Goal: Browse casually: Explore the website without a specific task or goal

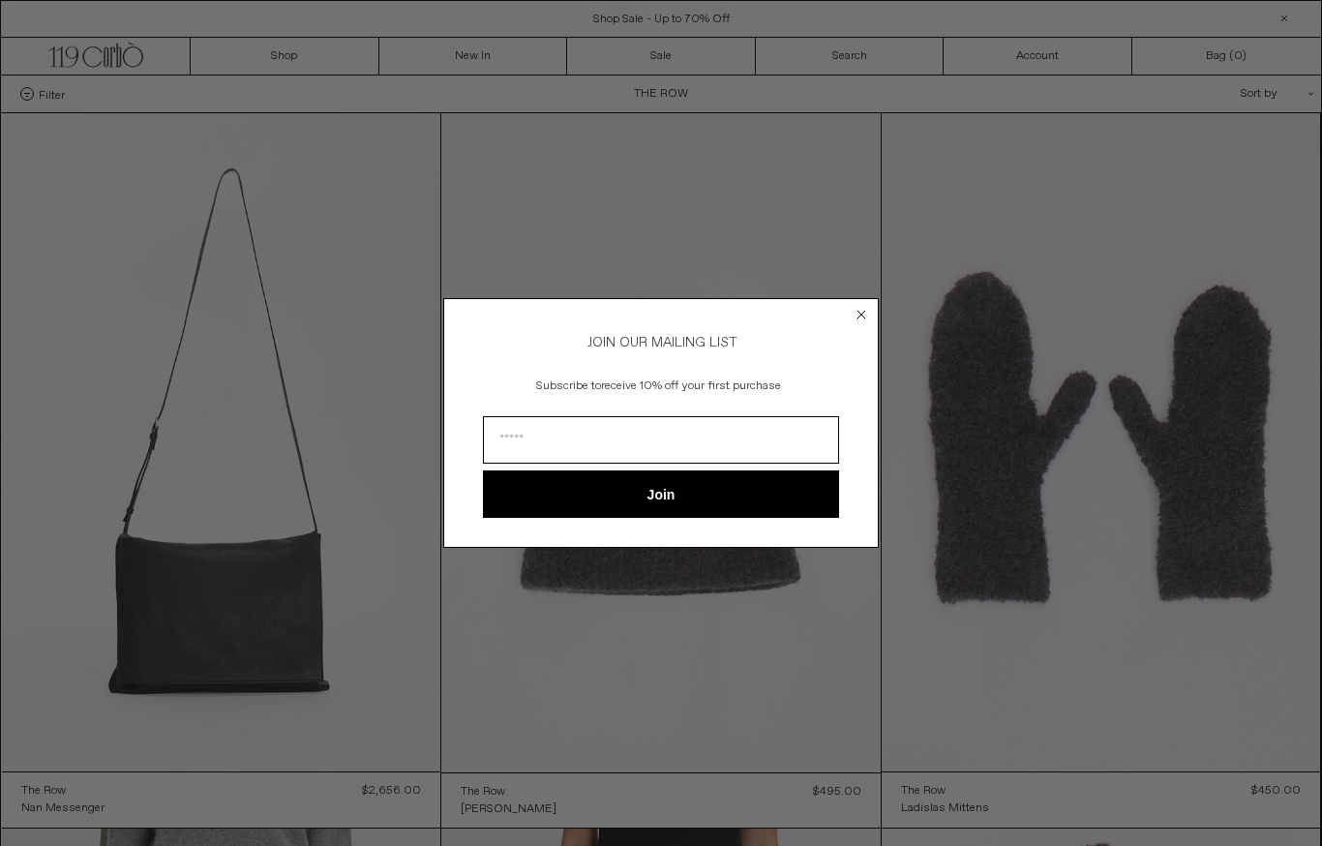
click at [869, 305] on icon "Close dialog" at bounding box center [860, 314] width 19 height 19
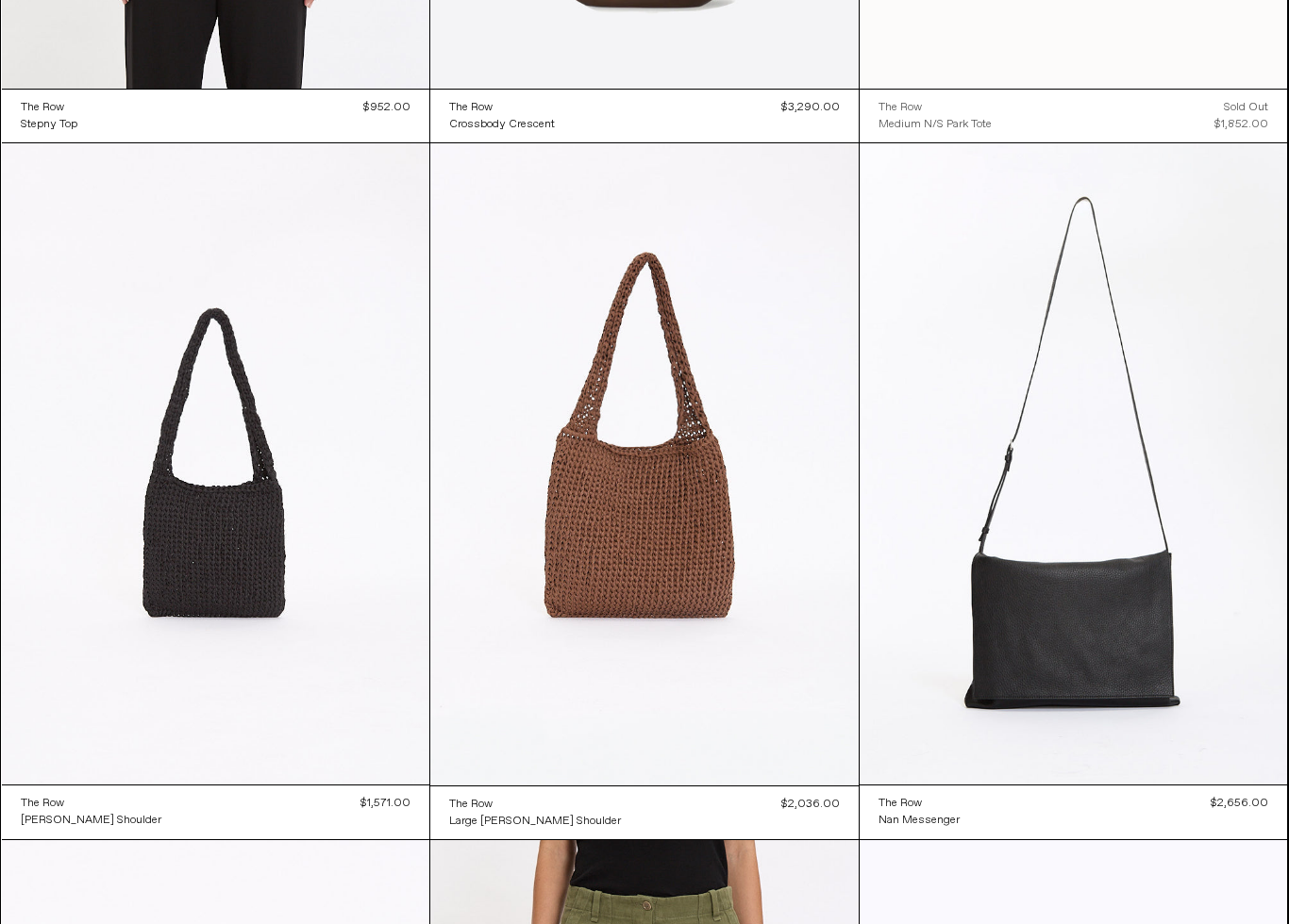
scroll to position [2760, 0]
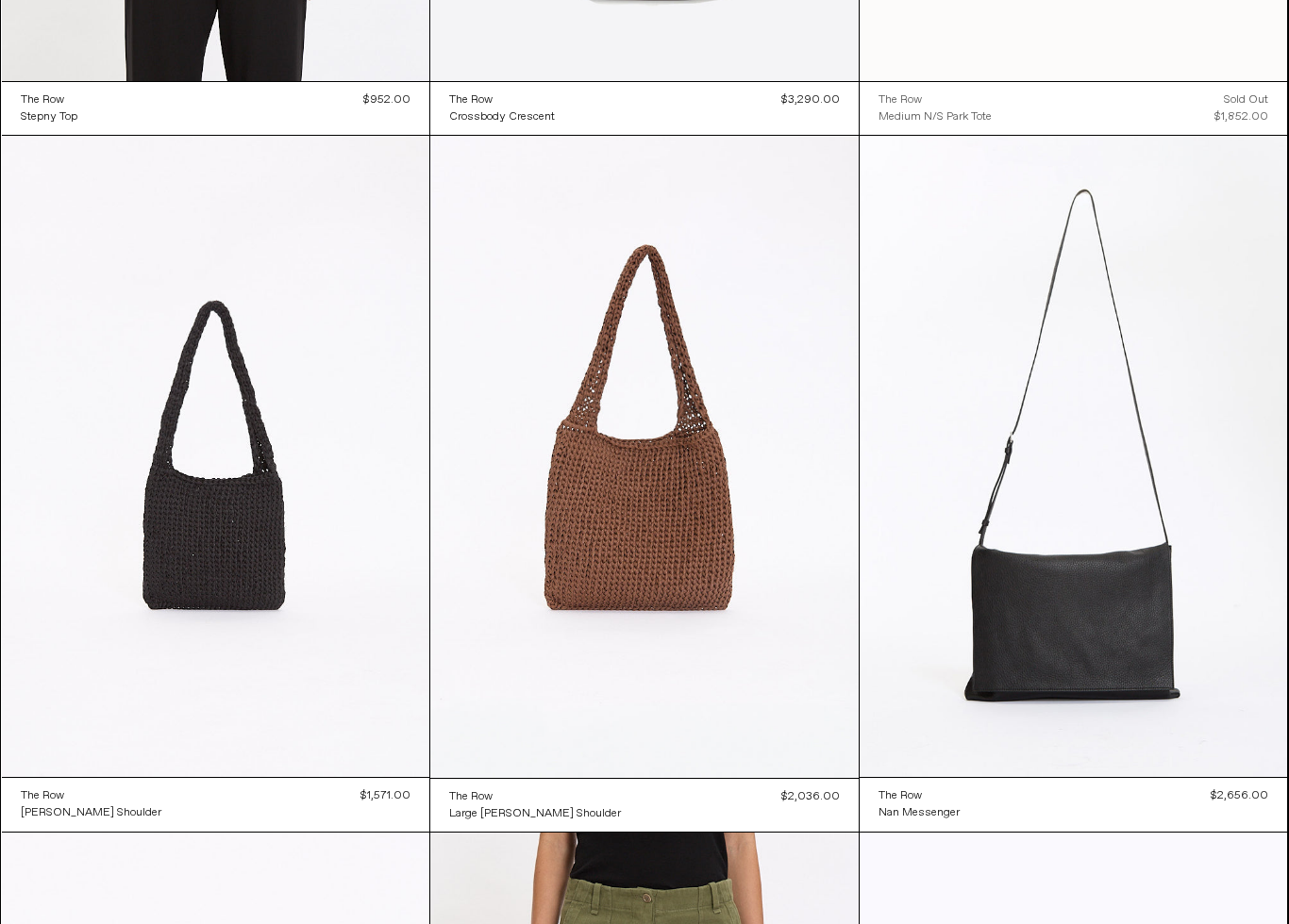
click at [754, 595] on at bounding box center [644, 456] width 428 height 642
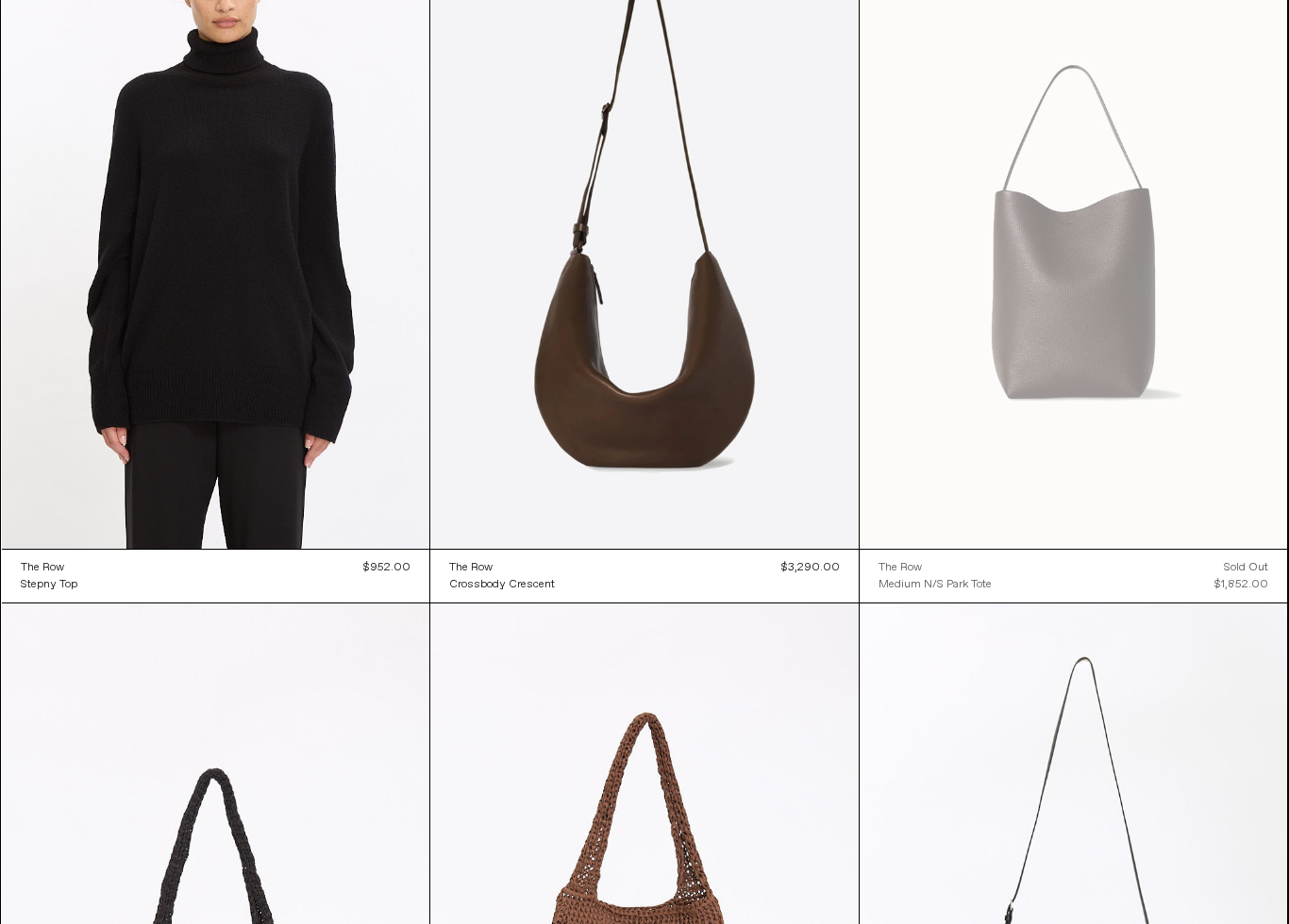
scroll to position [2292, 0]
click at [50, 627] on at bounding box center [215, 924] width 428 height 641
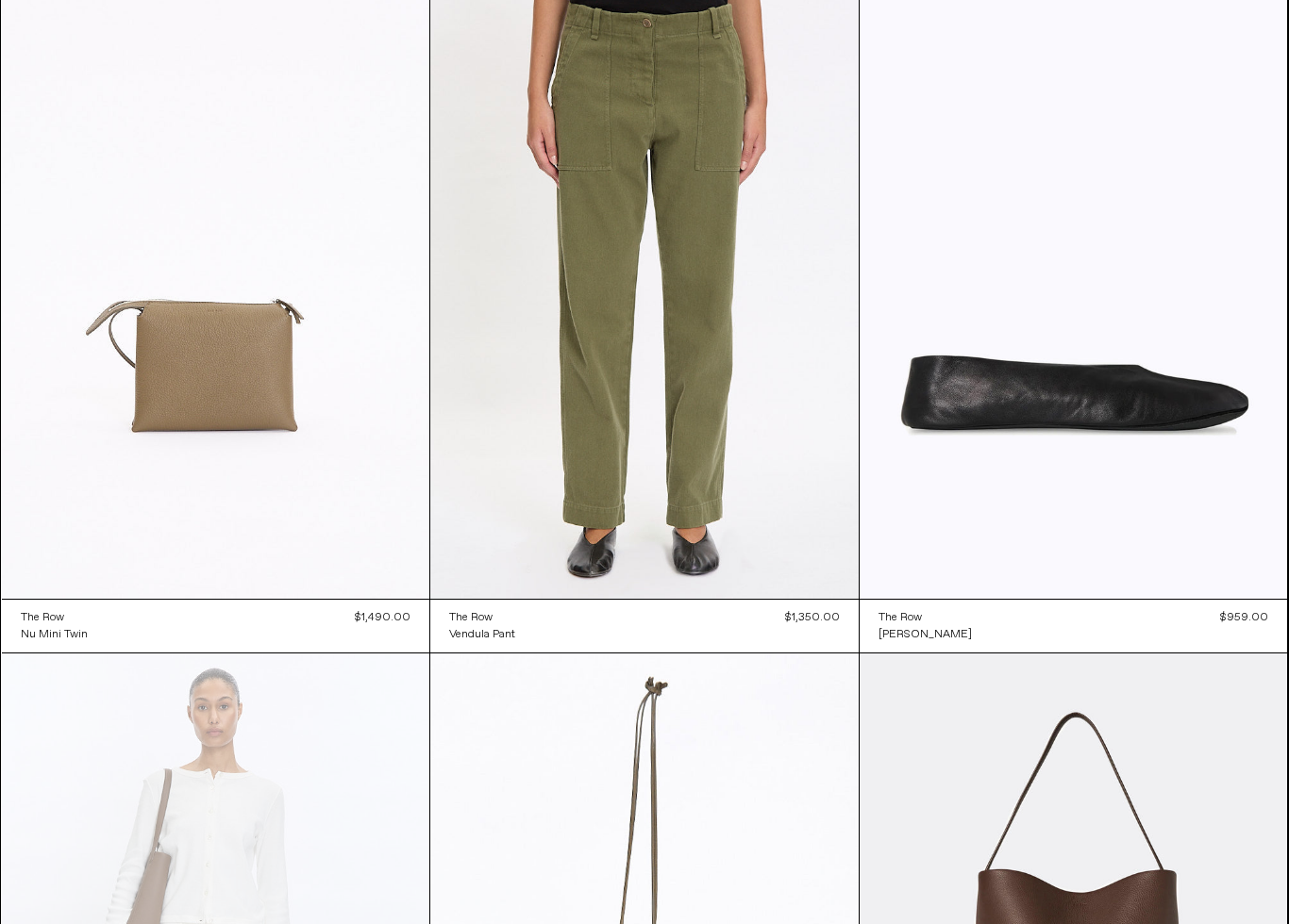
scroll to position [3659, 0]
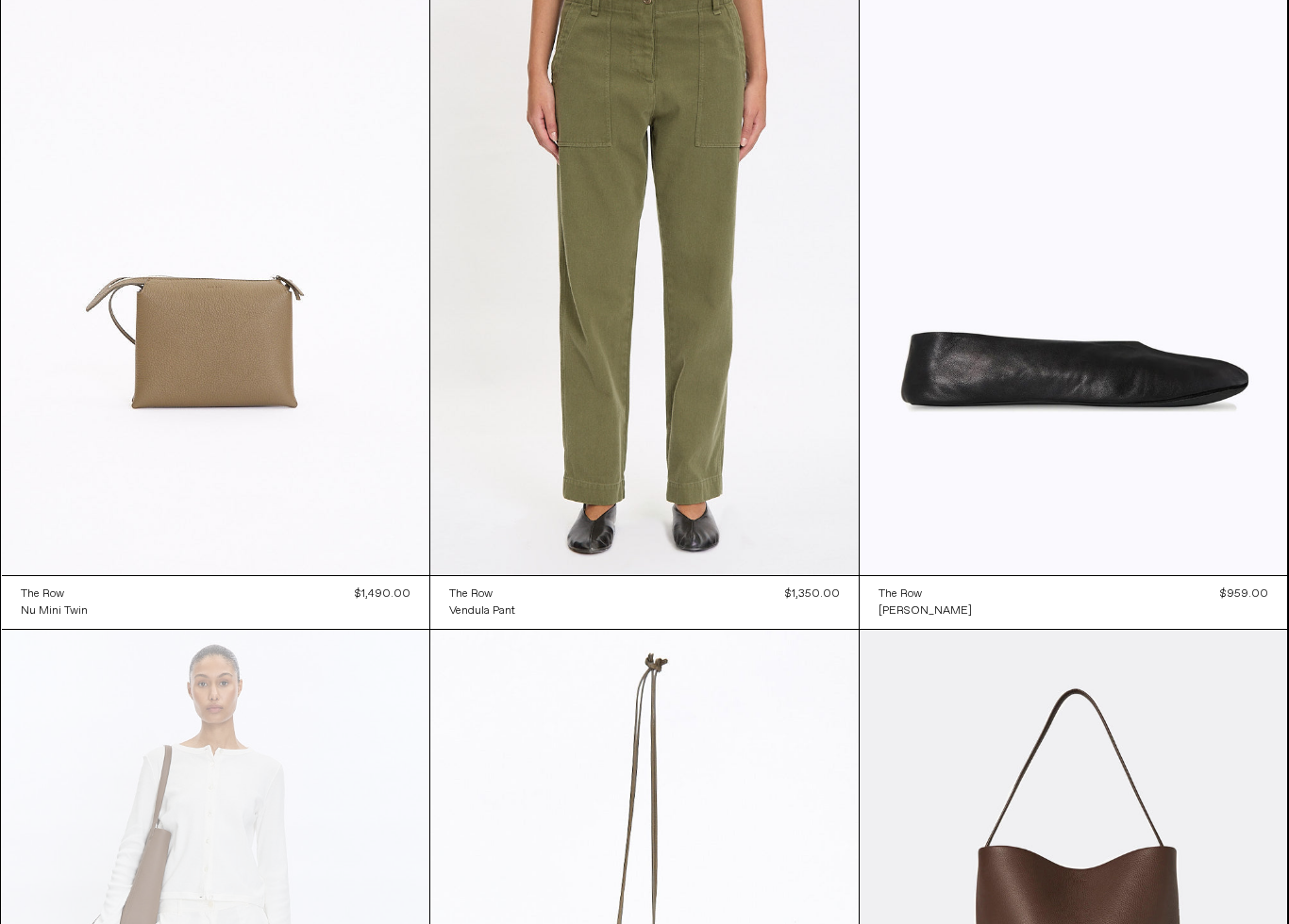
click at [117, 397] on at bounding box center [215, 254] width 428 height 641
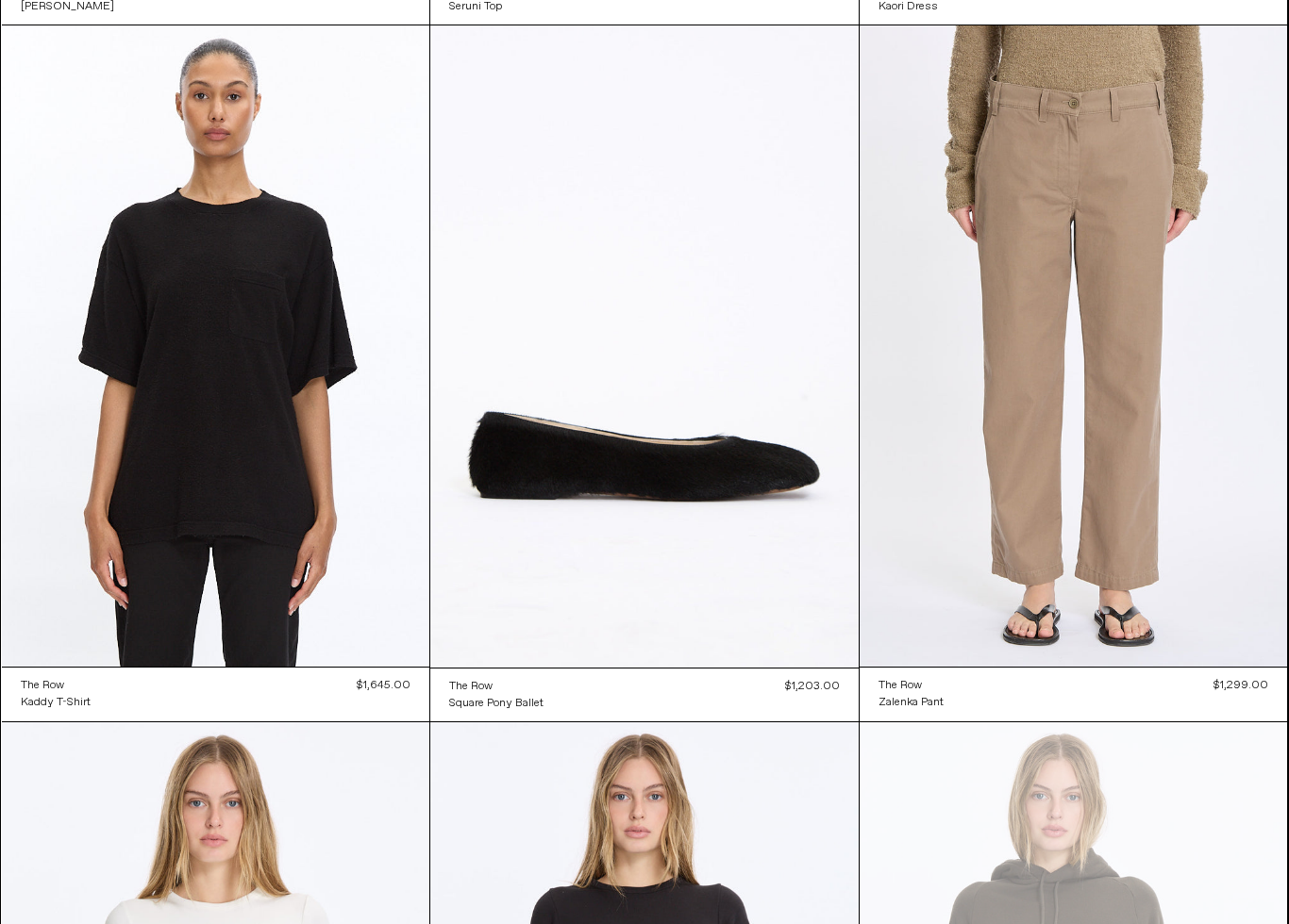
scroll to position [5657, 0]
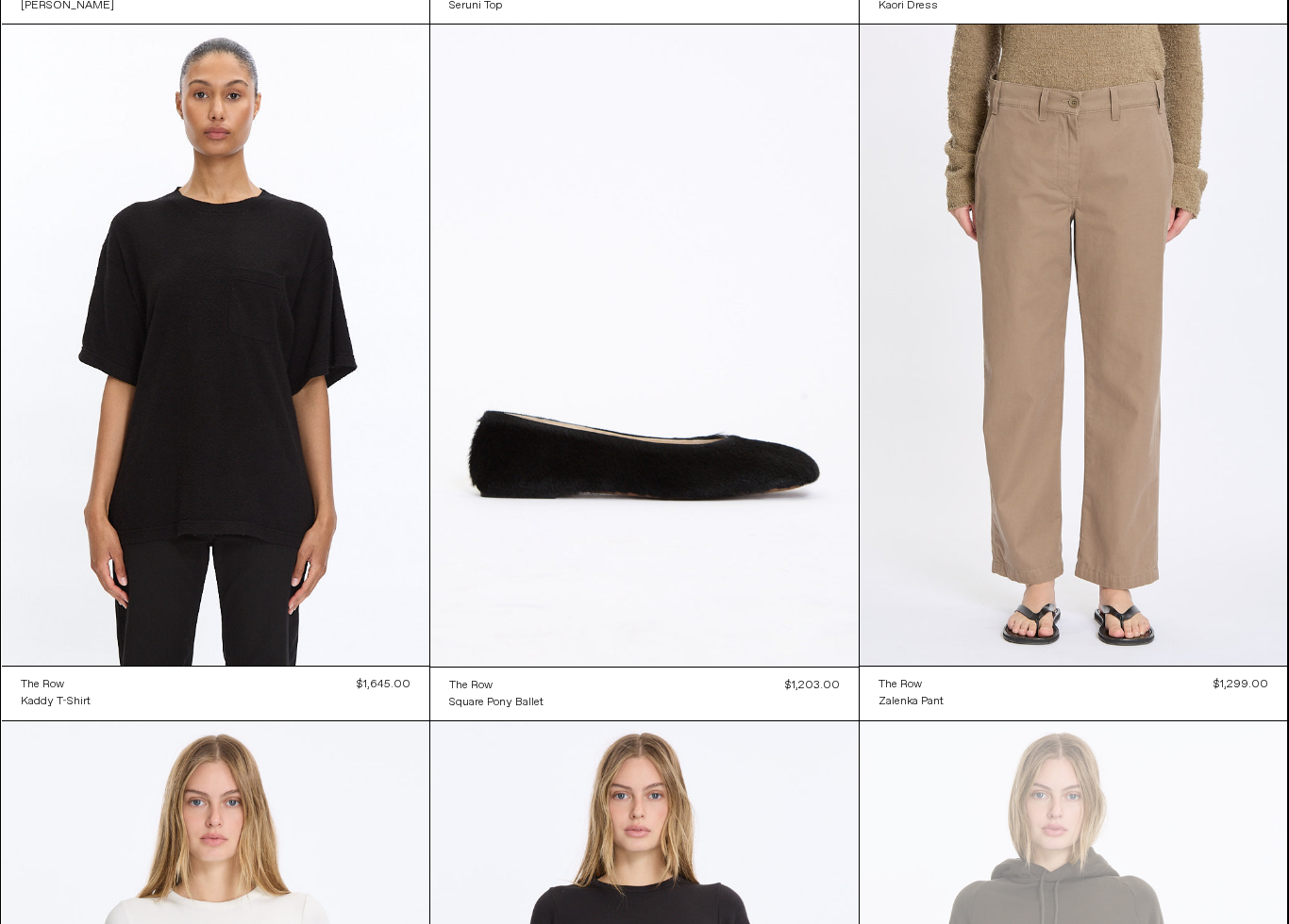
click at [129, 418] on at bounding box center [215, 345] width 428 height 641
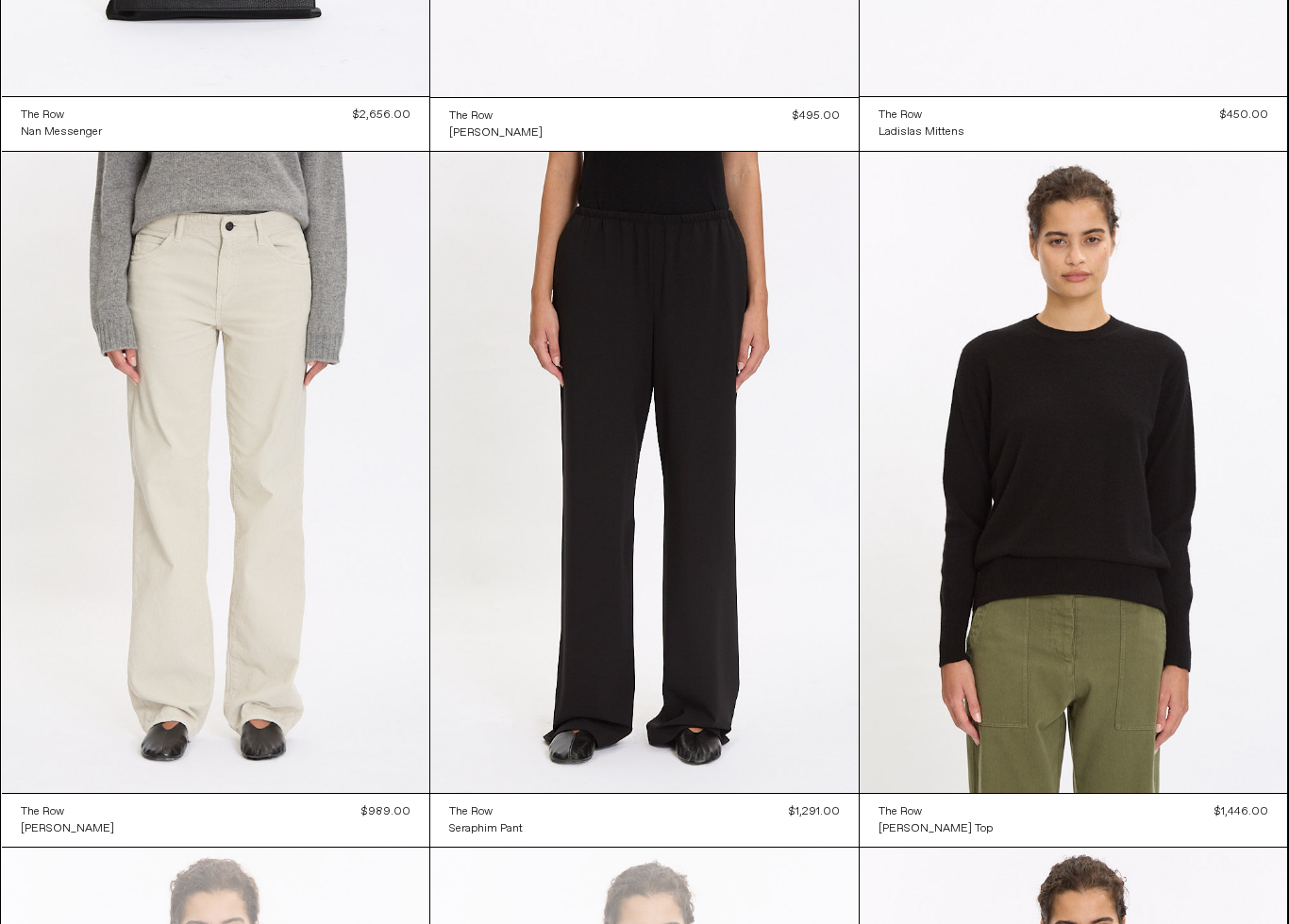
scroll to position [655, 0]
click at [762, 592] on at bounding box center [644, 473] width 428 height 642
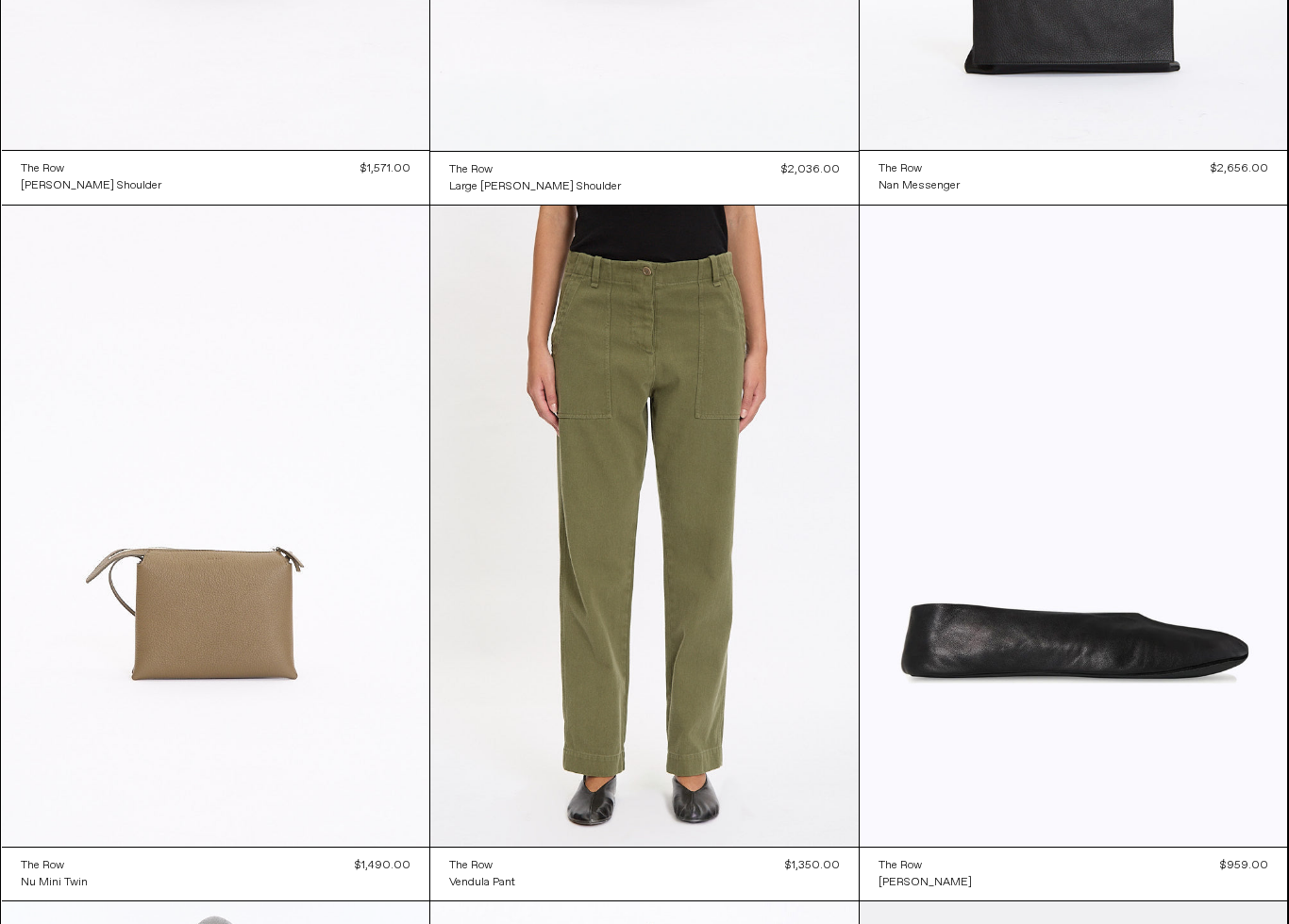
scroll to position [3403, 0]
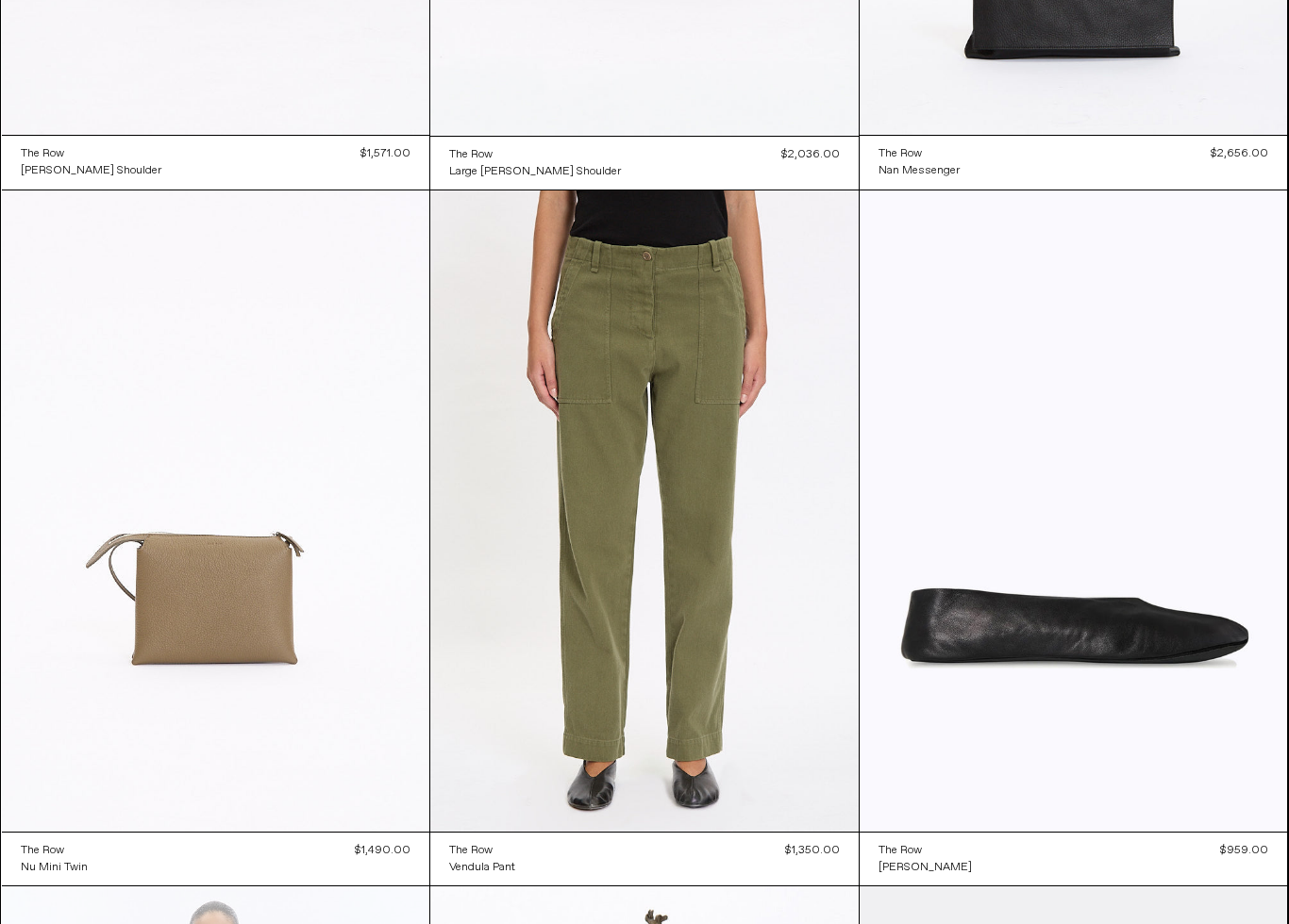
click at [714, 549] on at bounding box center [644, 511] width 428 height 642
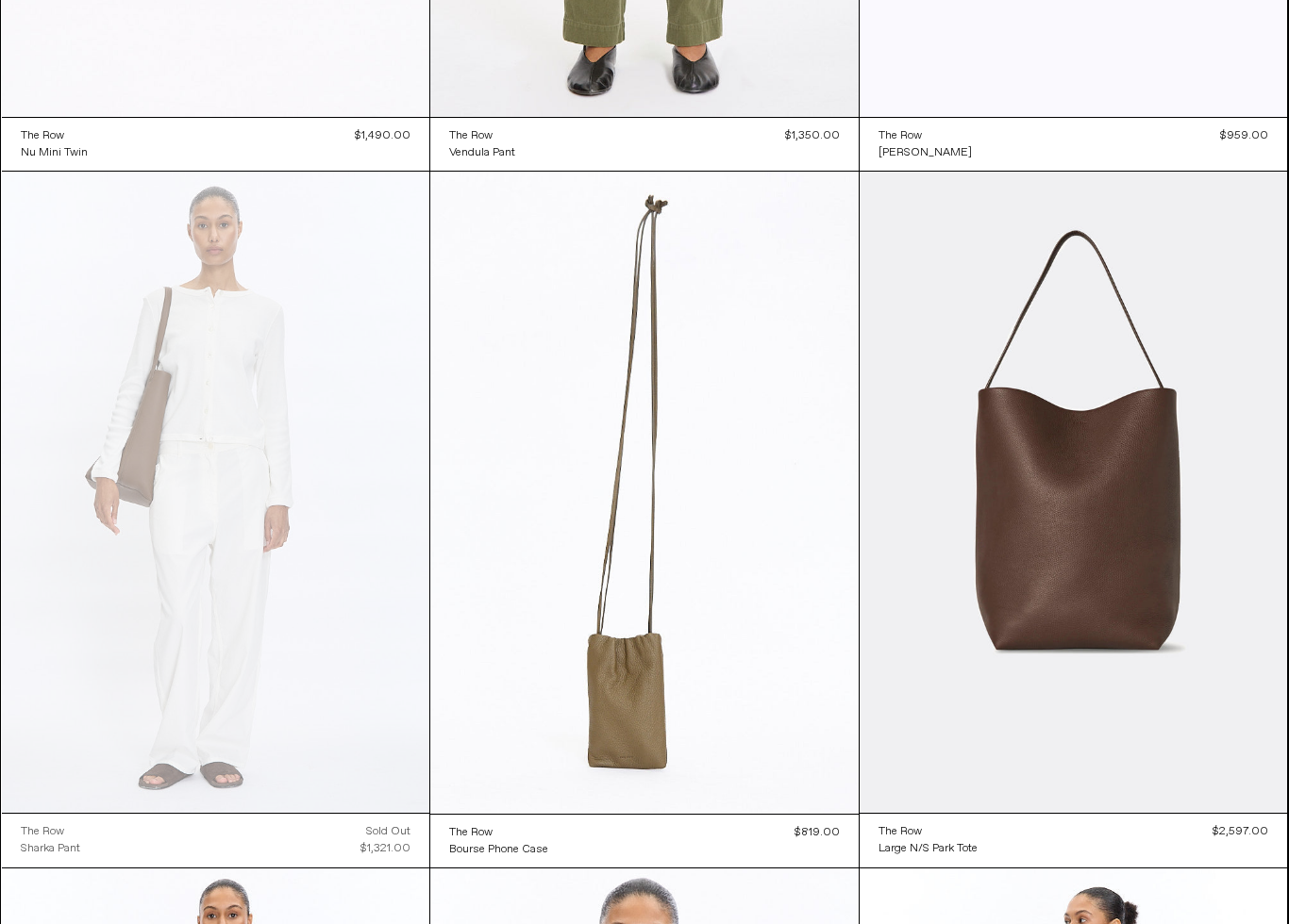
scroll to position [4117, 0]
click at [108, 522] on at bounding box center [215, 492] width 428 height 641
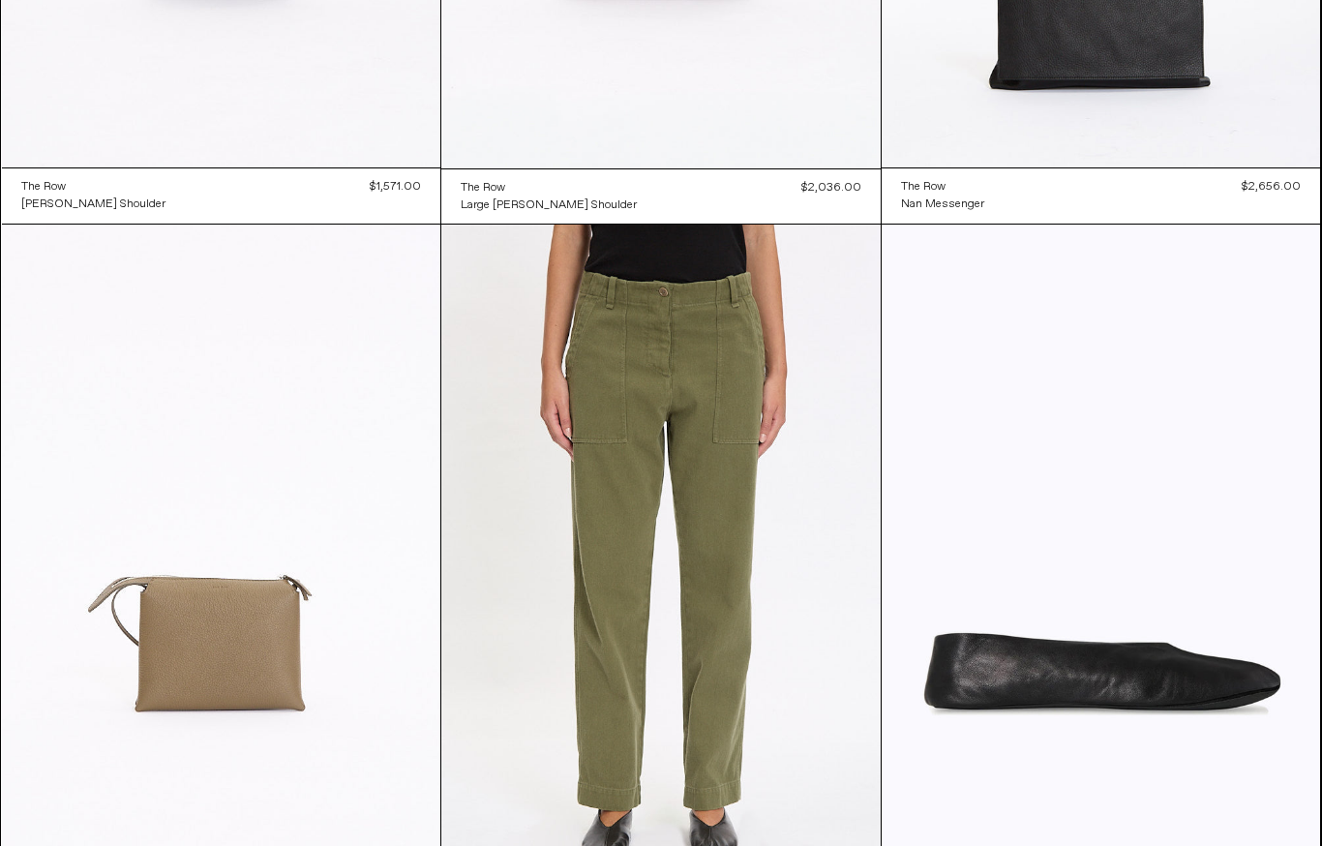
scroll to position [3462, 0]
click at [758, 527] on at bounding box center [660, 553] width 439 height 659
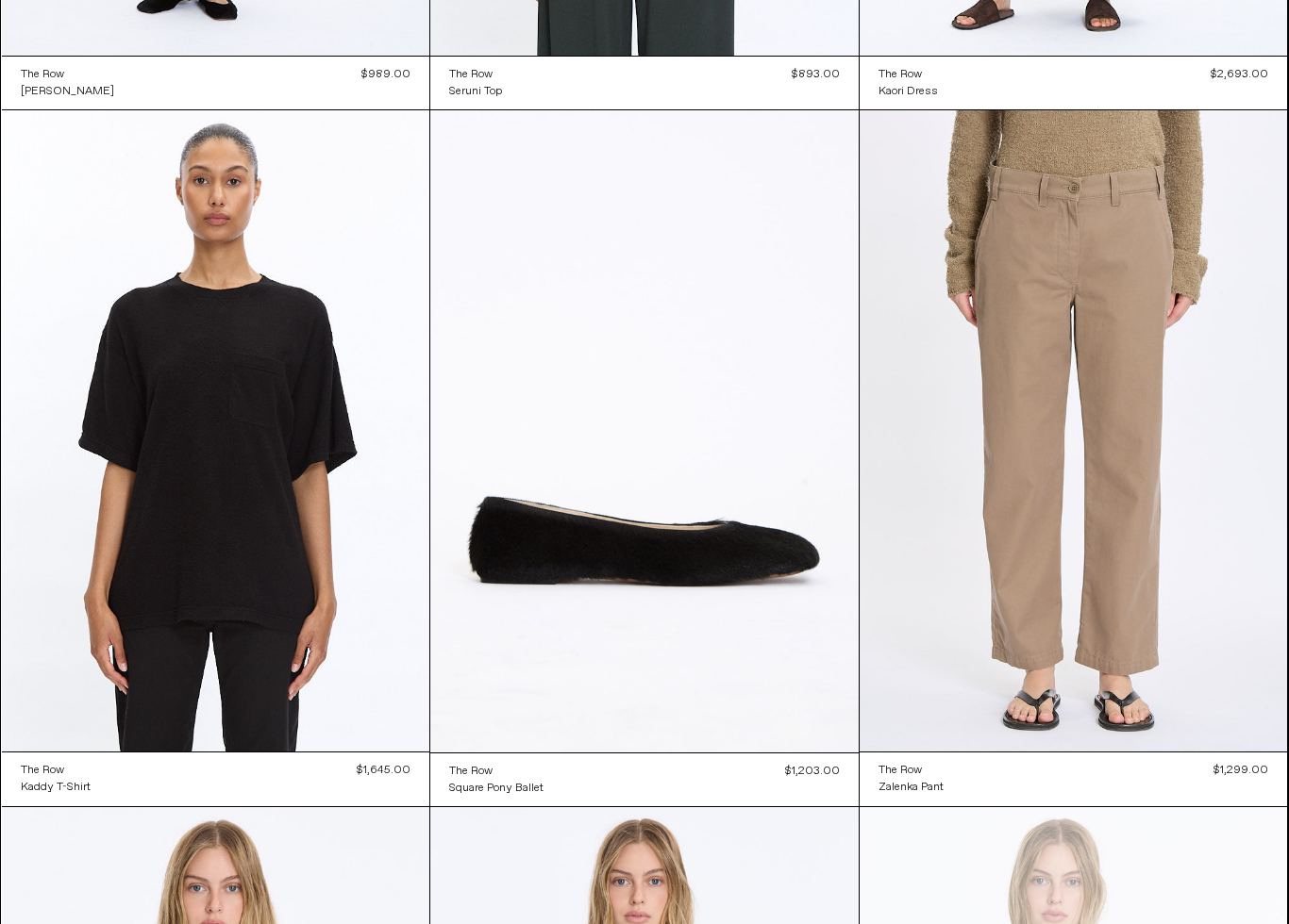
scroll to position [5581, 0]
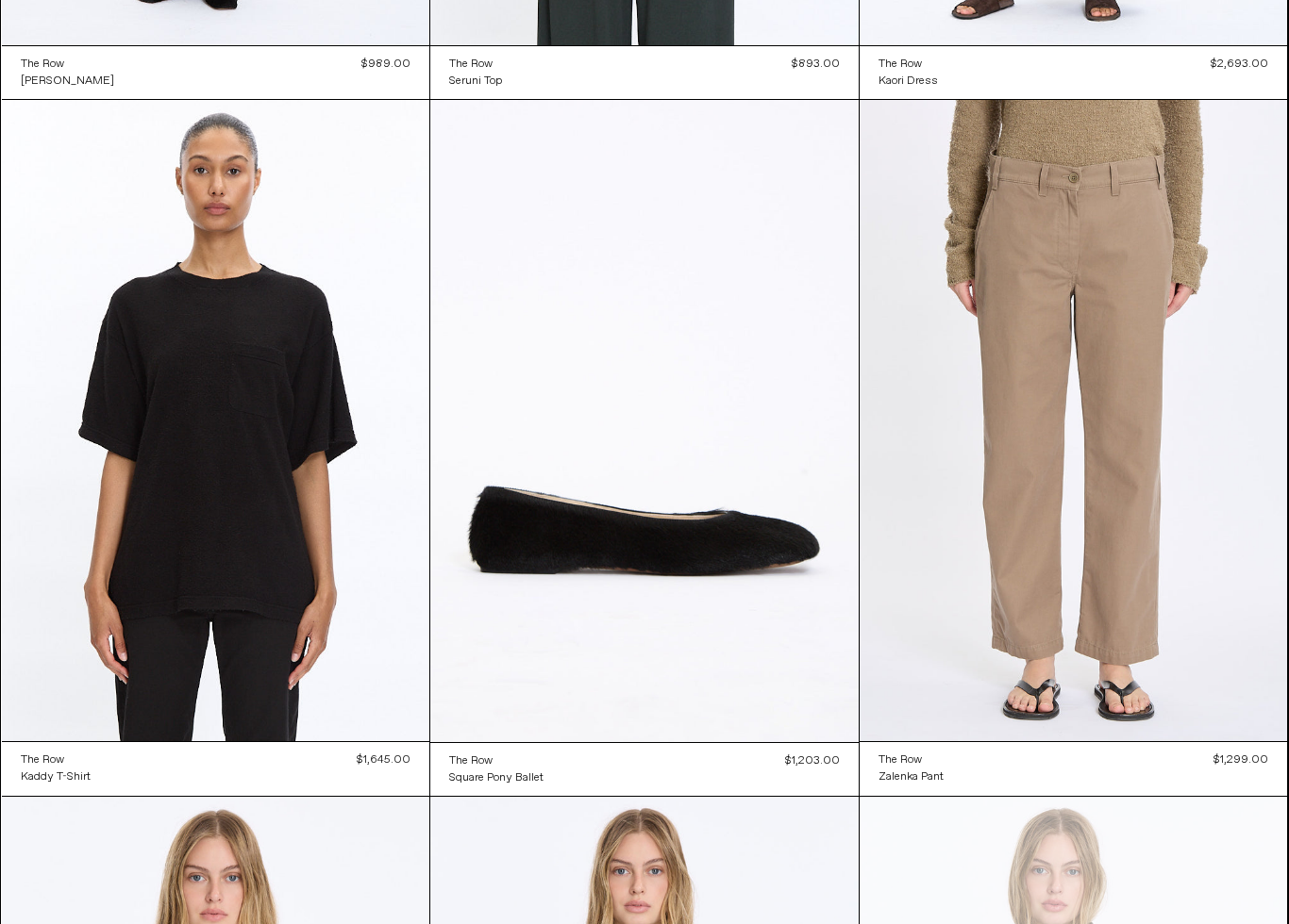
click at [1184, 571] on at bounding box center [1073, 421] width 428 height 641
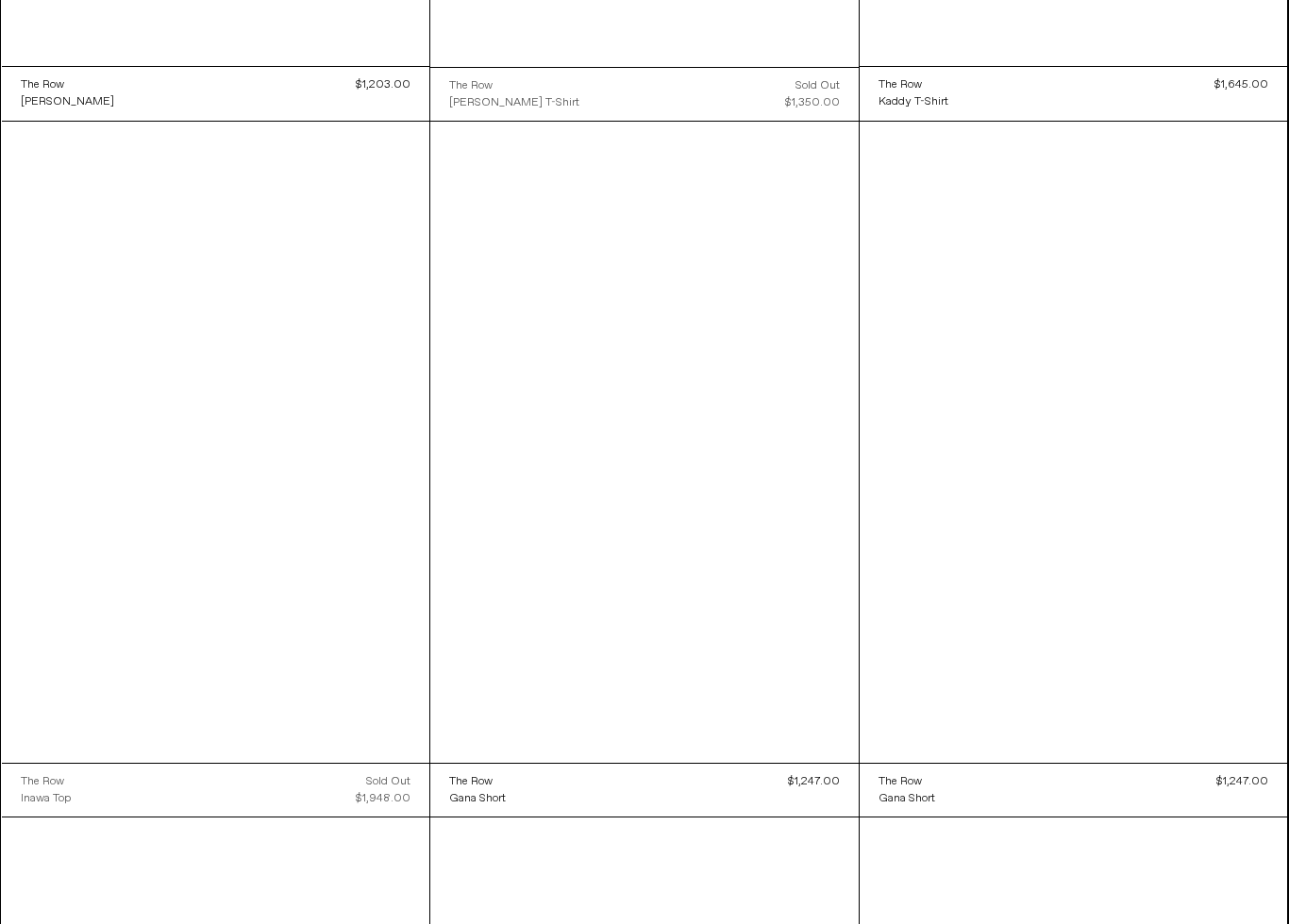
scroll to position [7649, 0]
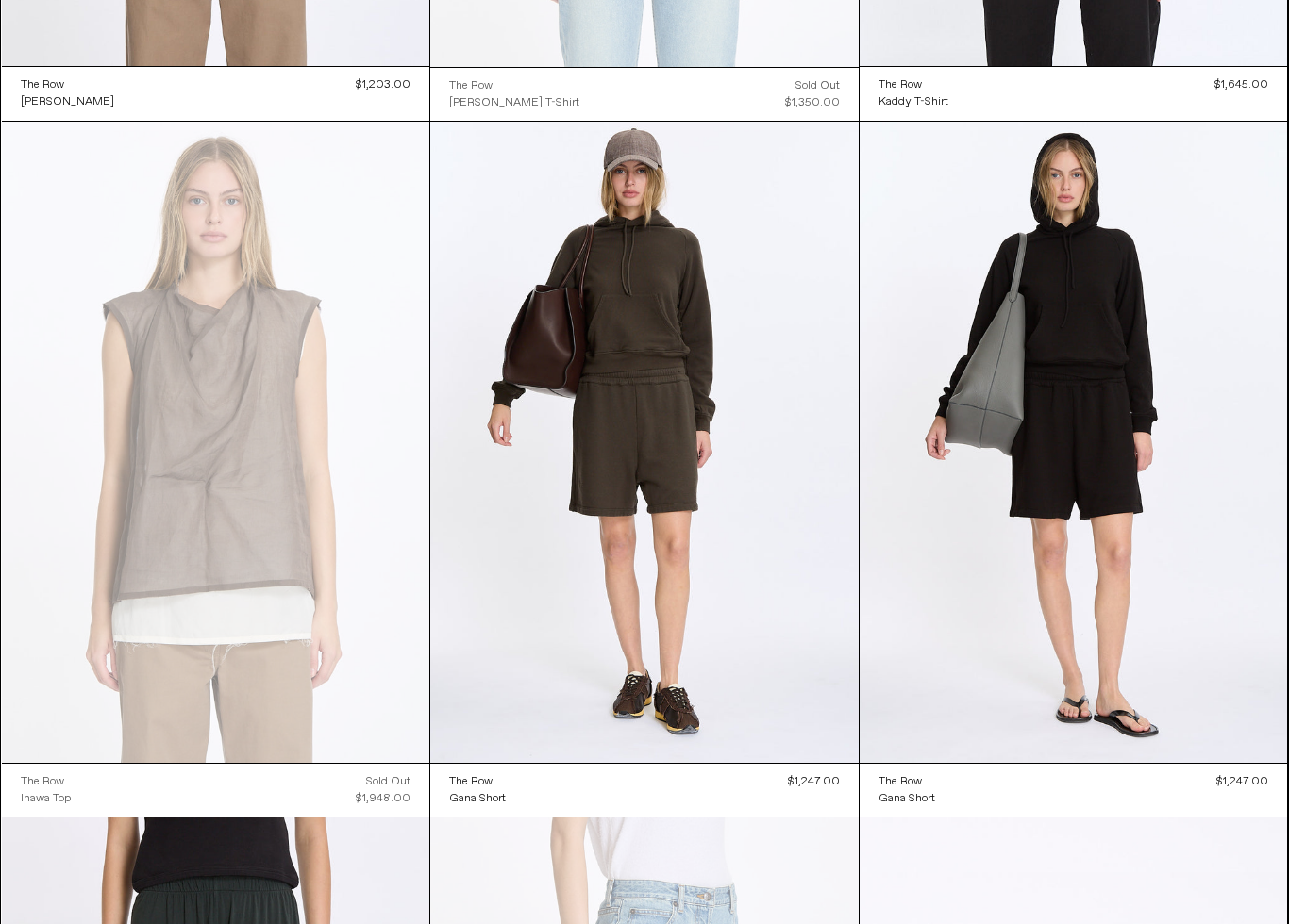
click at [87, 536] on at bounding box center [215, 443] width 428 height 641
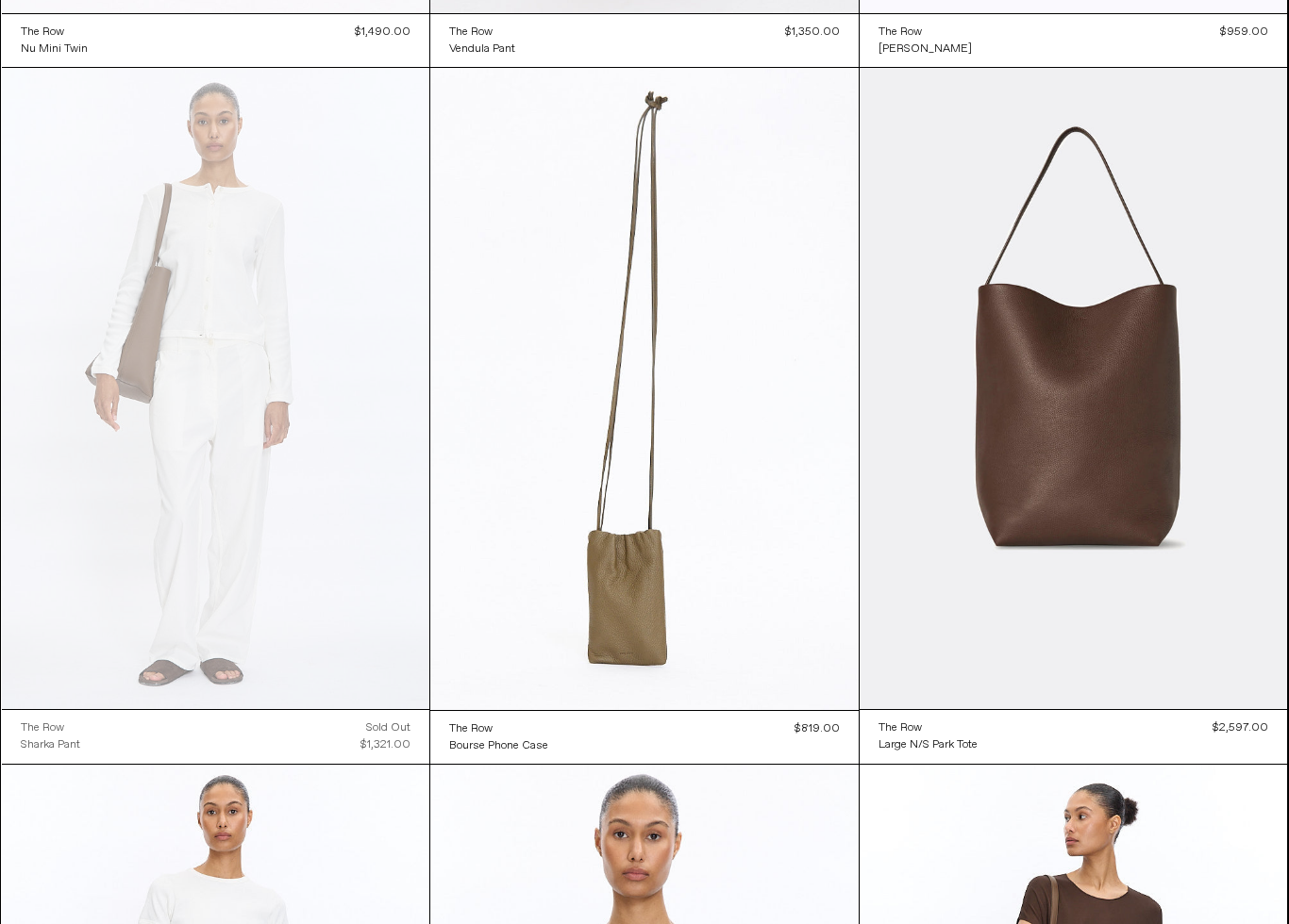
scroll to position [4220, 0]
click at [156, 468] on at bounding box center [215, 389] width 428 height 641
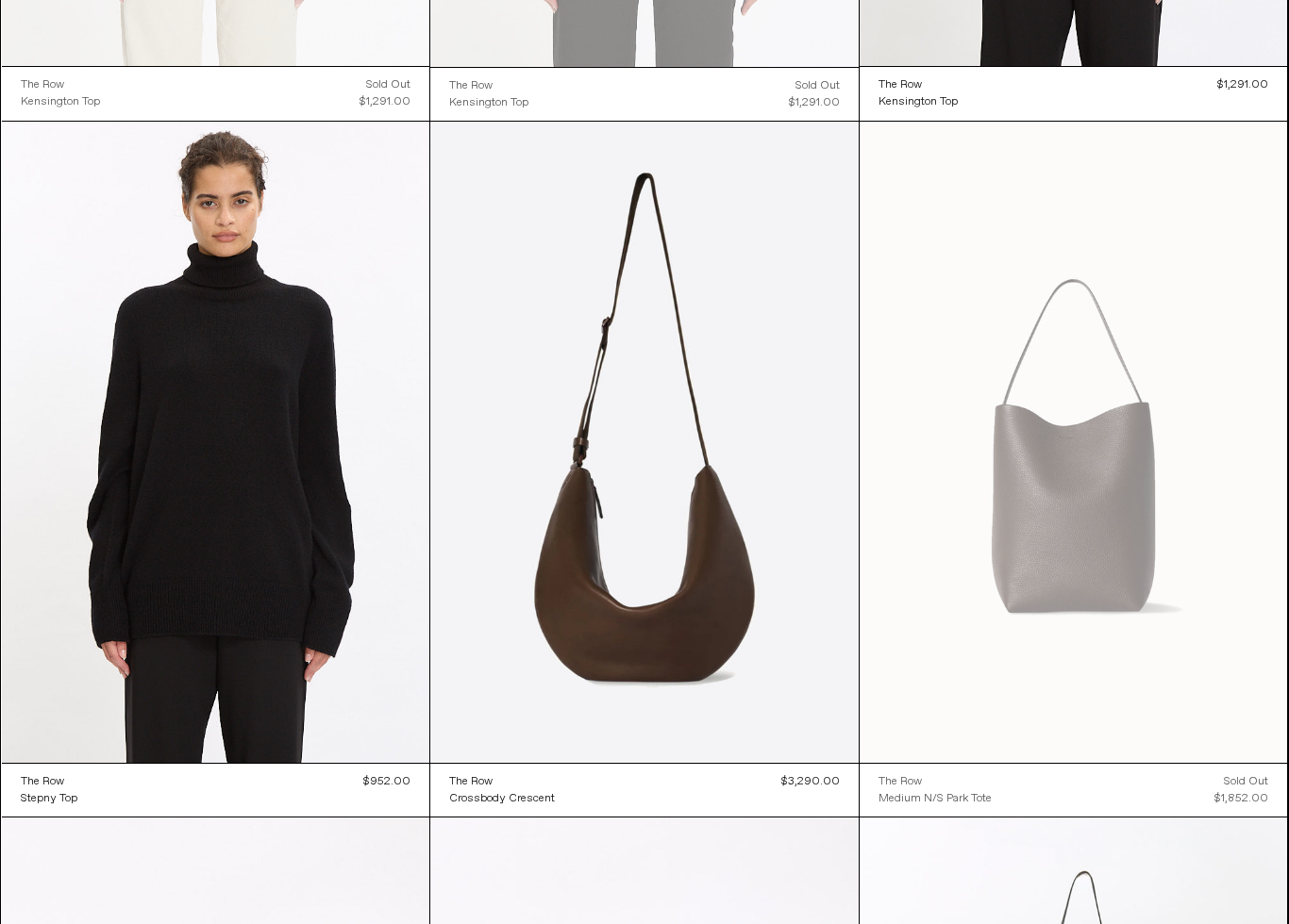
scroll to position [2092, 0]
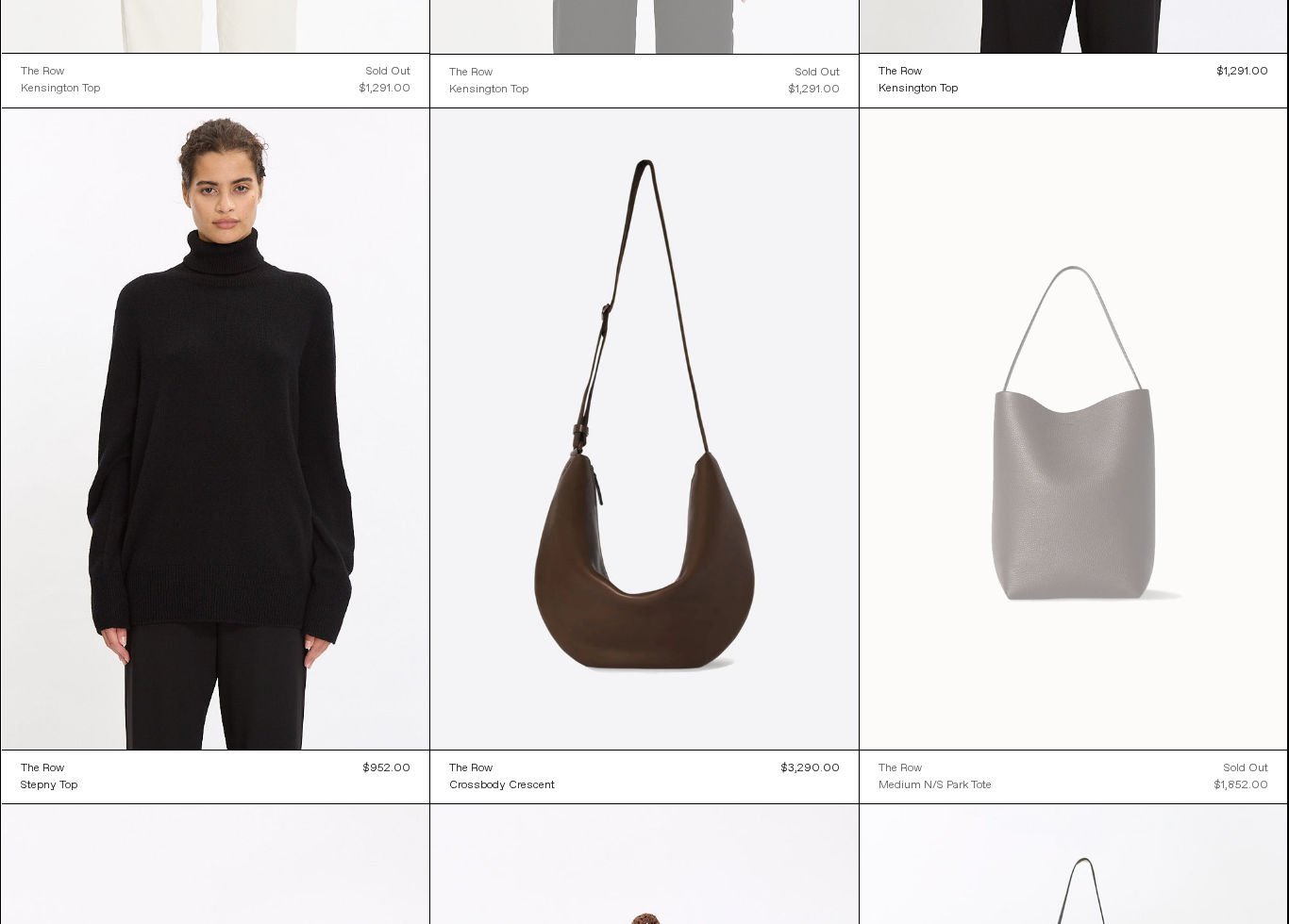
click at [87, 528] on at bounding box center [215, 429] width 428 height 641
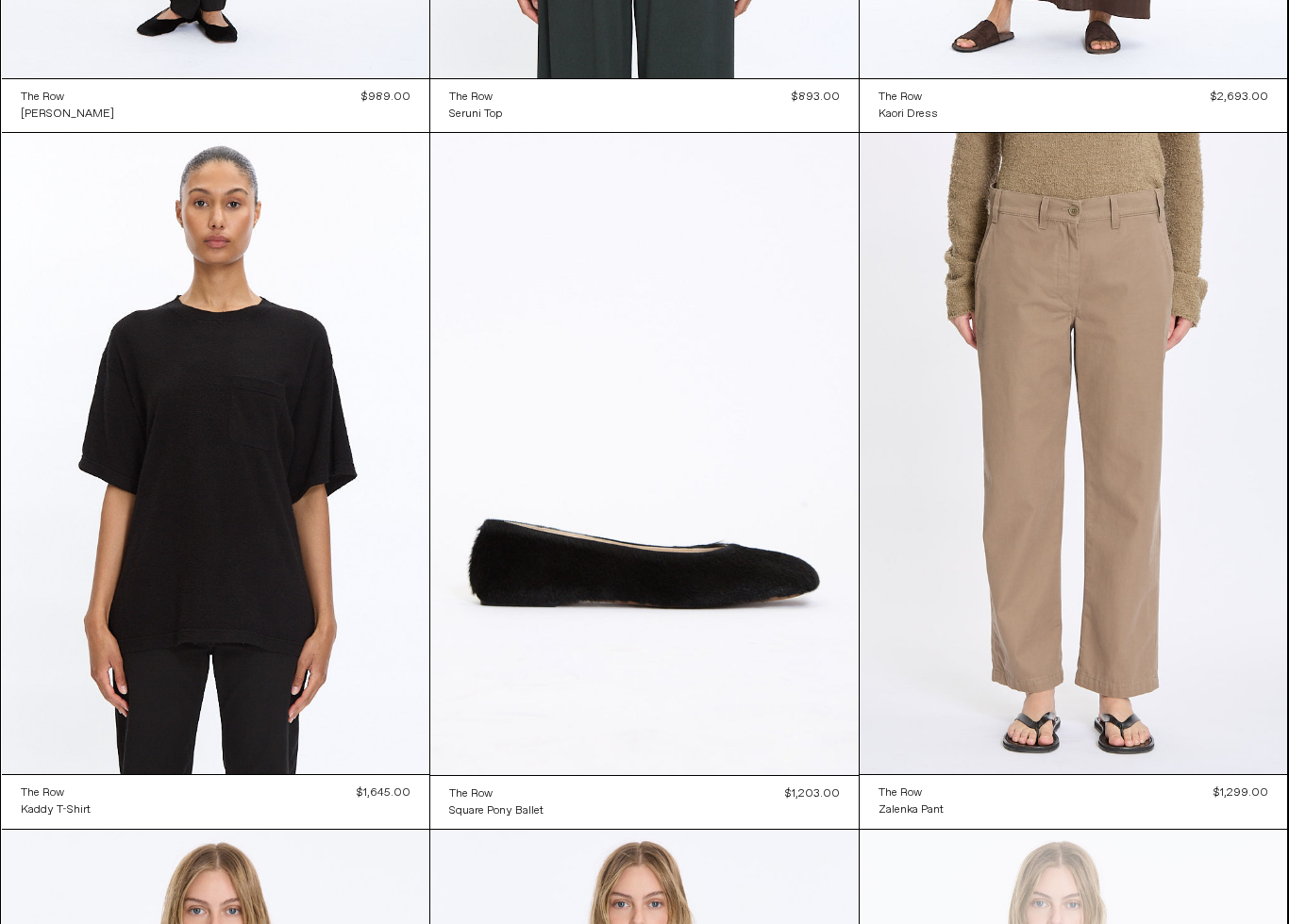
scroll to position [5560, 0]
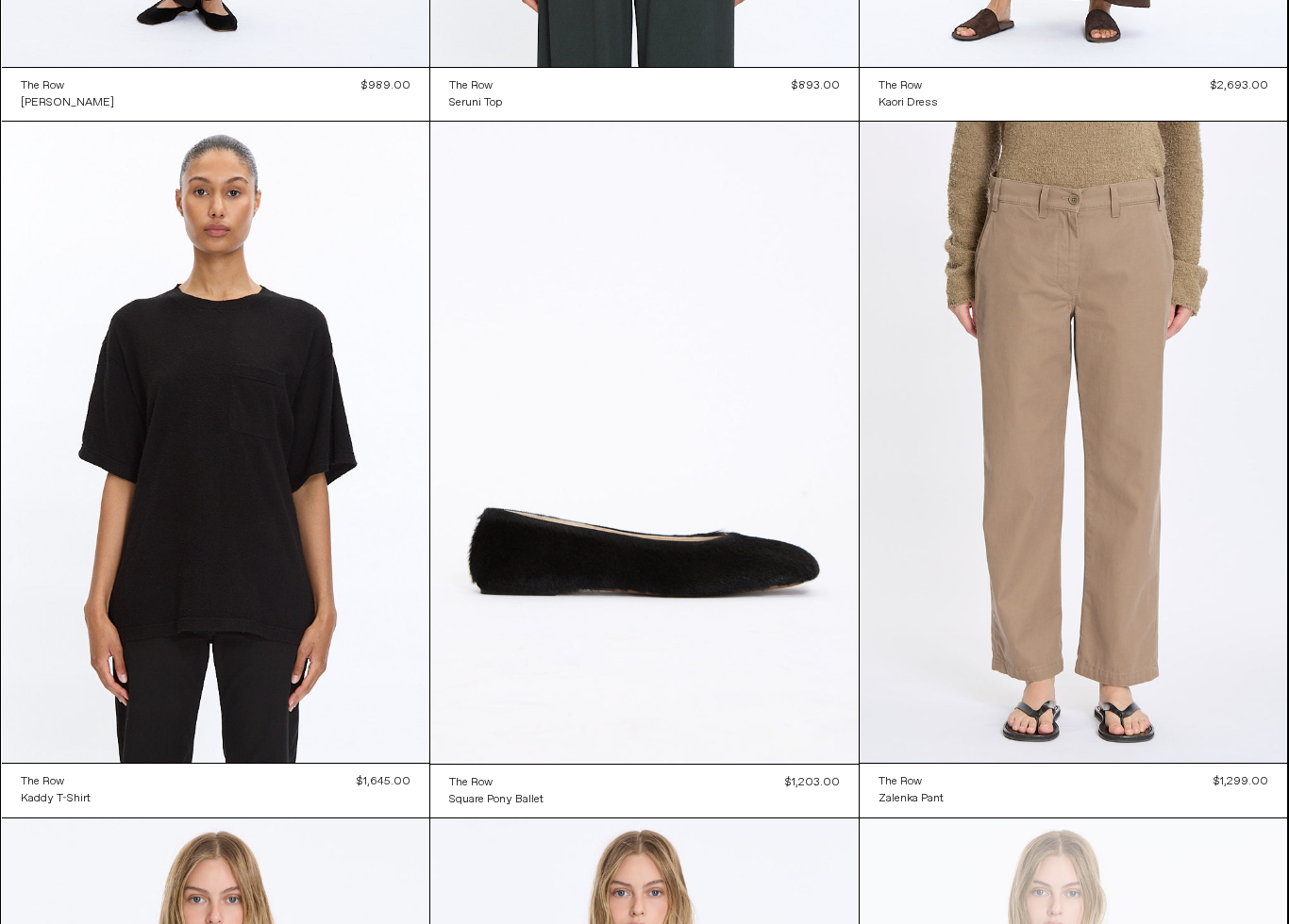
click at [1169, 656] on at bounding box center [1073, 443] width 428 height 641
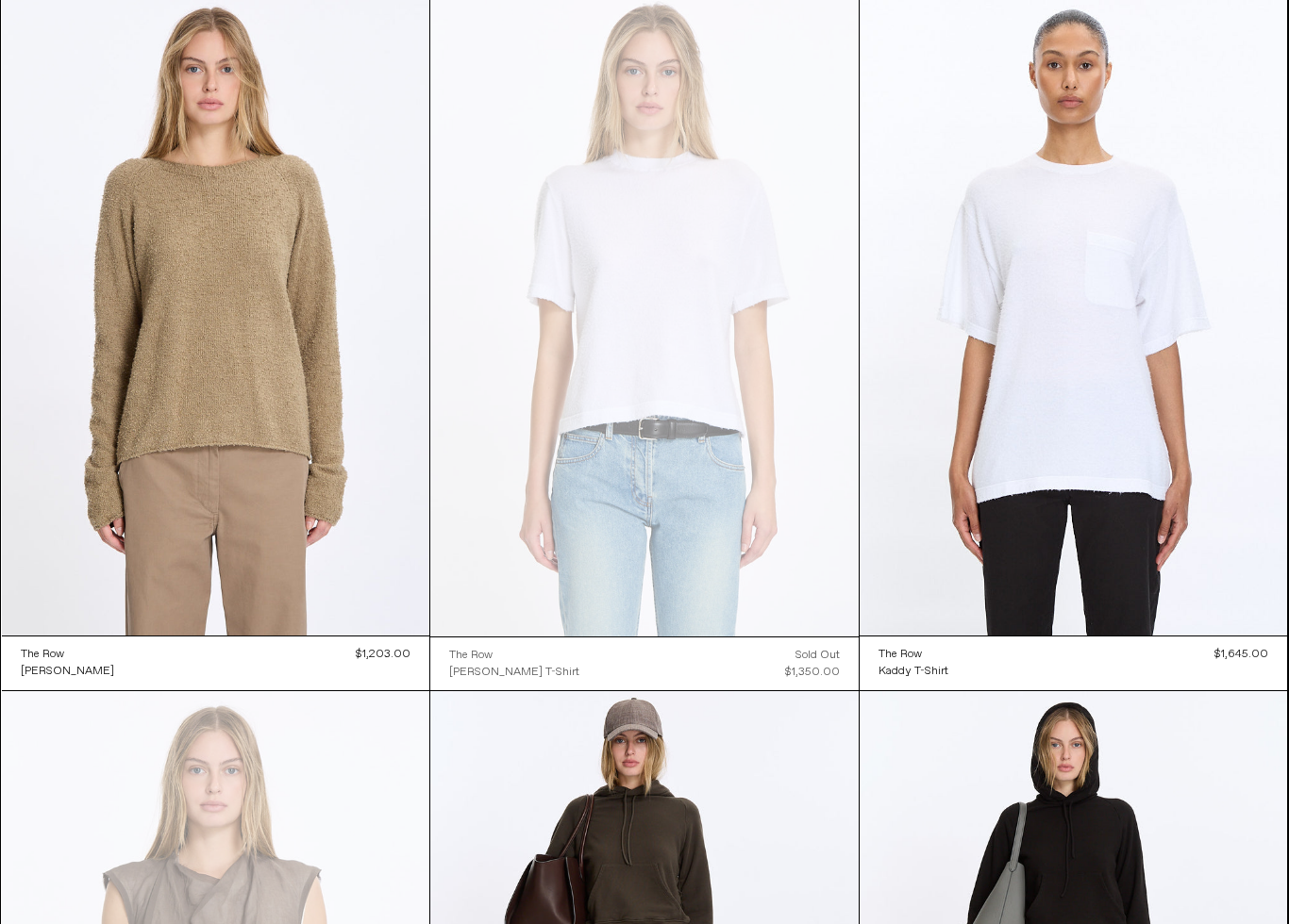
scroll to position [7087, 0]
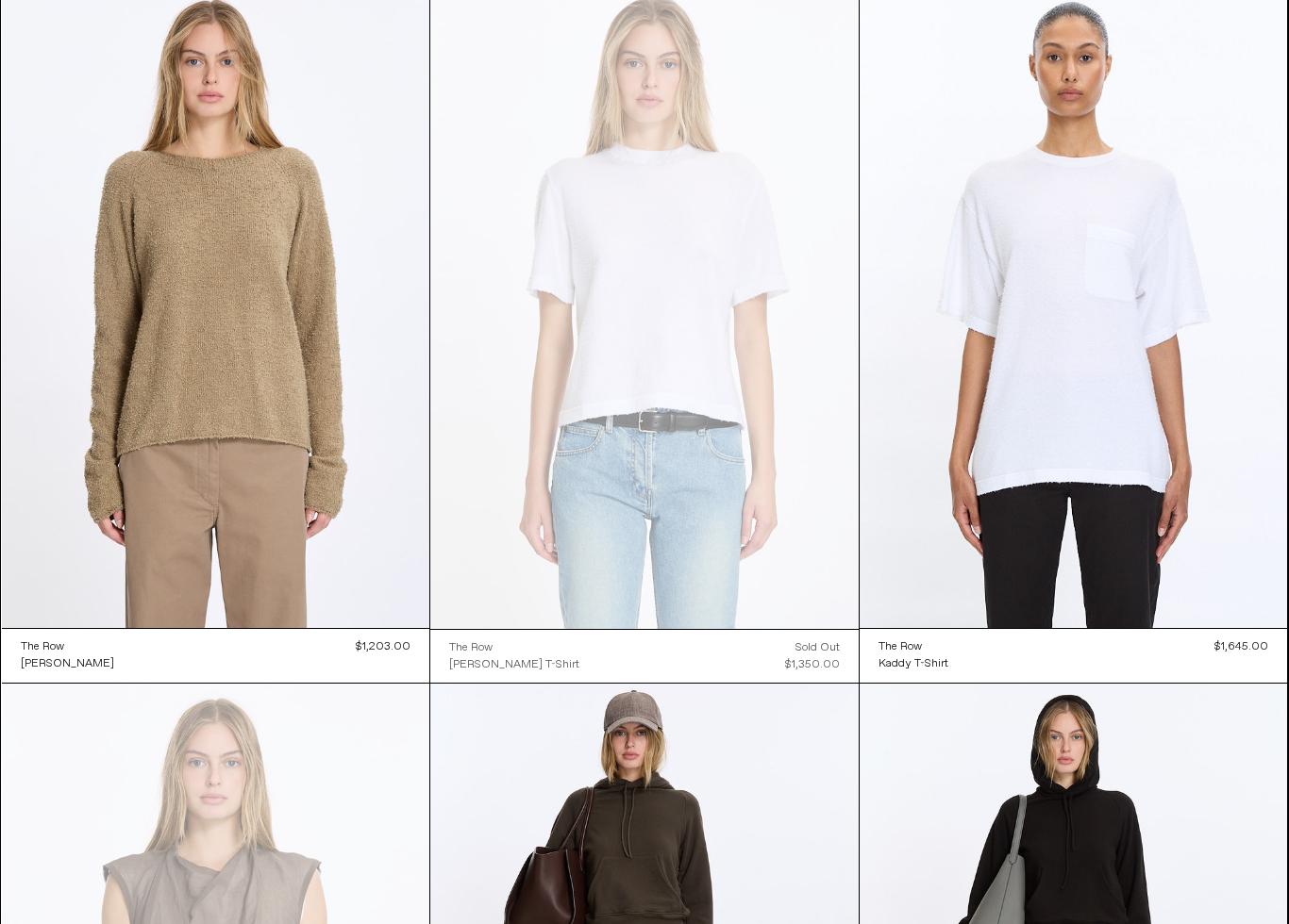
click at [567, 391] on at bounding box center [644, 307] width 428 height 642
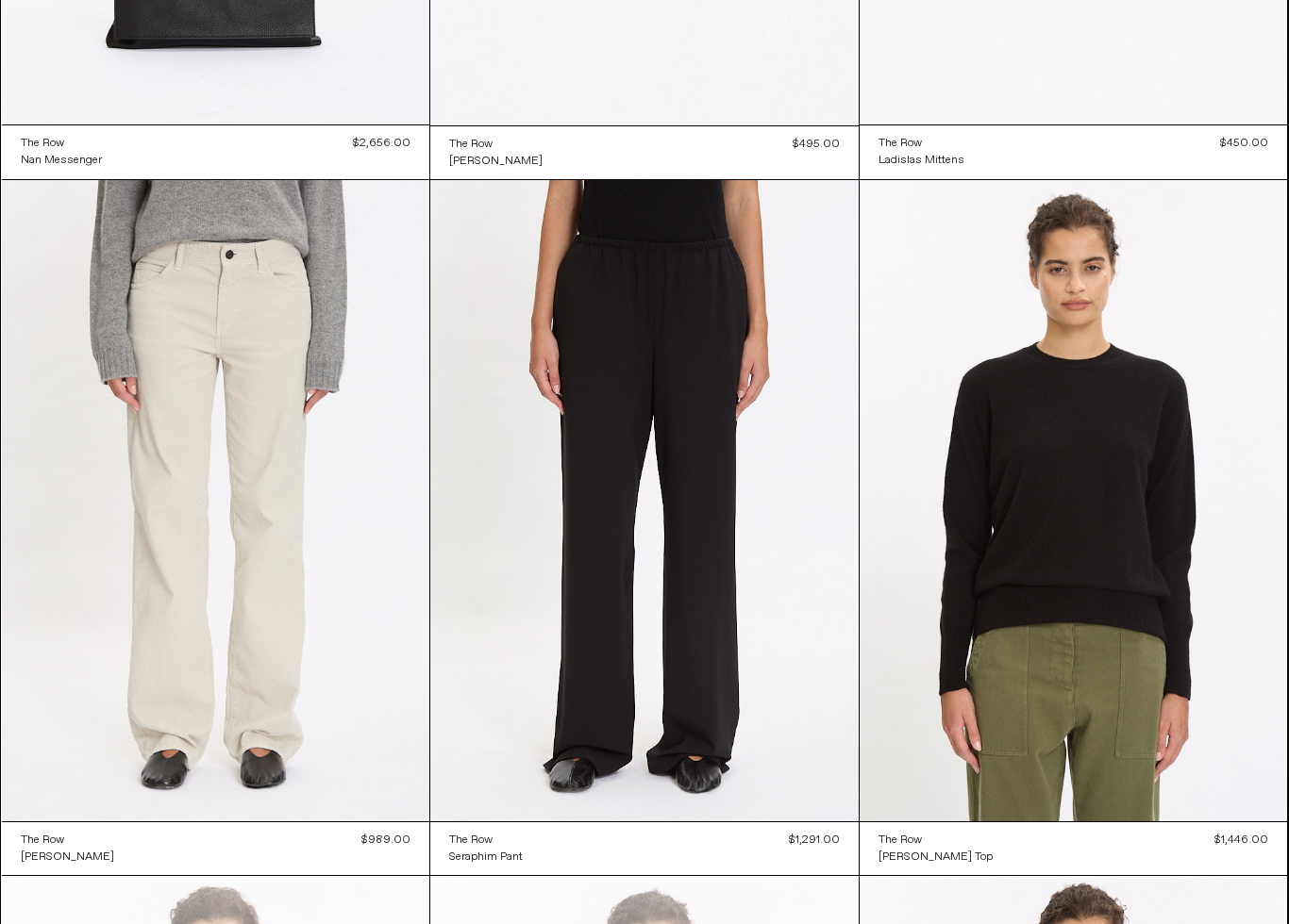
scroll to position [627, 0]
click at [551, 447] on at bounding box center [644, 501] width 428 height 642
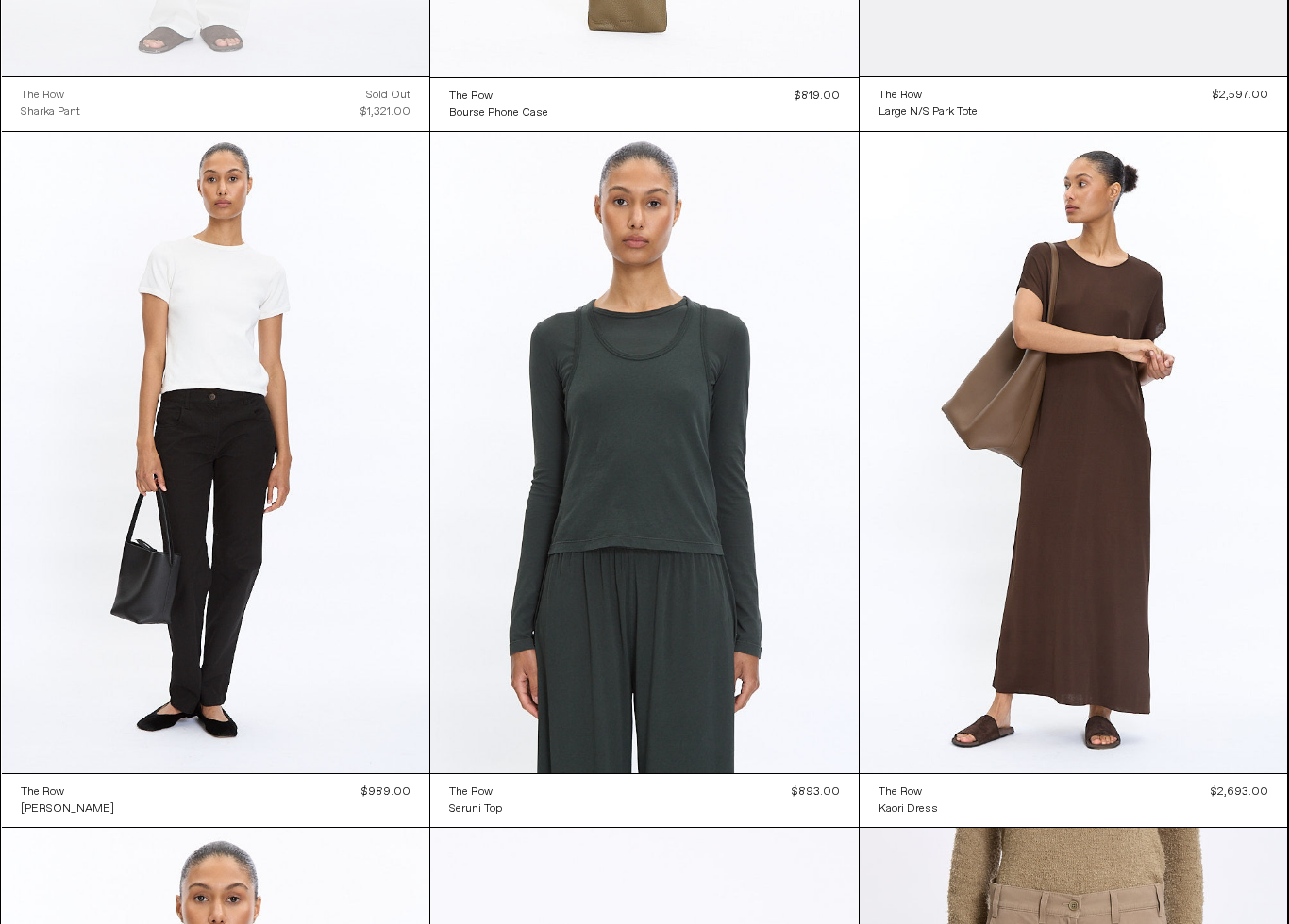
scroll to position [4854, 0]
click at [101, 509] on at bounding box center [215, 452] width 428 height 641
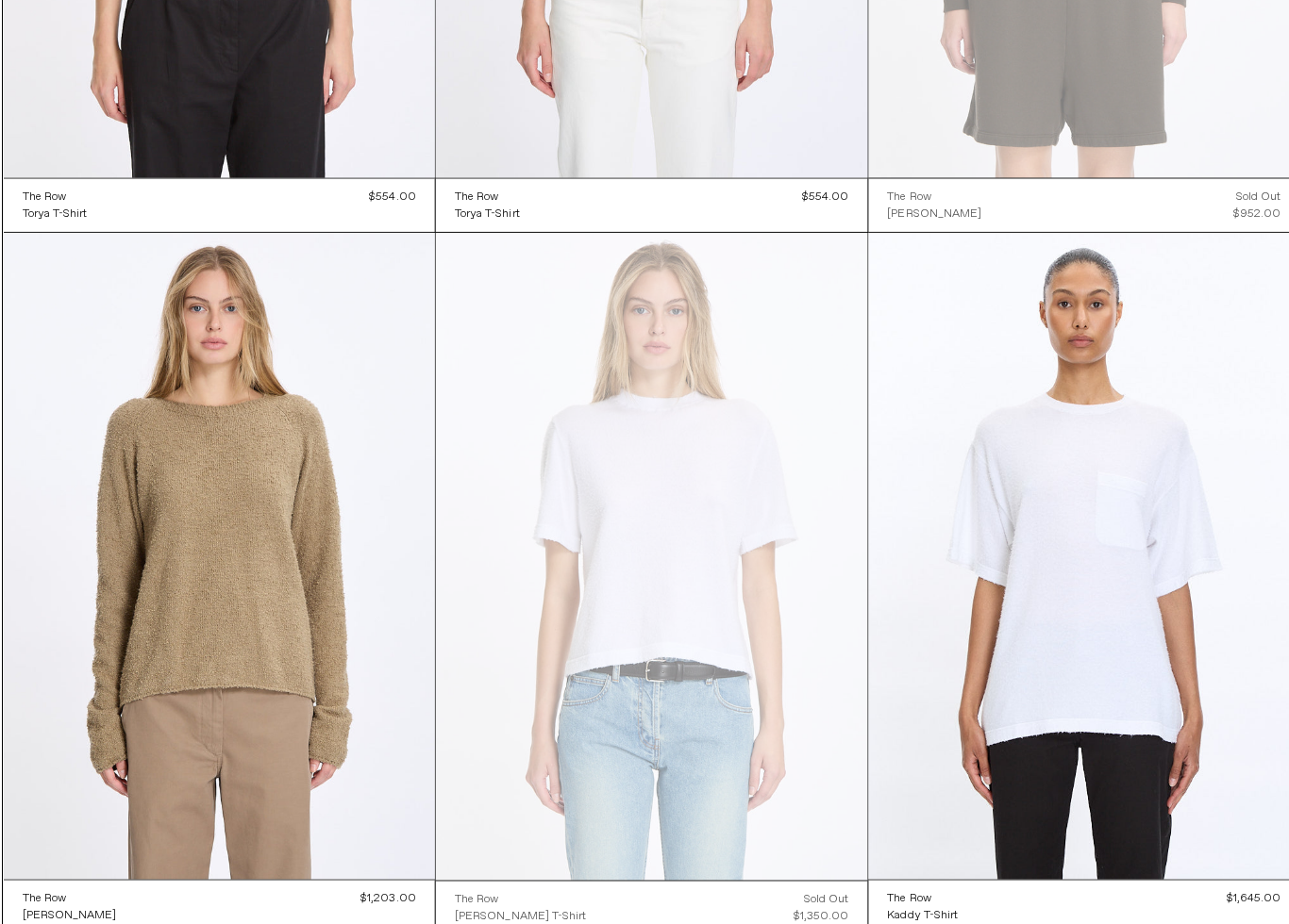
scroll to position [6850, 0]
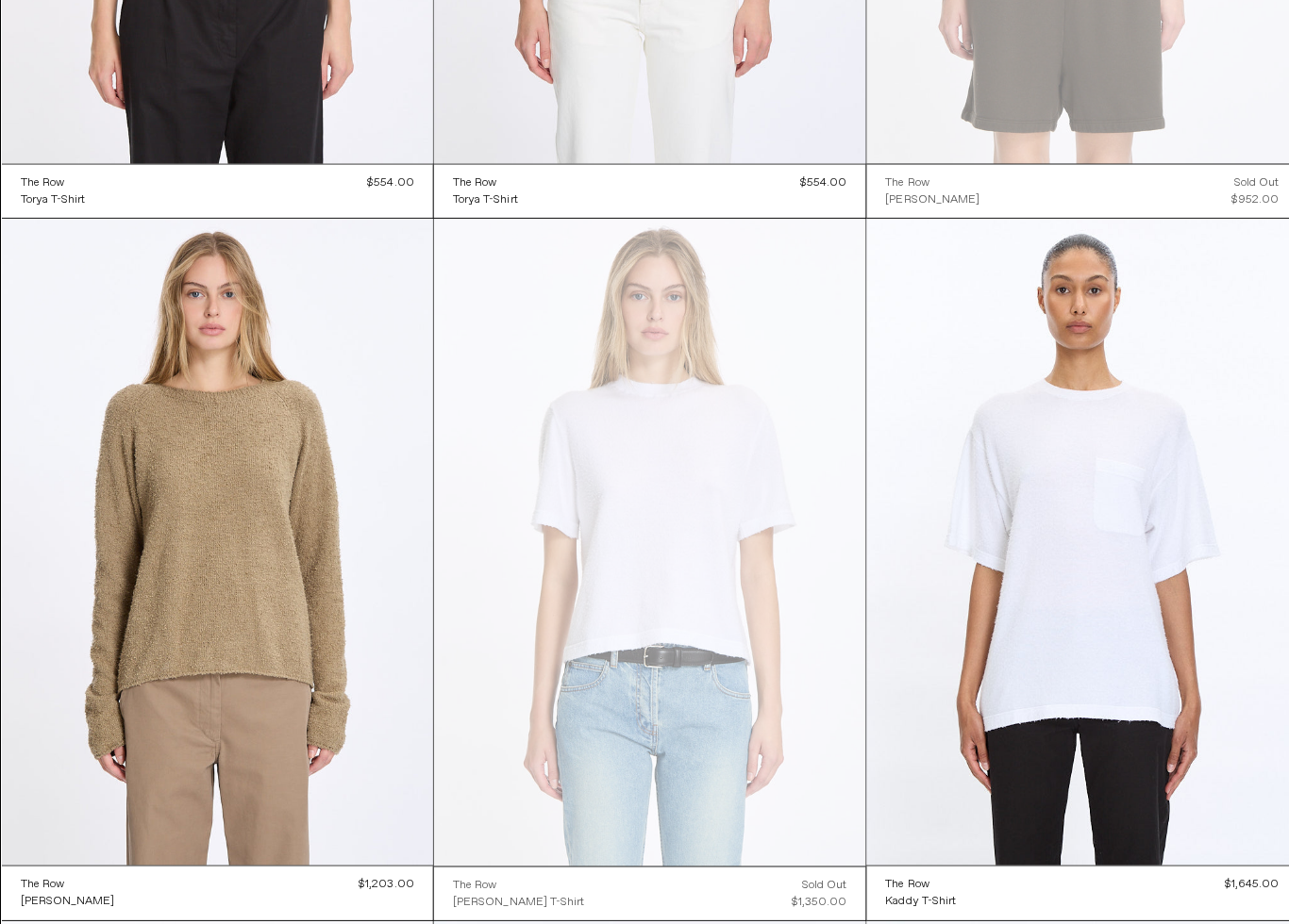
click at [1145, 645] on at bounding box center [1073, 545] width 428 height 641
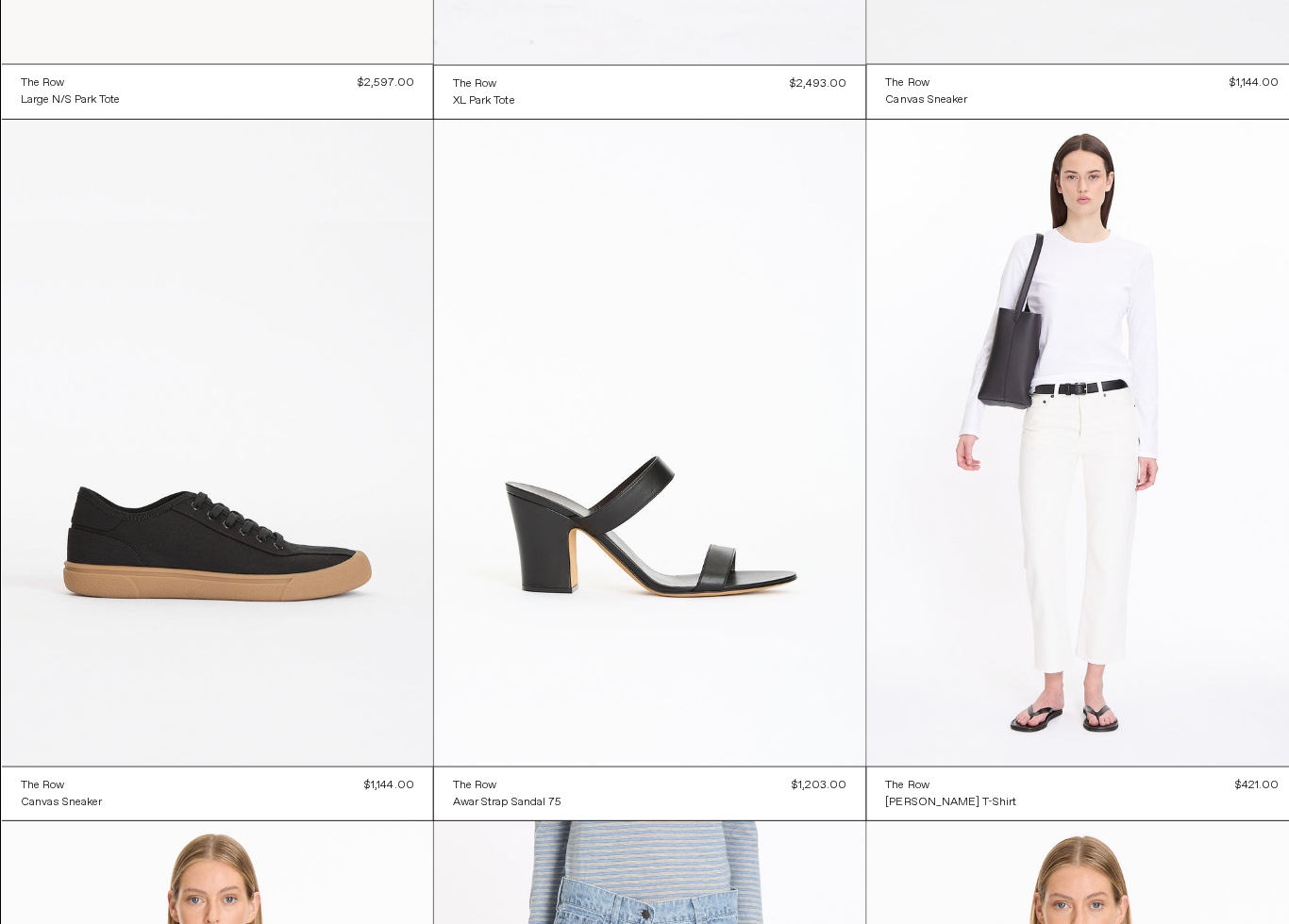
scroll to position [10431, 0]
click at [1136, 587] on at bounding box center [1073, 446] width 428 height 641
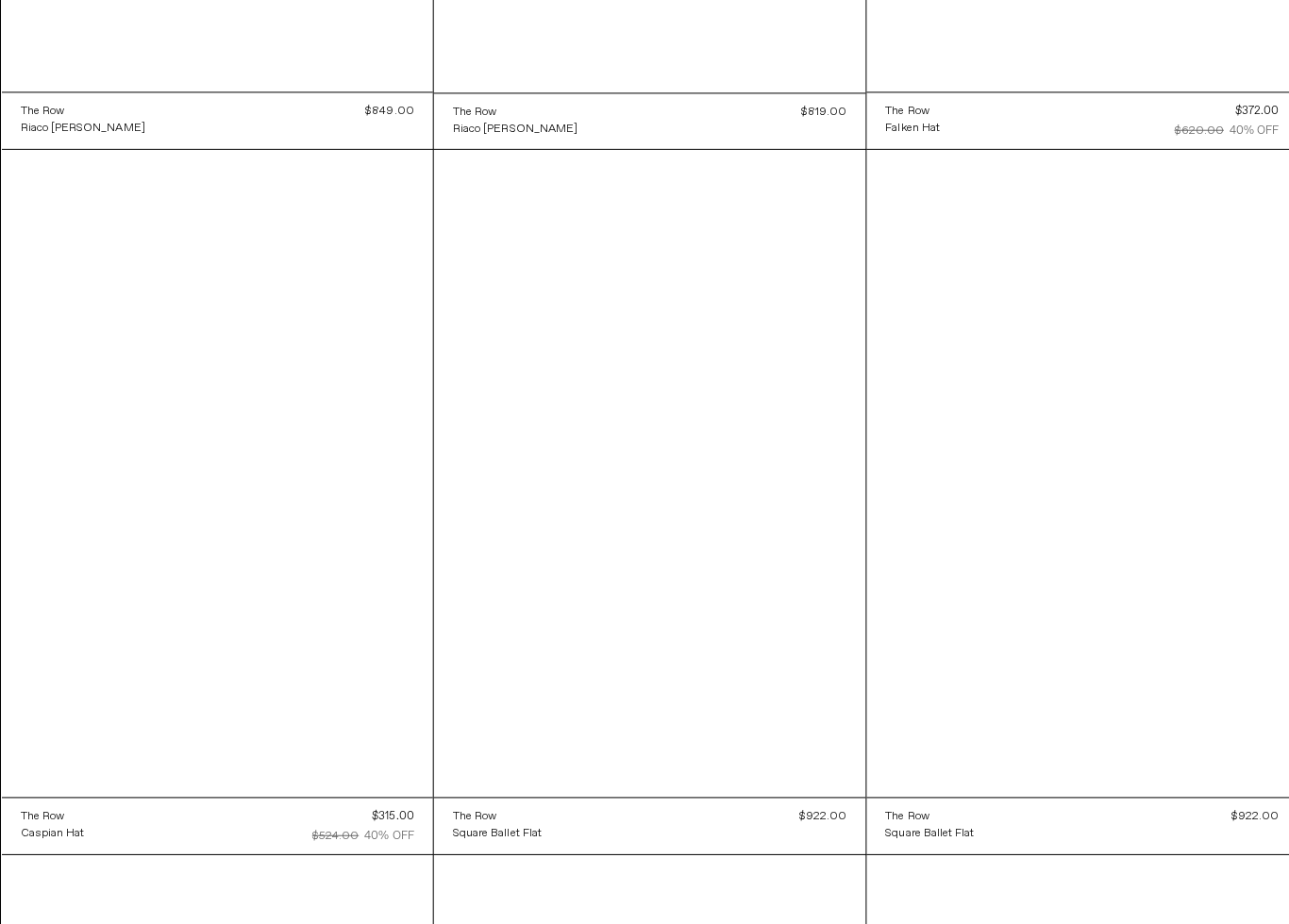
scroll to position [13200, 0]
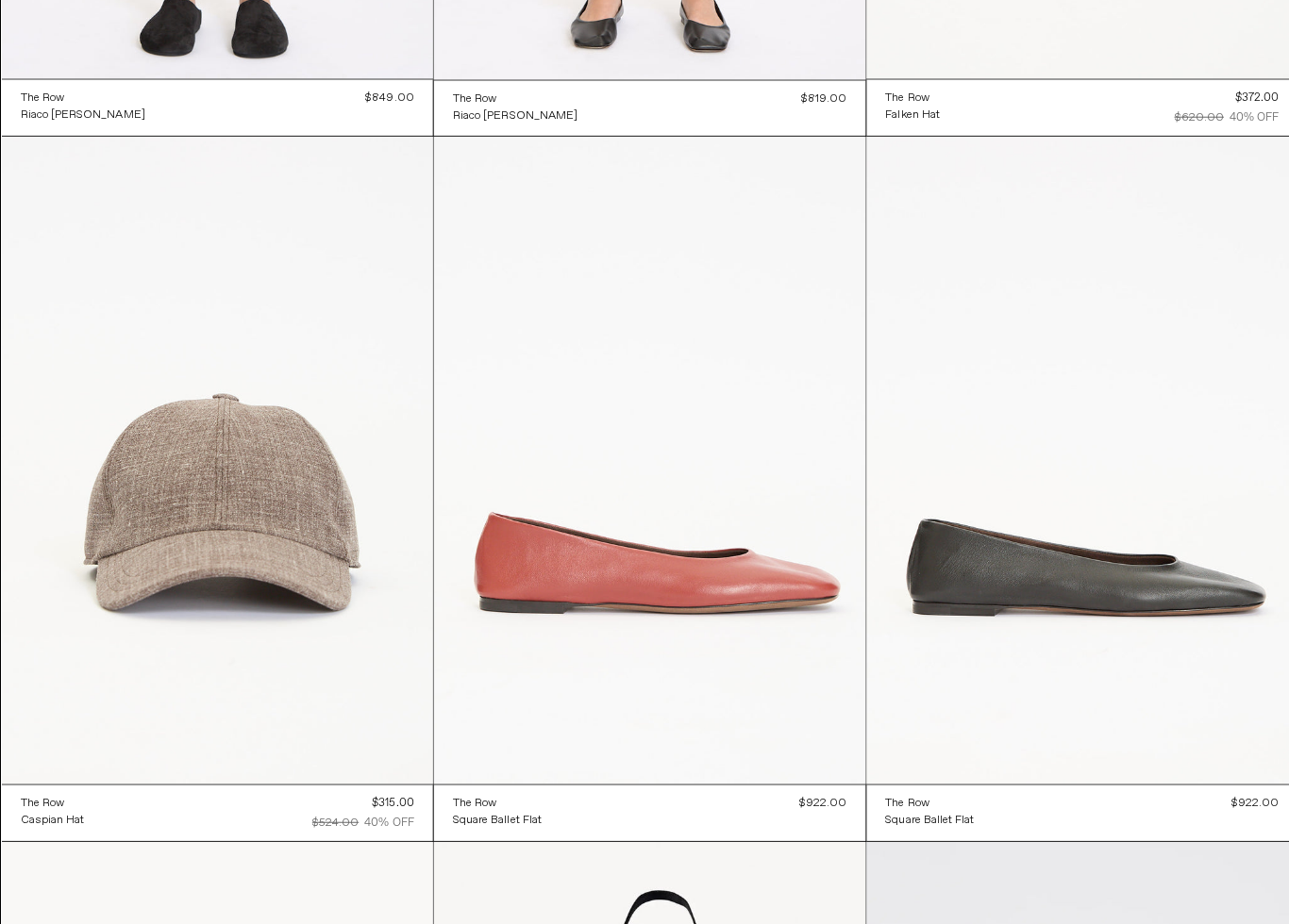
click at [100, 530] on at bounding box center [215, 464] width 428 height 641
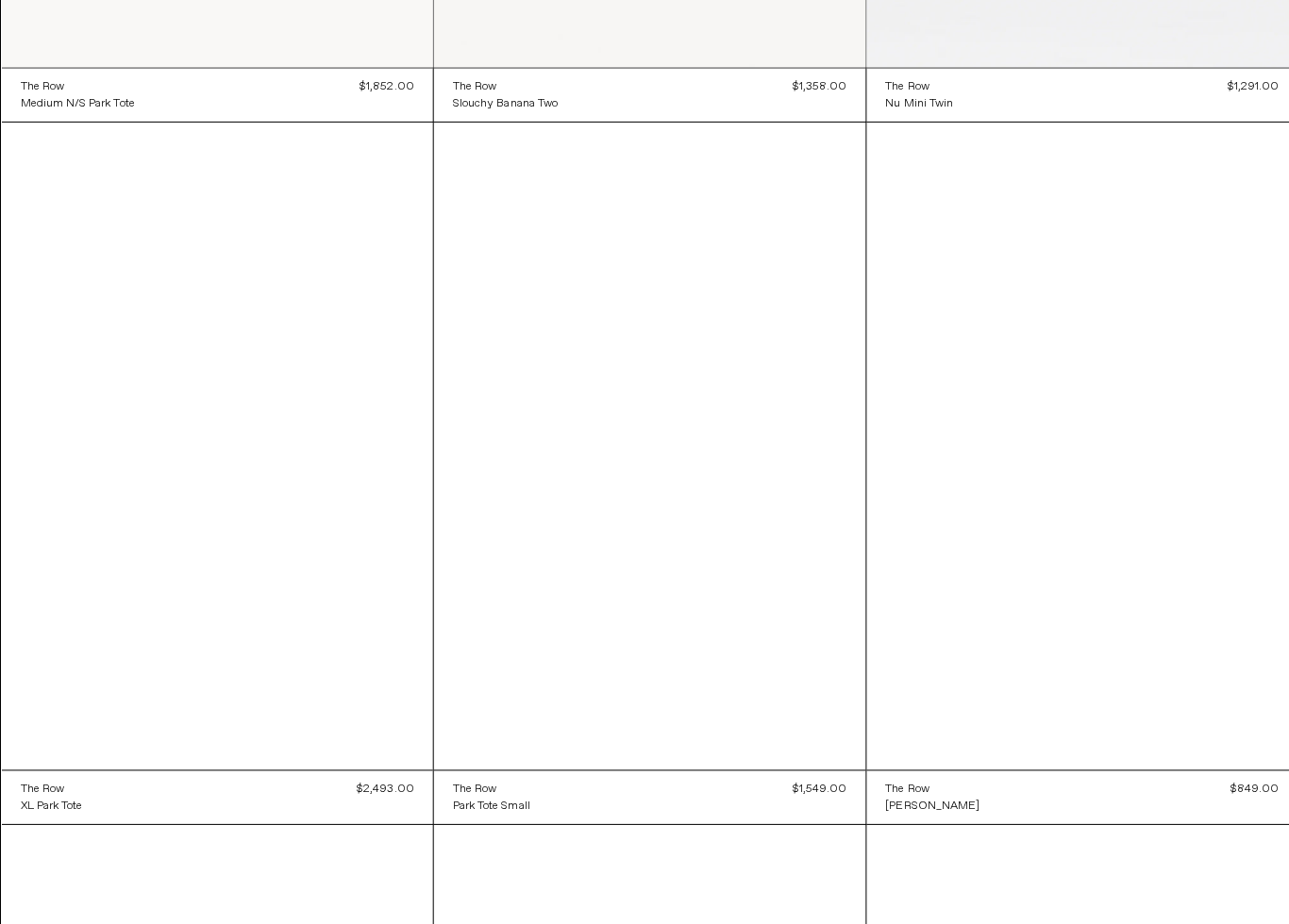
scroll to position [14611, 0]
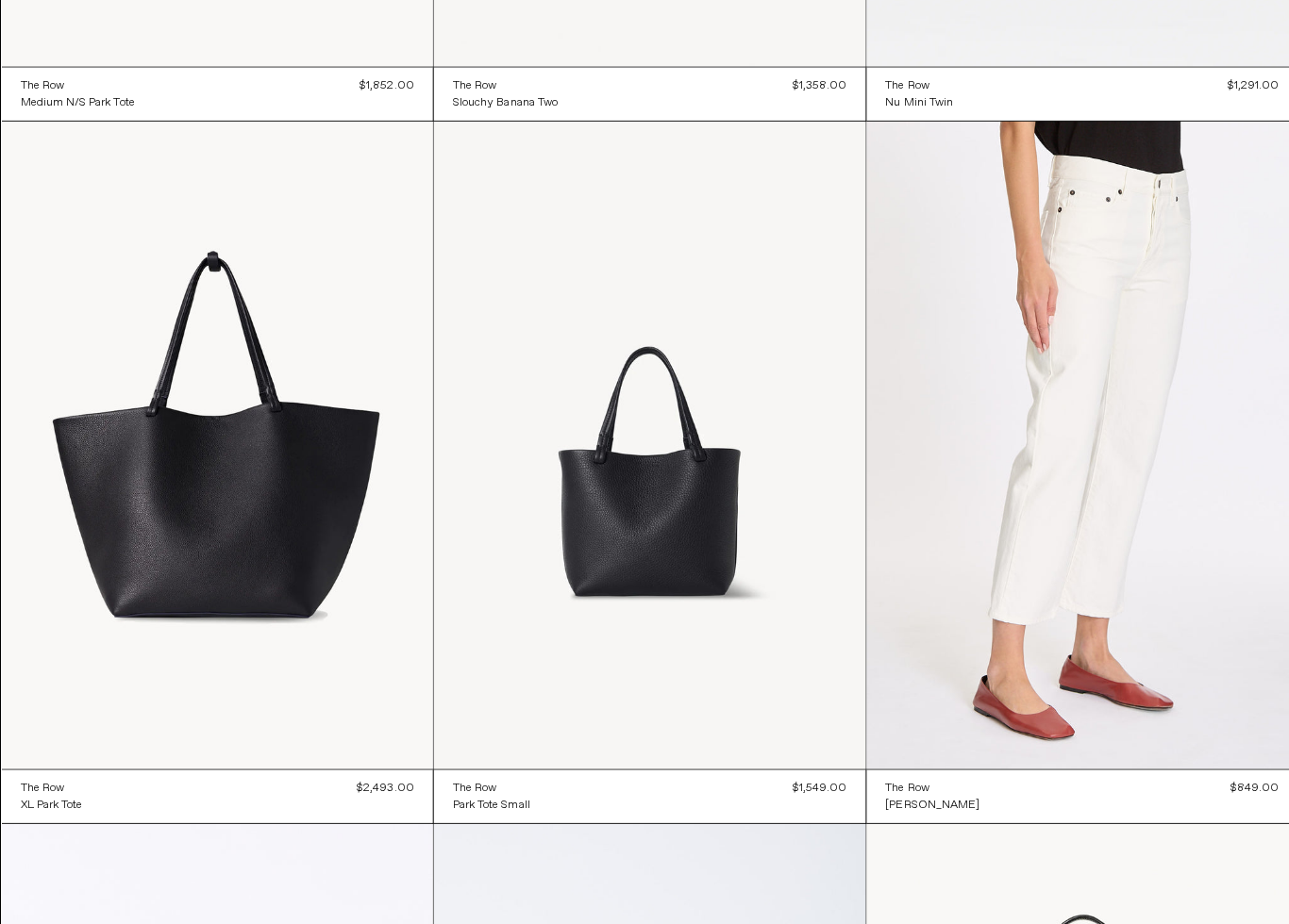
click at [1168, 601] on at bounding box center [1073, 449] width 428 height 641
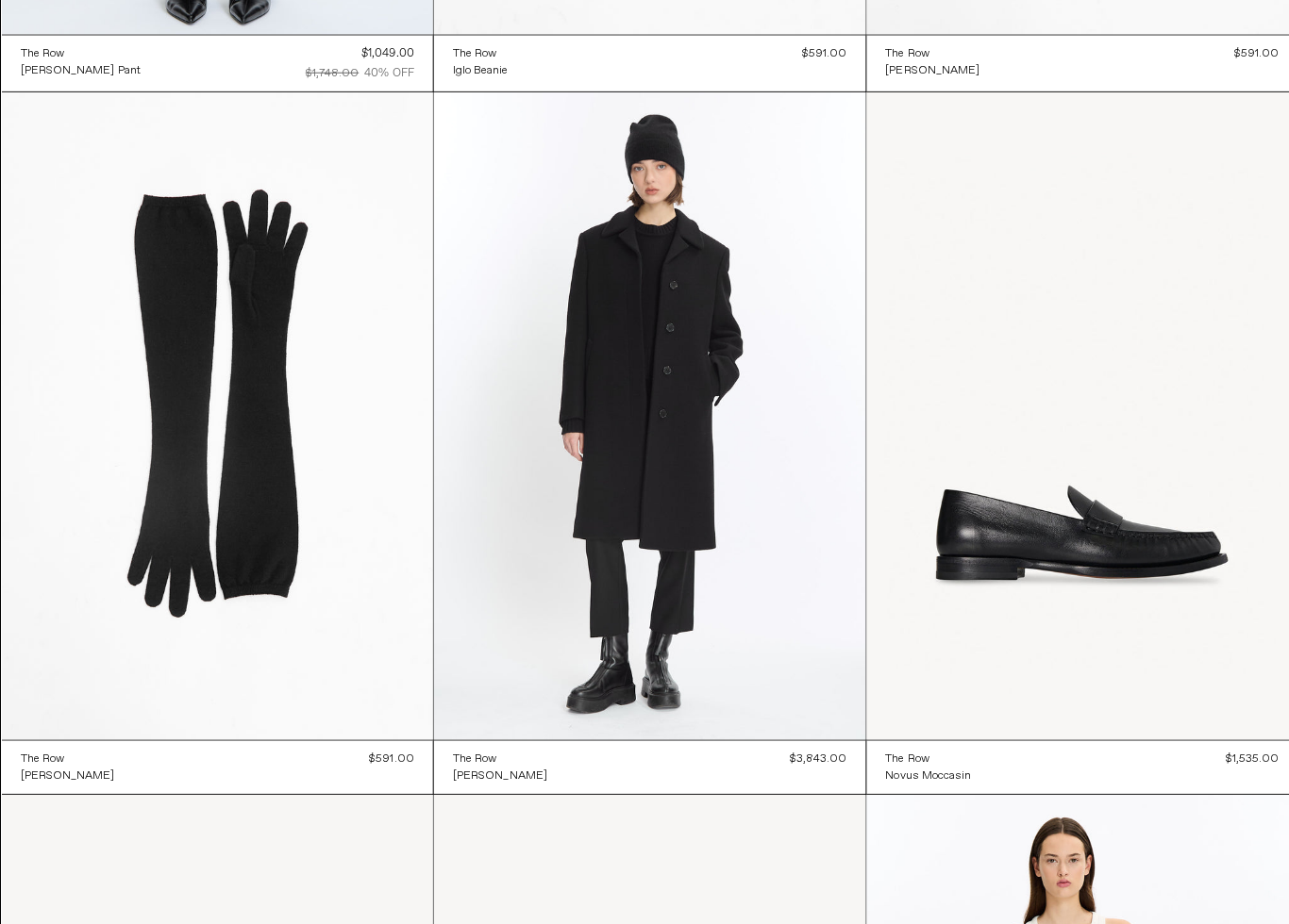
scroll to position [17429, 0]
click at [765, 489] on at bounding box center [644, 420] width 428 height 642
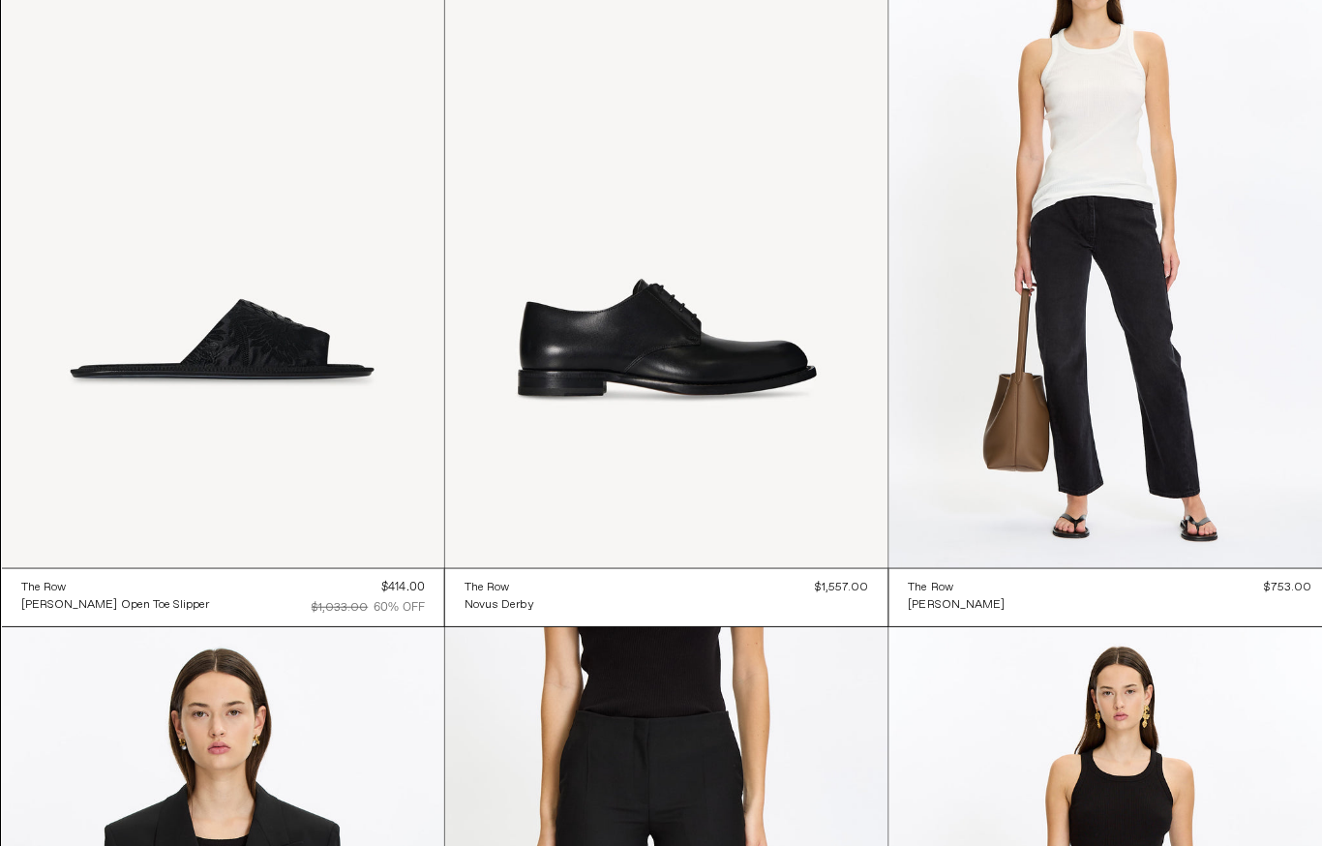
scroll to position [18793, 0]
click at [1157, 294] on at bounding box center [1100, 234] width 439 height 658
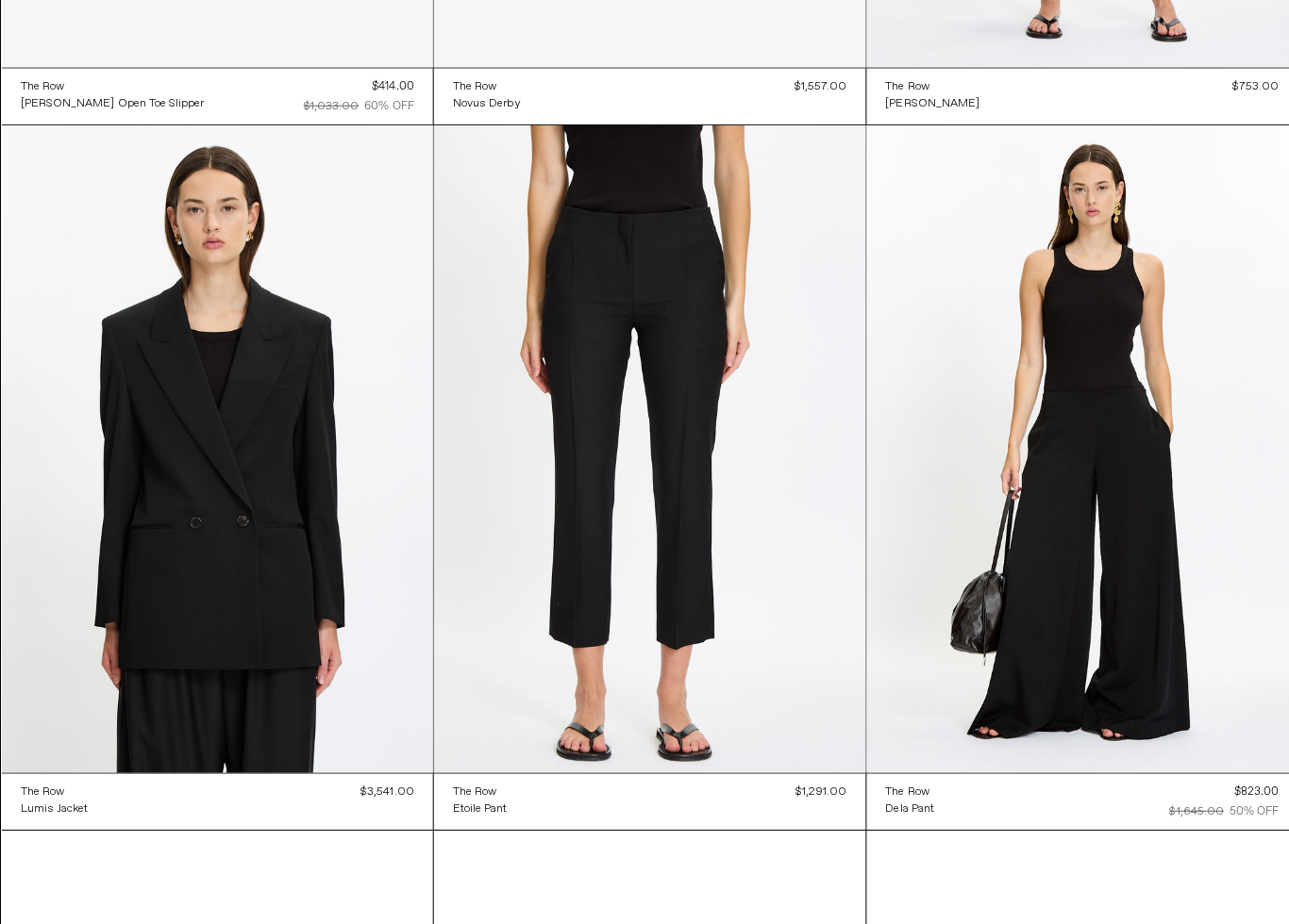
scroll to position [18793, 0]
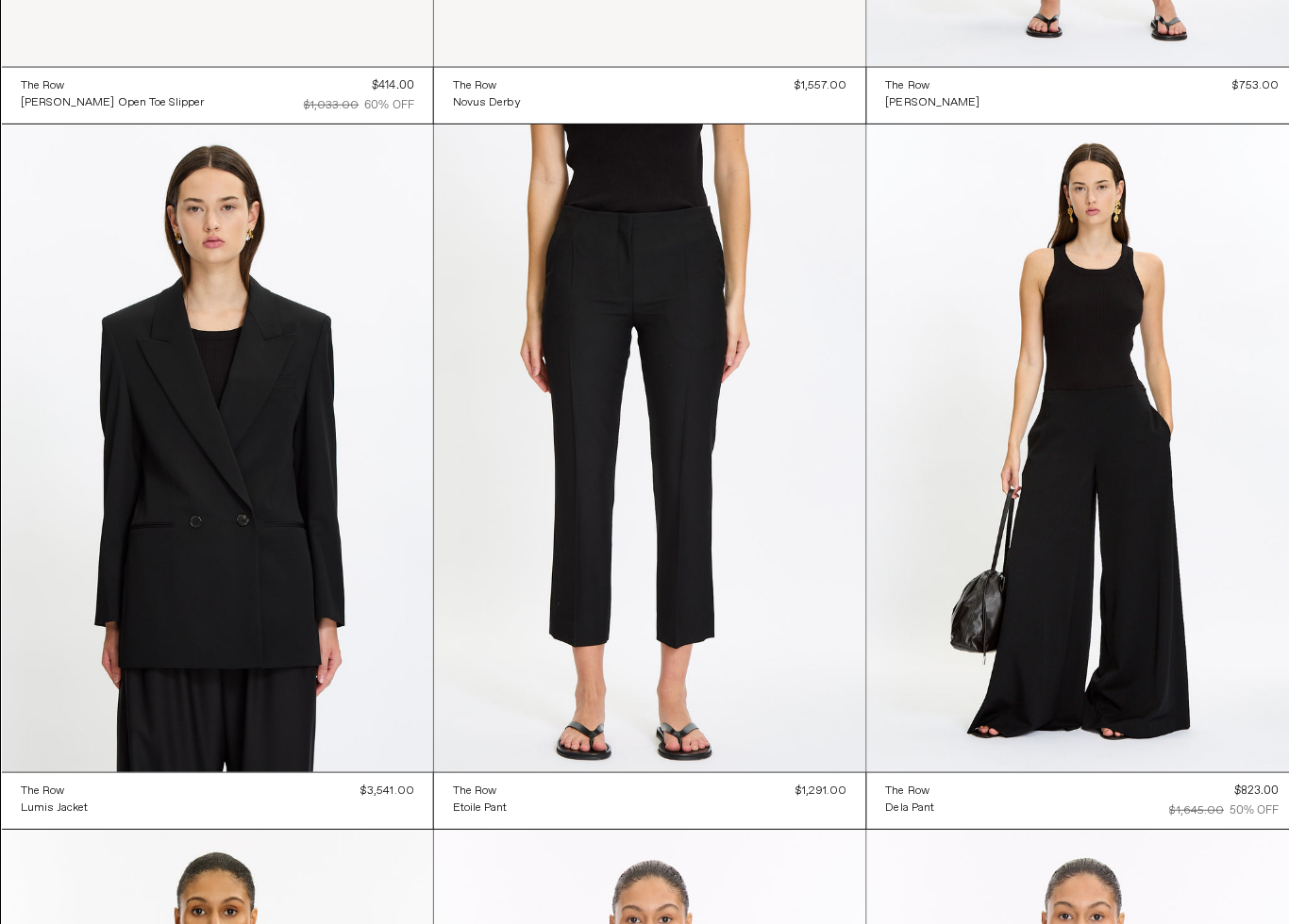
click at [115, 470] on at bounding box center [215, 451] width 428 height 641
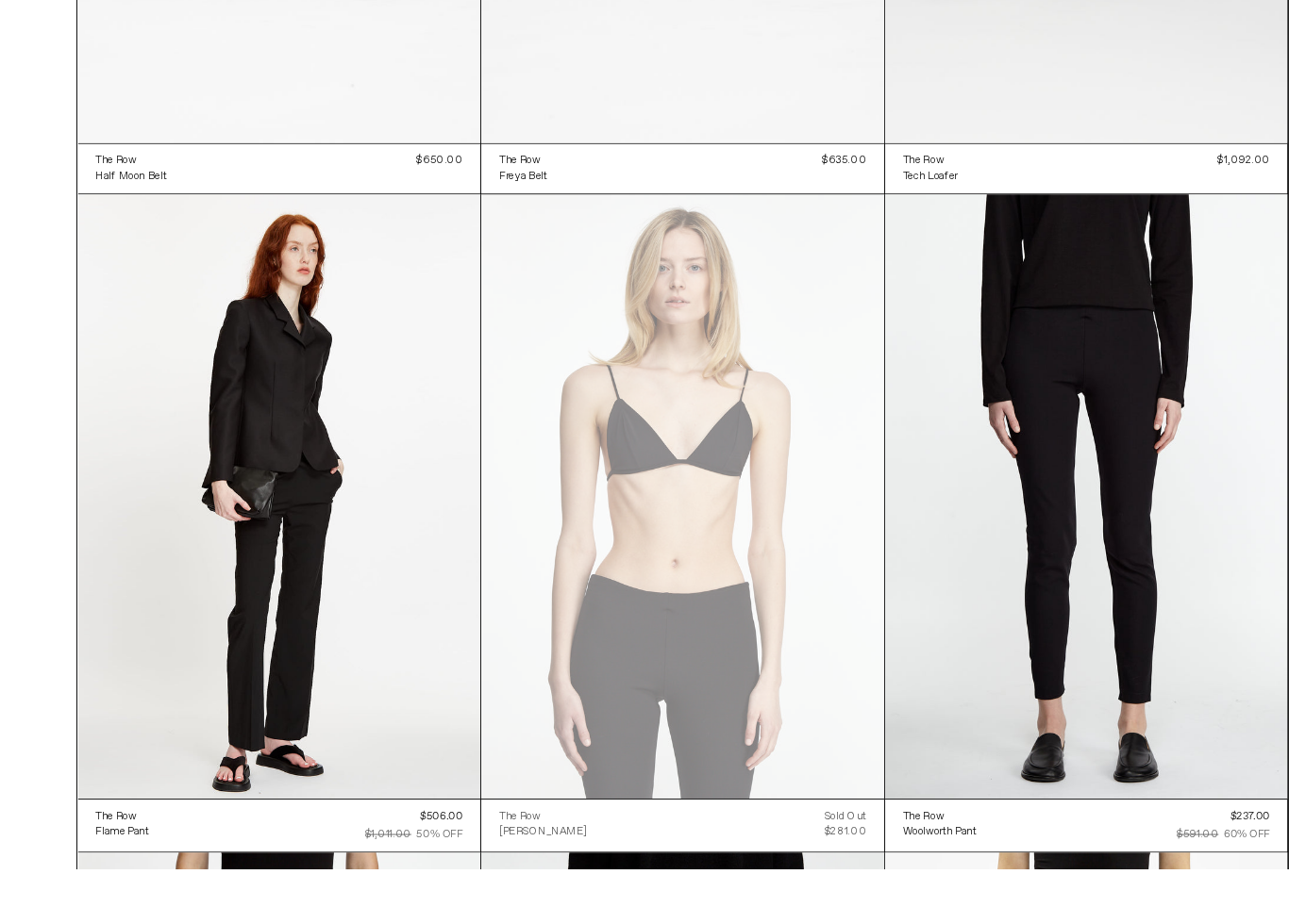
scroll to position [21615, 0]
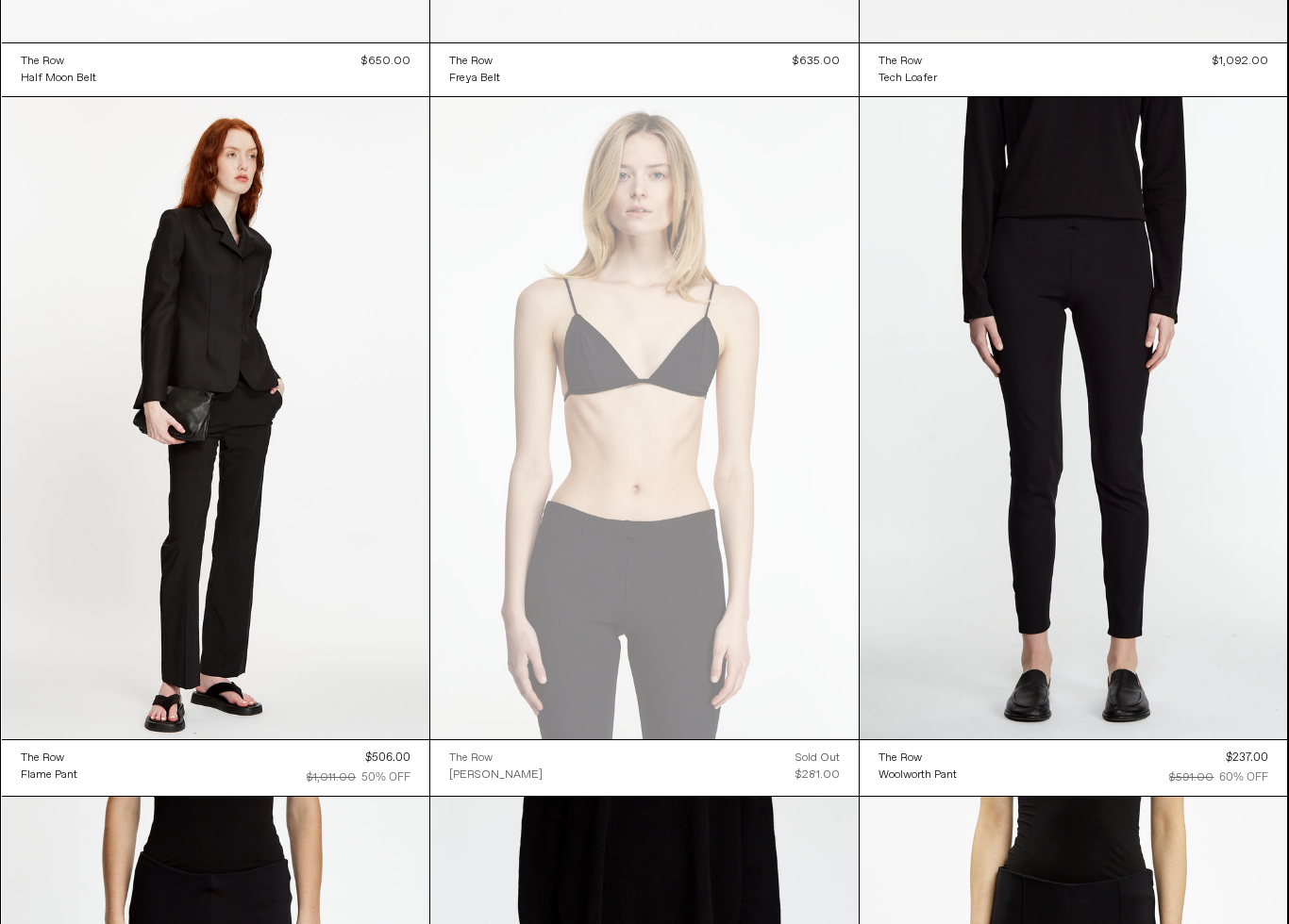
click at [1055, 638] on at bounding box center [1073, 418] width 428 height 641
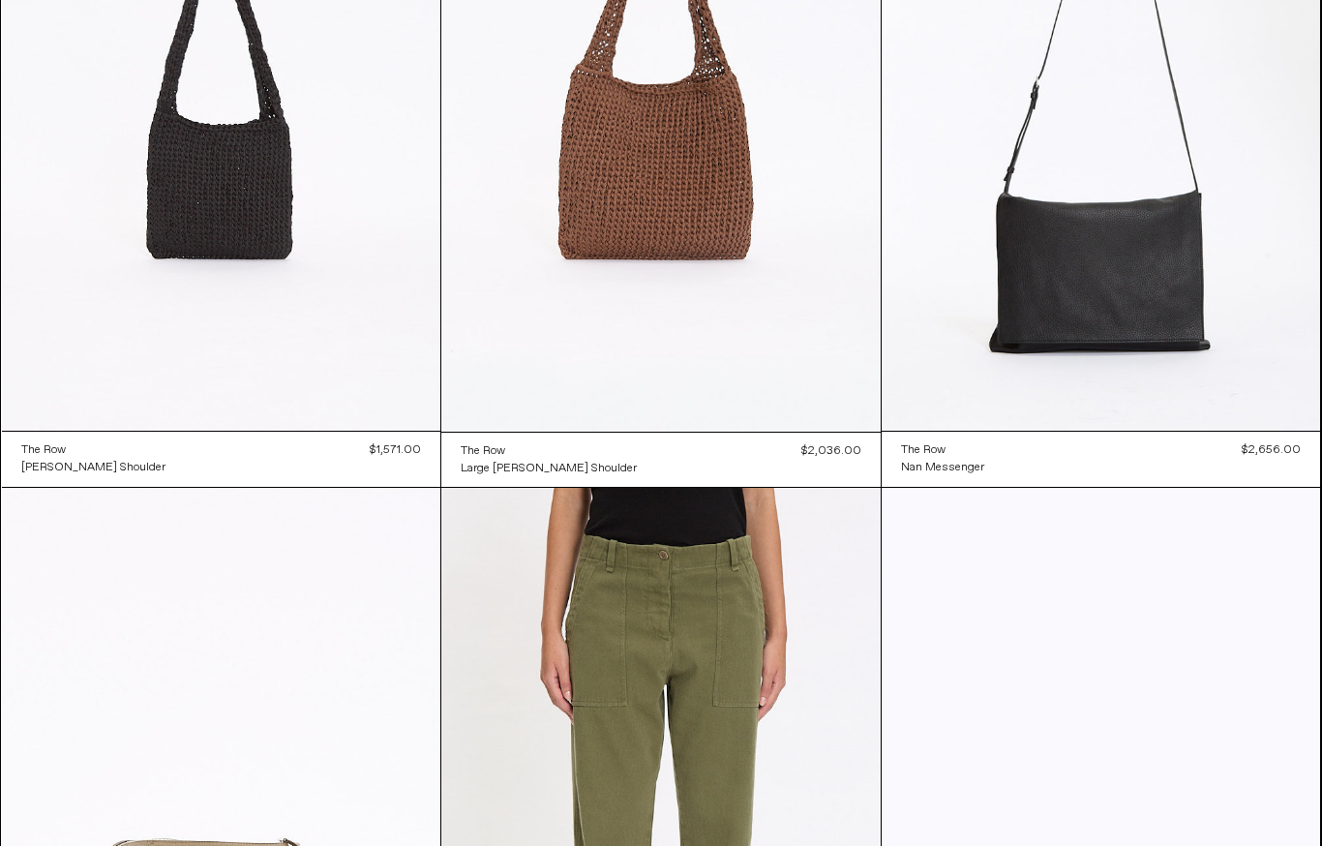
scroll to position [0, 0]
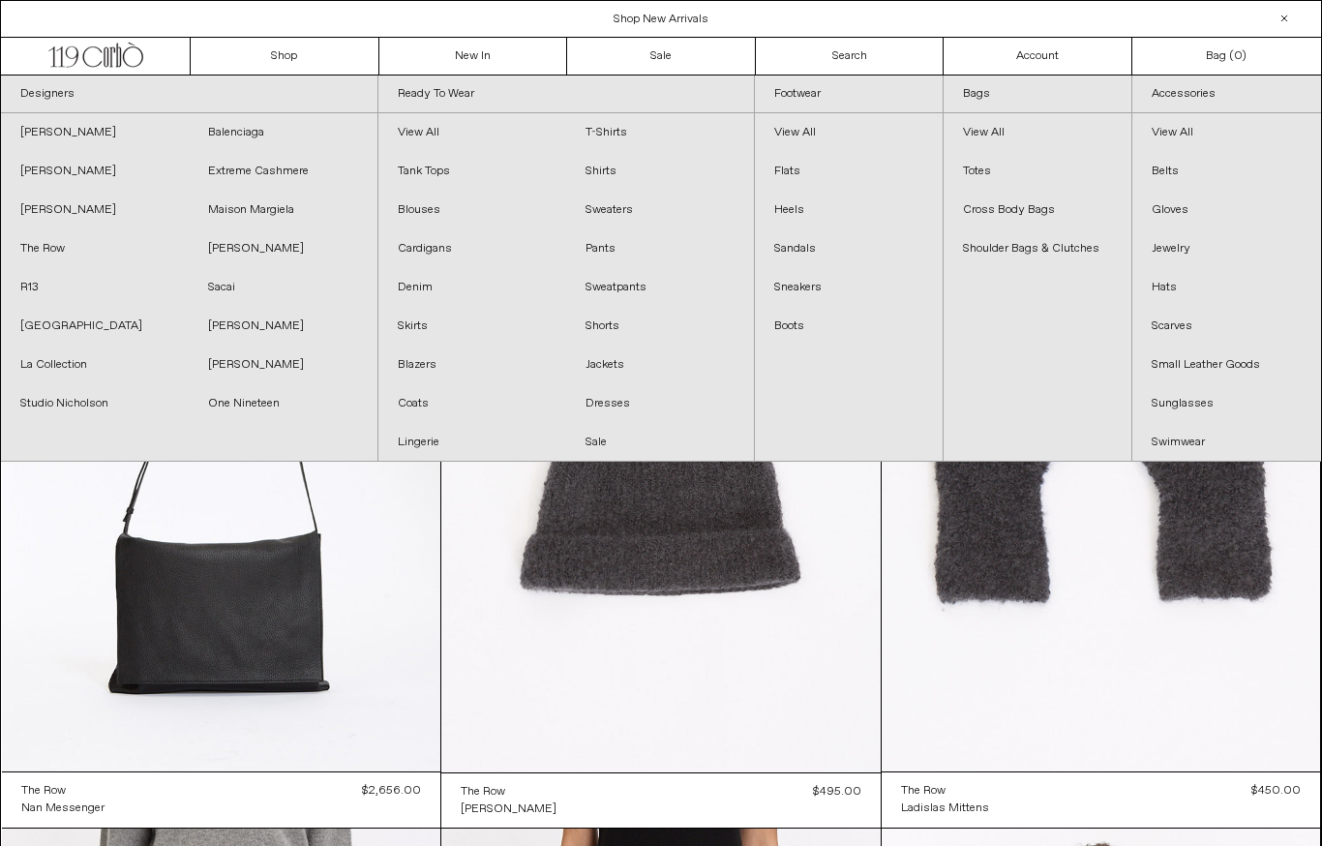
click at [284, 211] on link "Maison Margiela" at bounding box center [283, 210] width 188 height 39
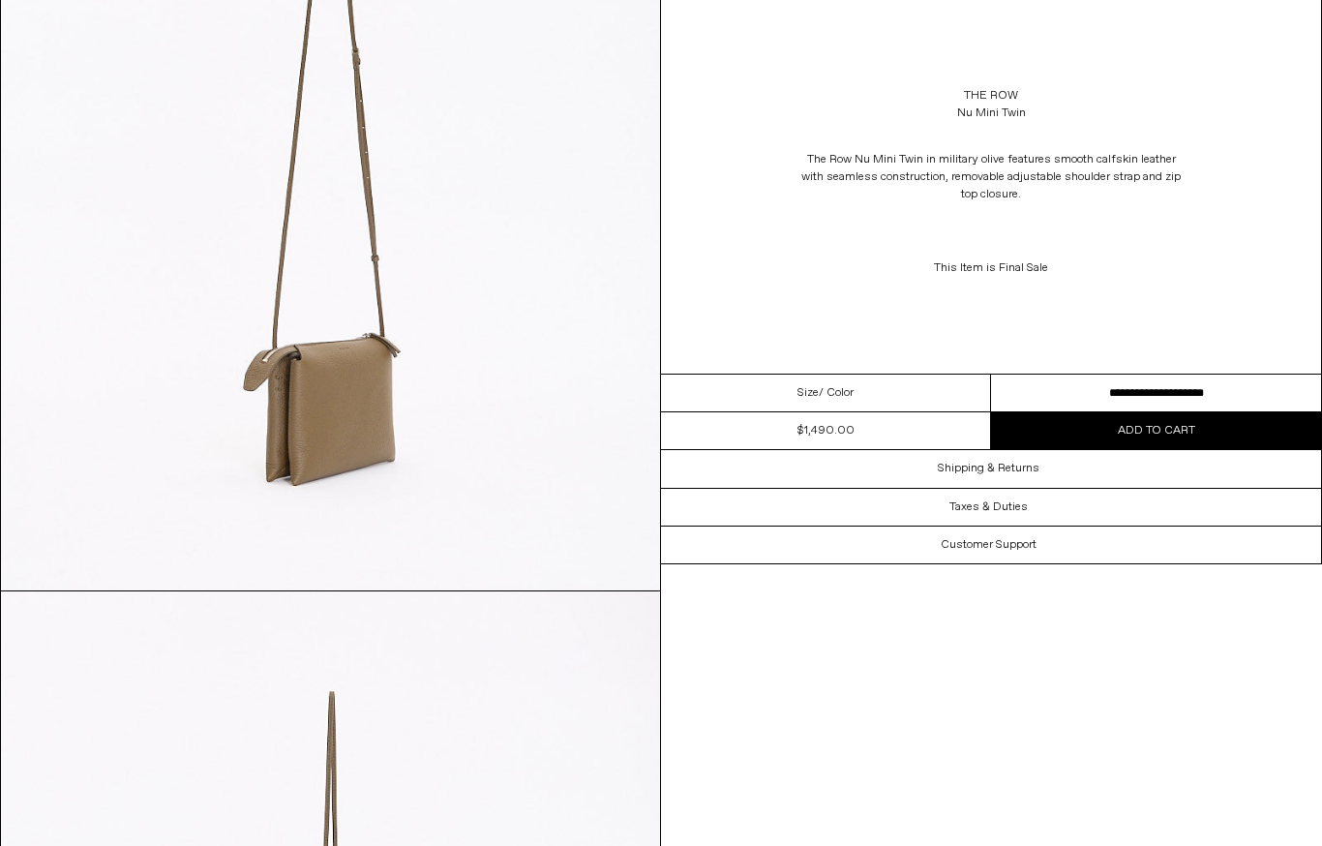
scroll to position [1951, 0]
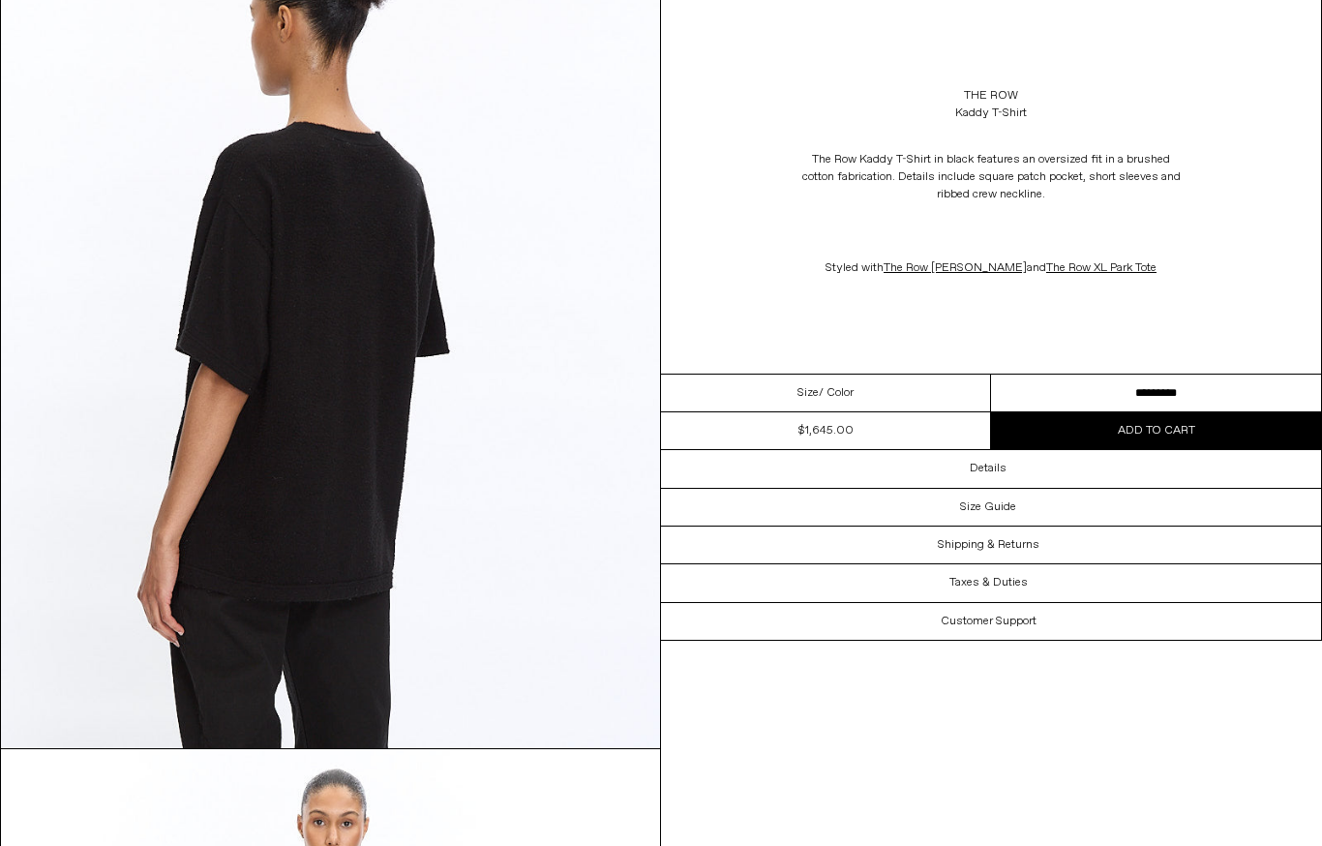
scroll to position [2586, 0]
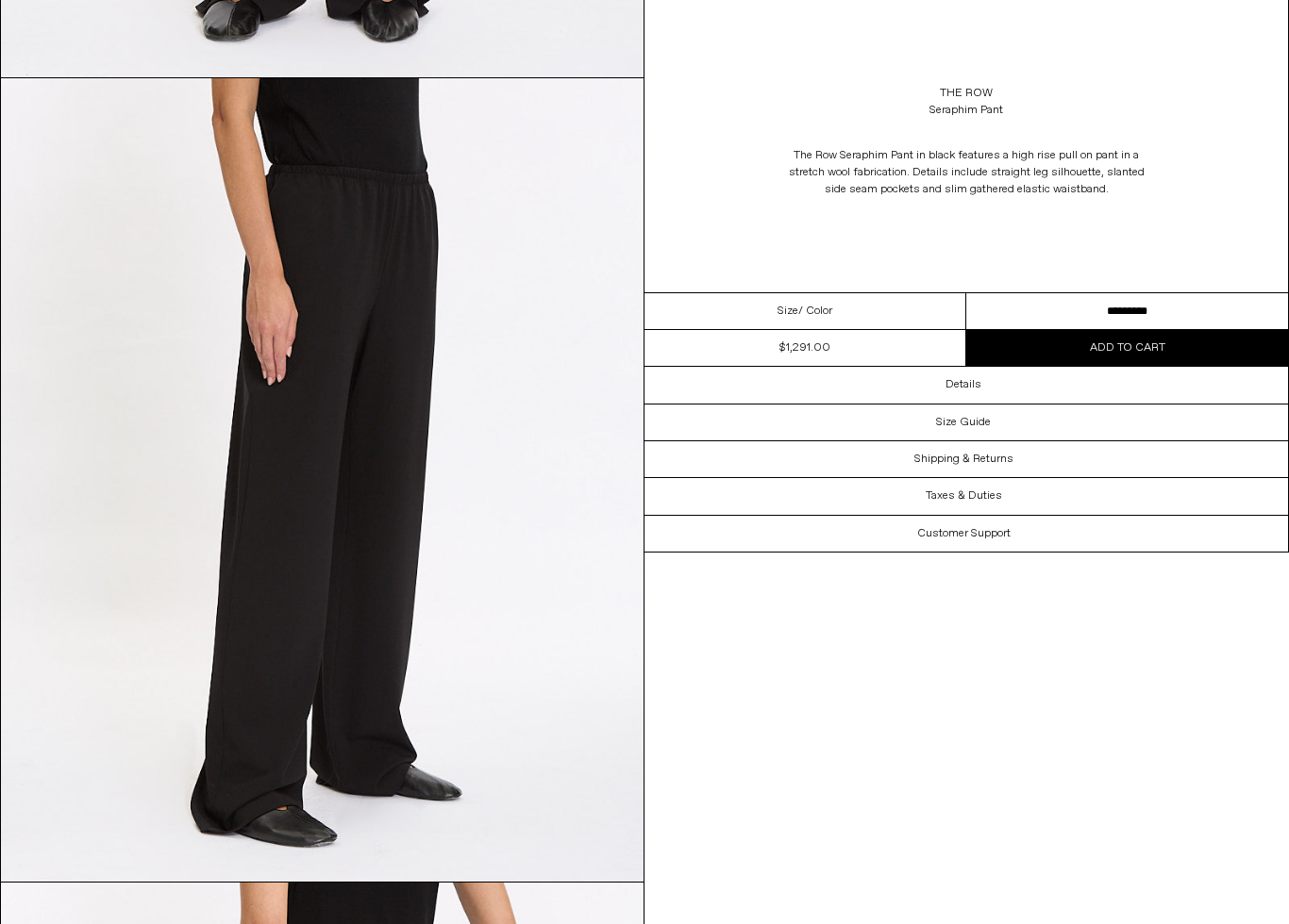
scroll to position [841, 0]
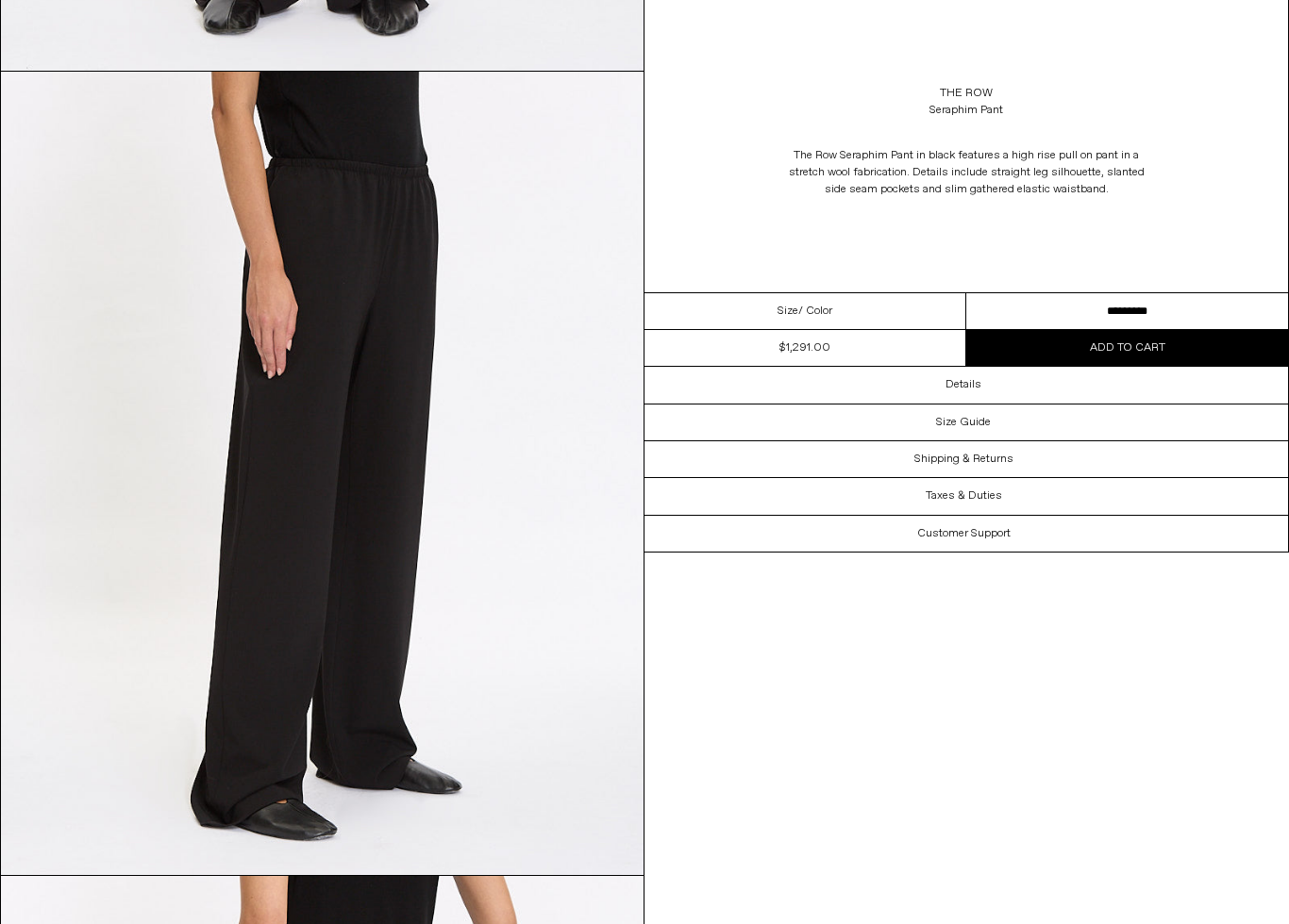
click at [1115, 303] on select "**********" at bounding box center [1127, 312] width 322 height 37
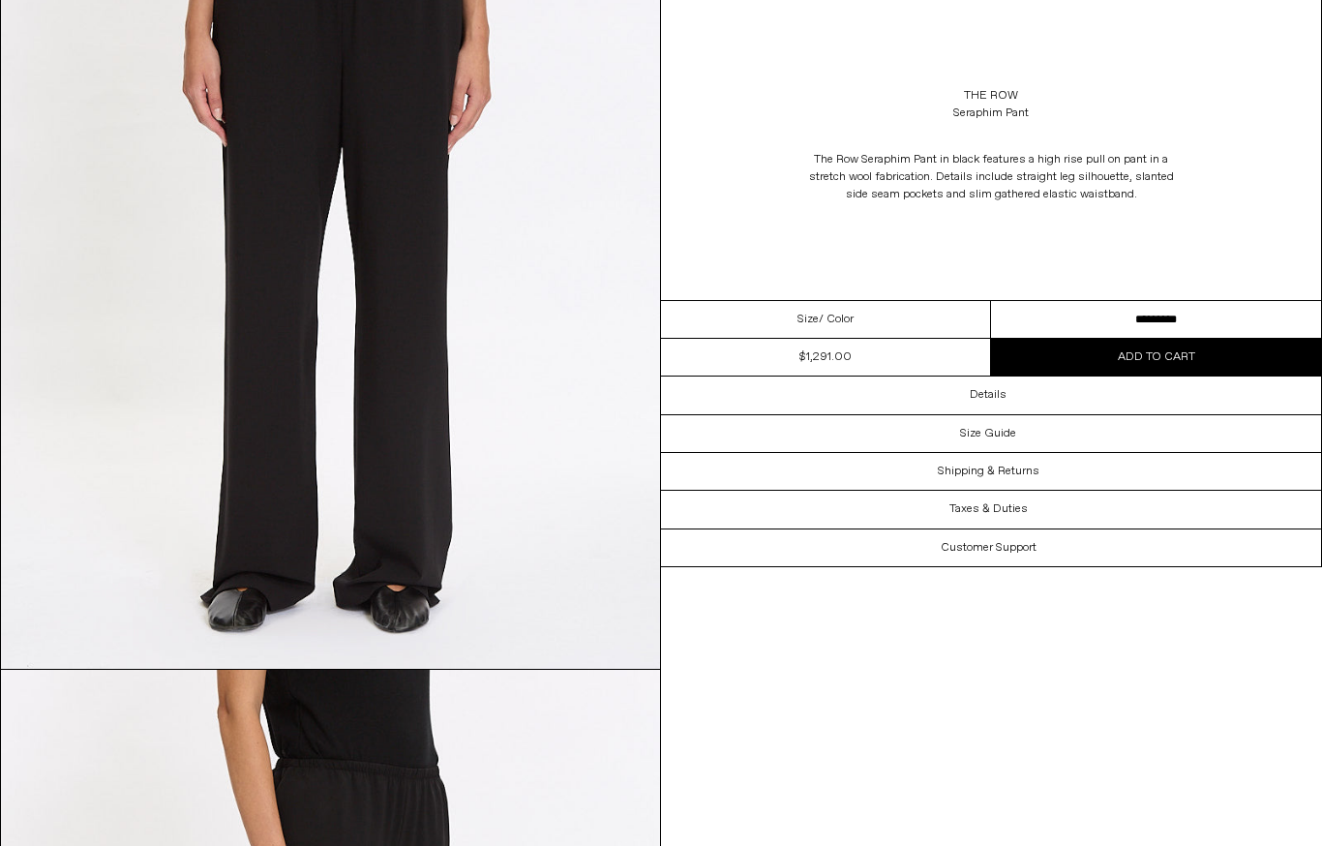
scroll to position [249, 0]
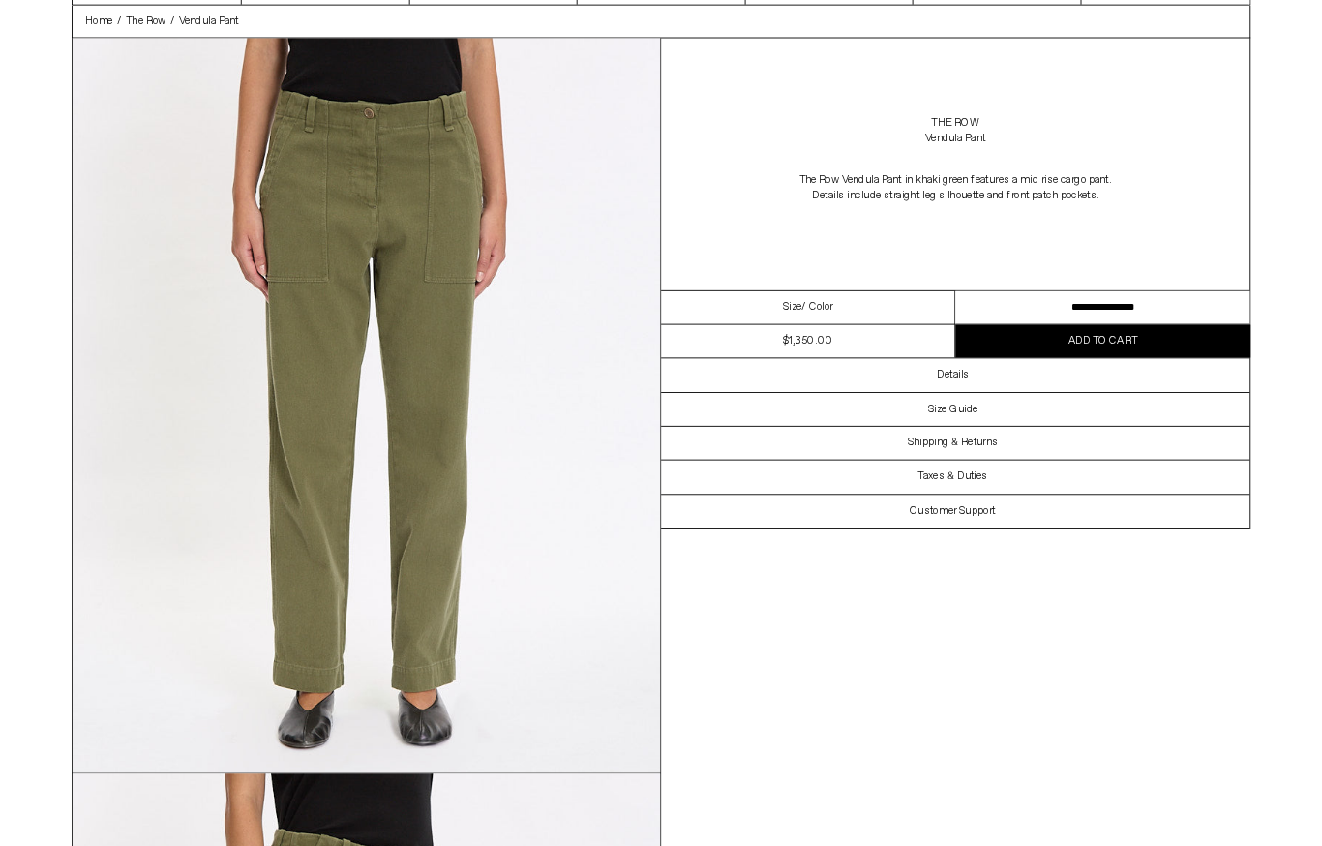
scroll to position [68, 0]
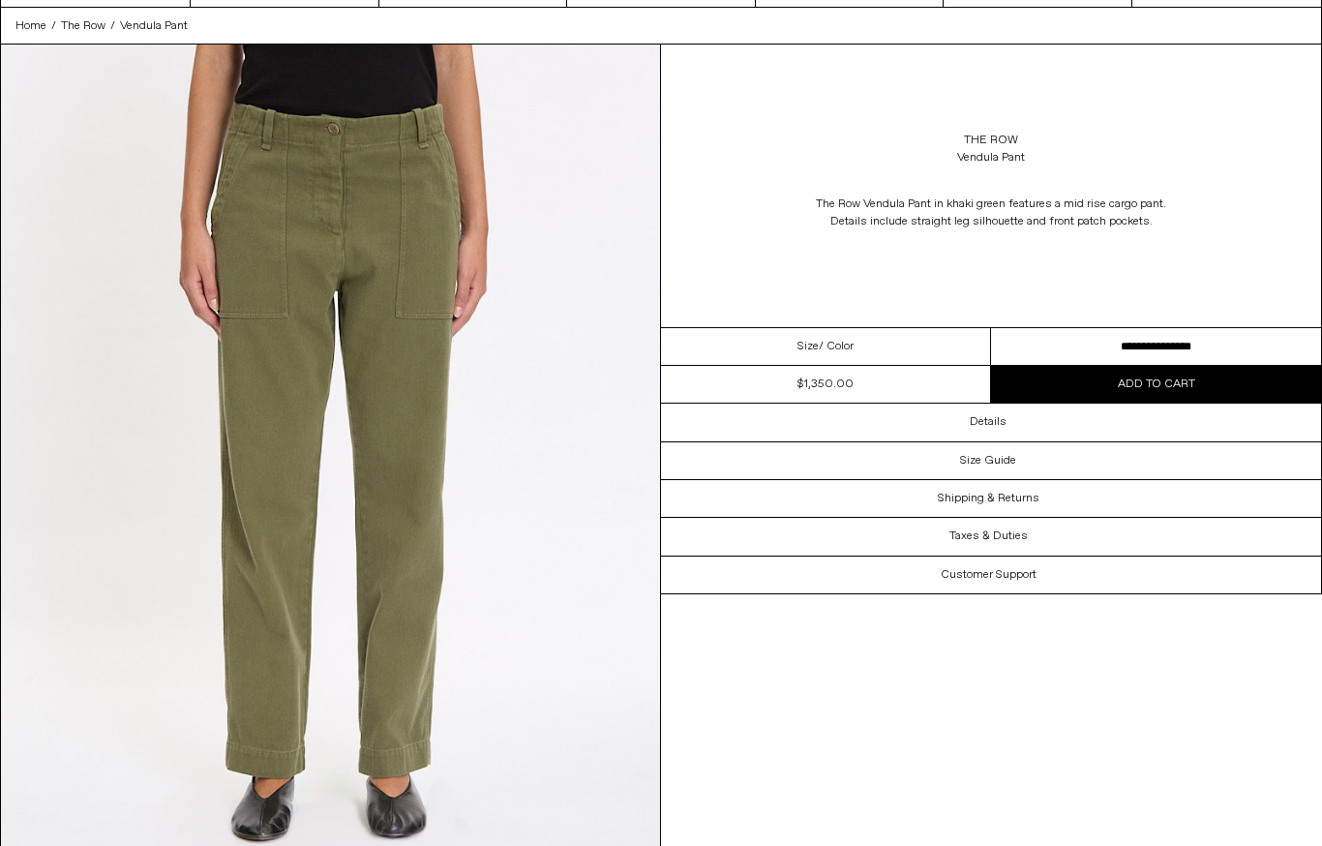
click at [1012, 415] on div "Details" at bounding box center [991, 421] width 660 height 37
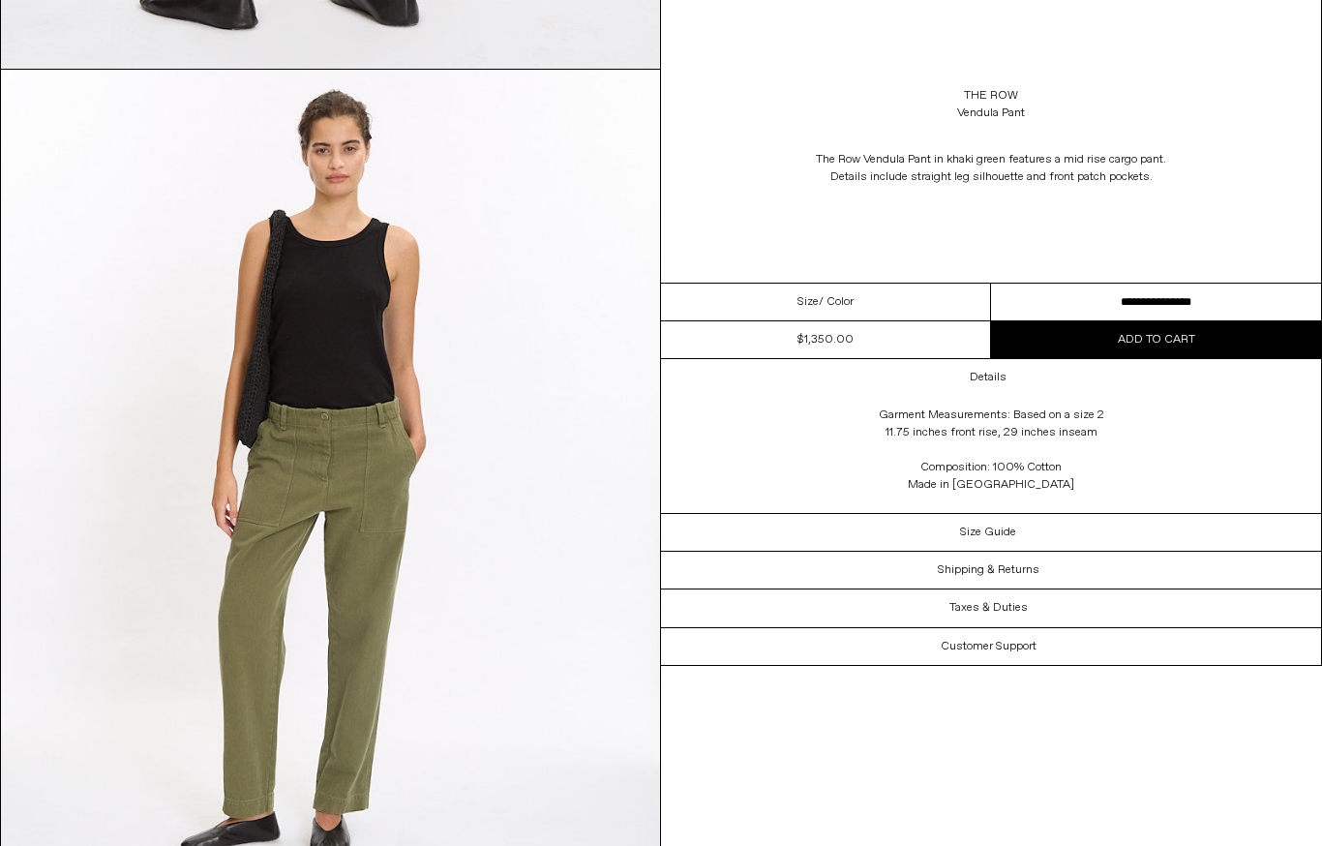
scroll to position [2475, 0]
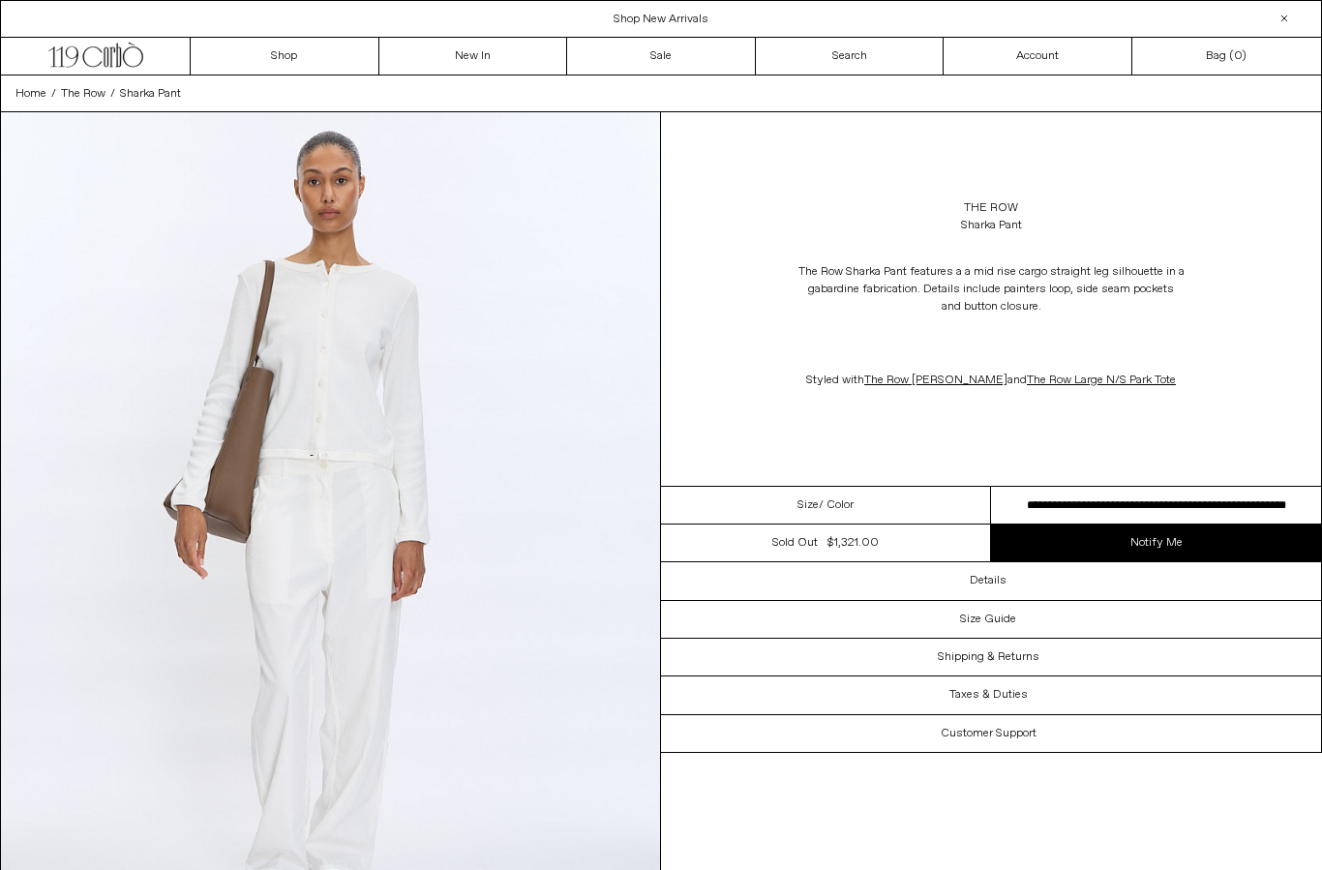
click at [1032, 580] on div "Details" at bounding box center [991, 580] width 660 height 37
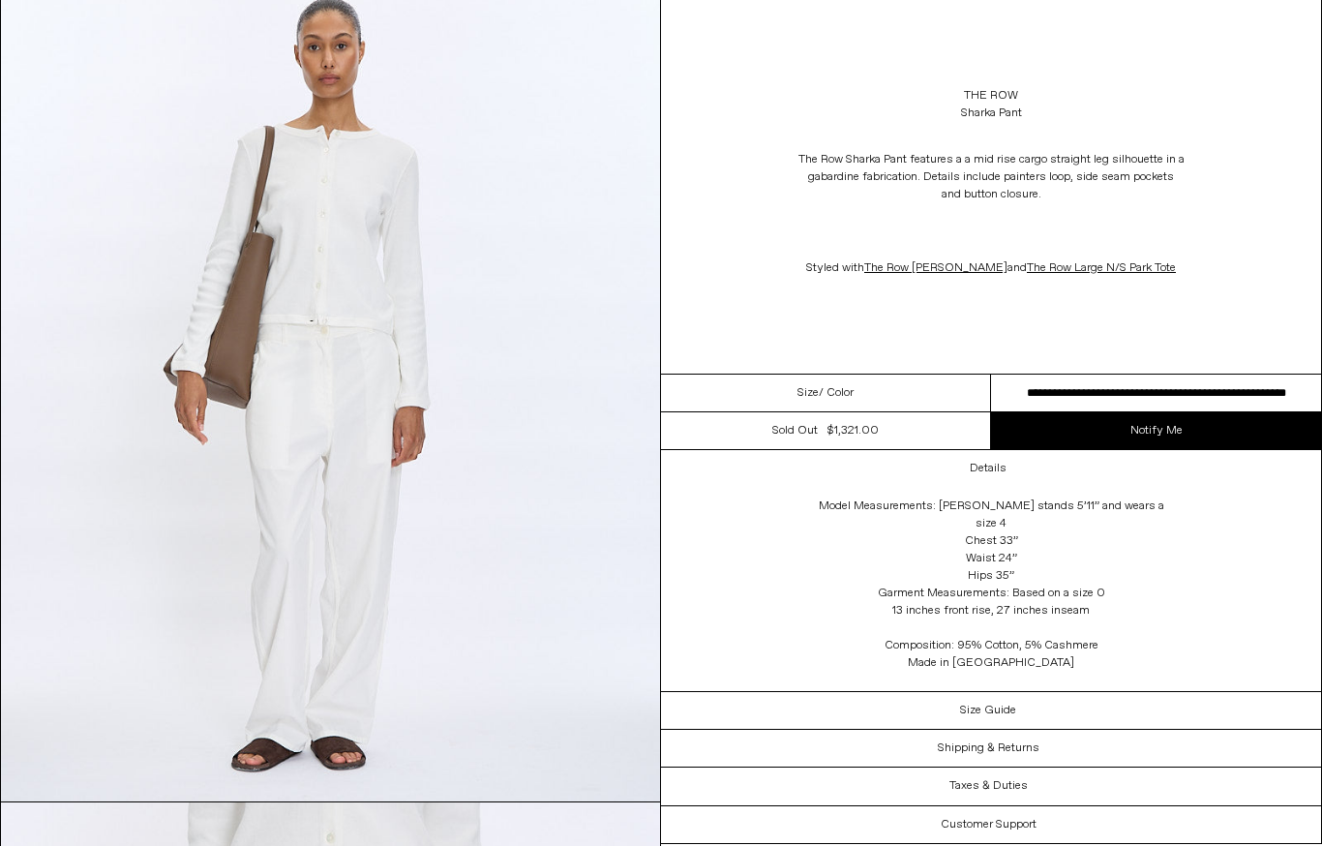
scroll to position [134, 0]
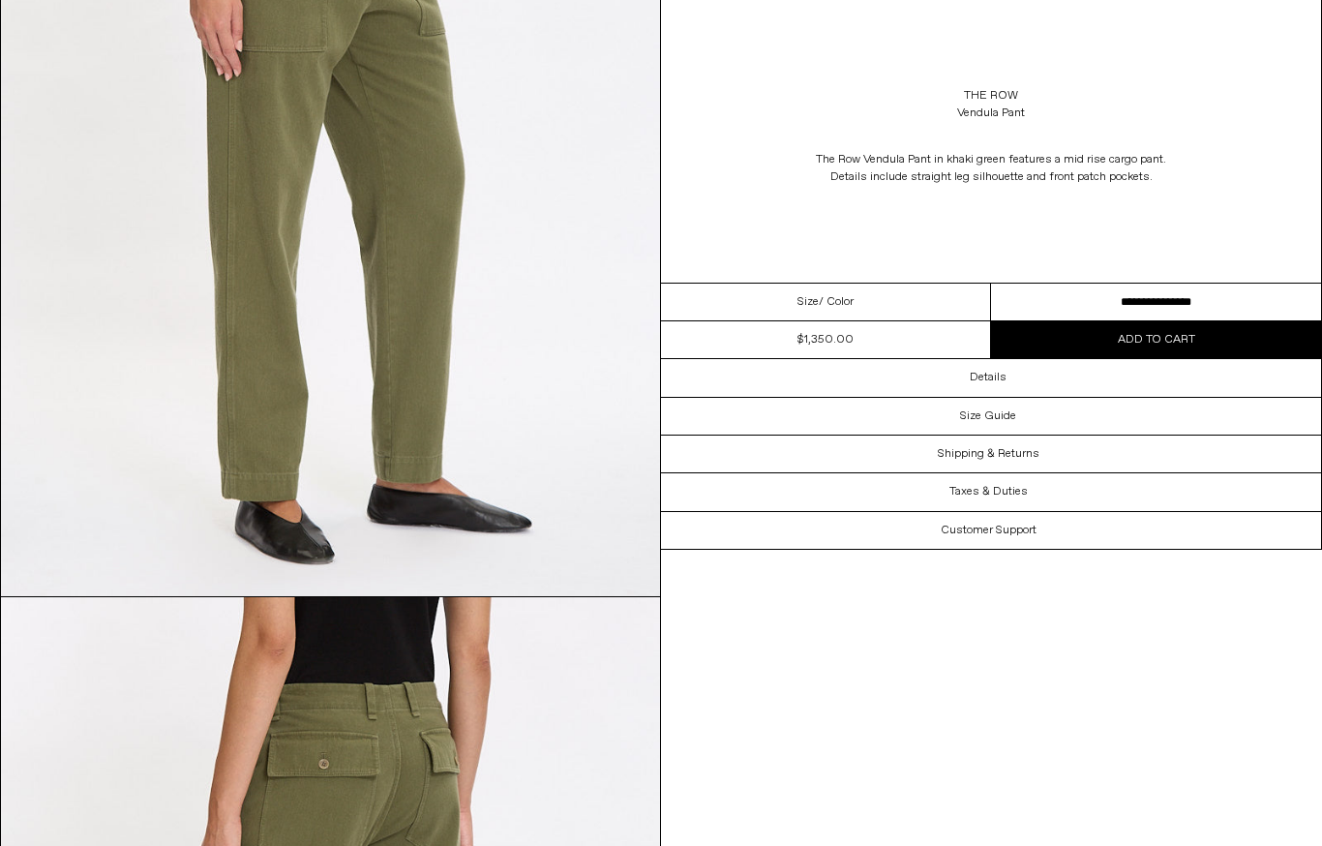
scroll to position [1035, 0]
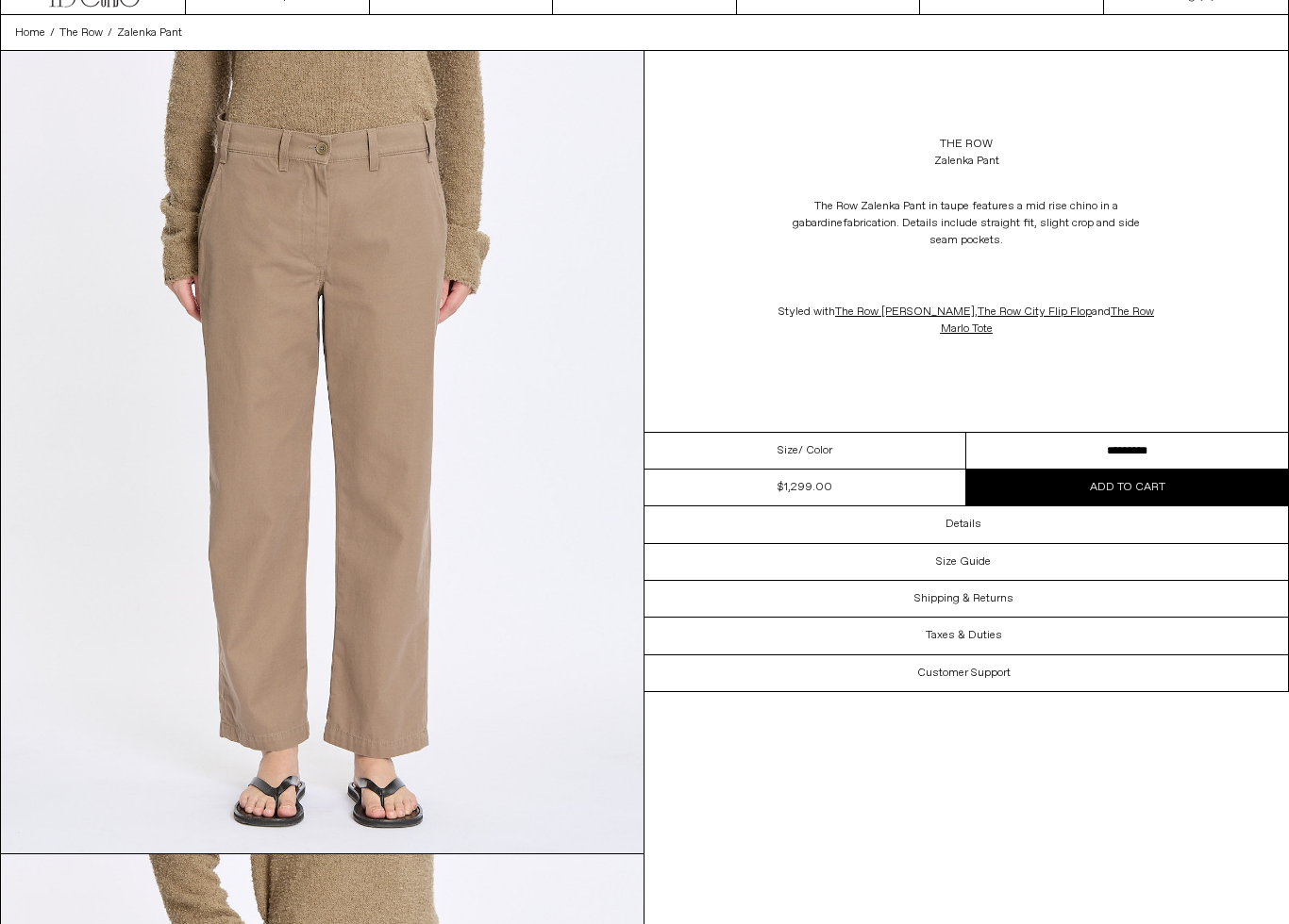
scroll to position [58, 0]
click at [1008, 514] on div "Details" at bounding box center [966, 524] width 644 height 36
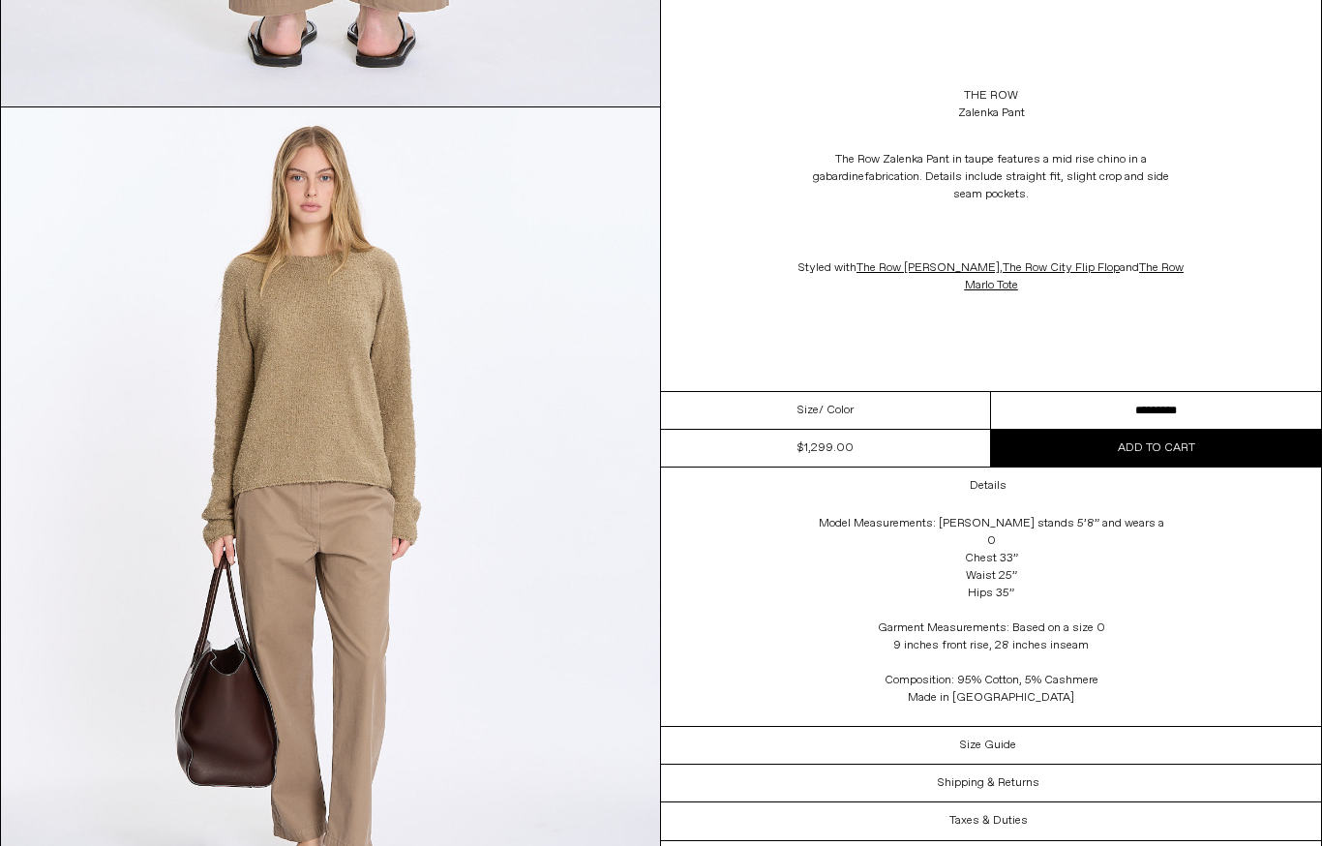
scroll to position [2479, 0]
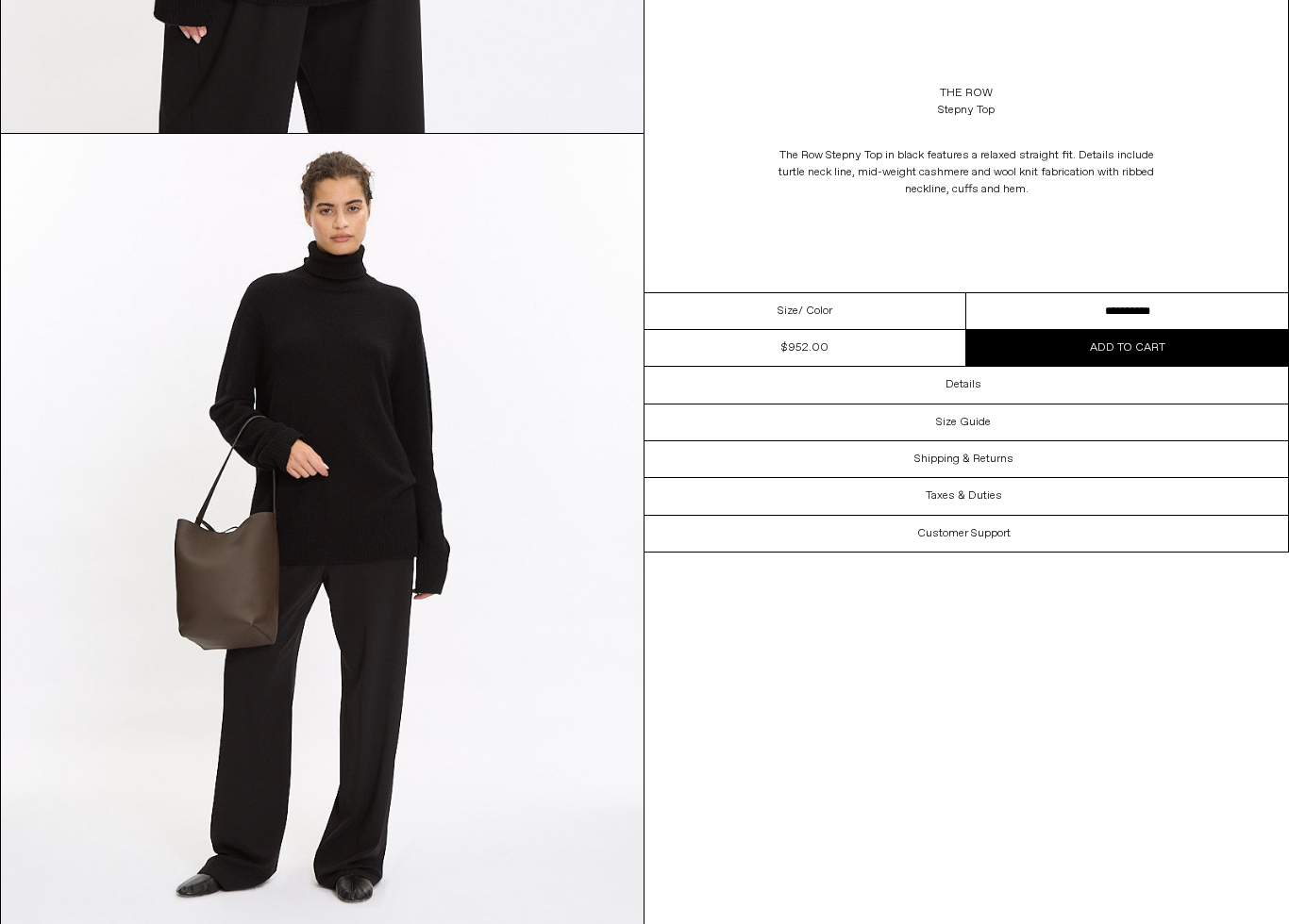
scroll to position [2452, 0]
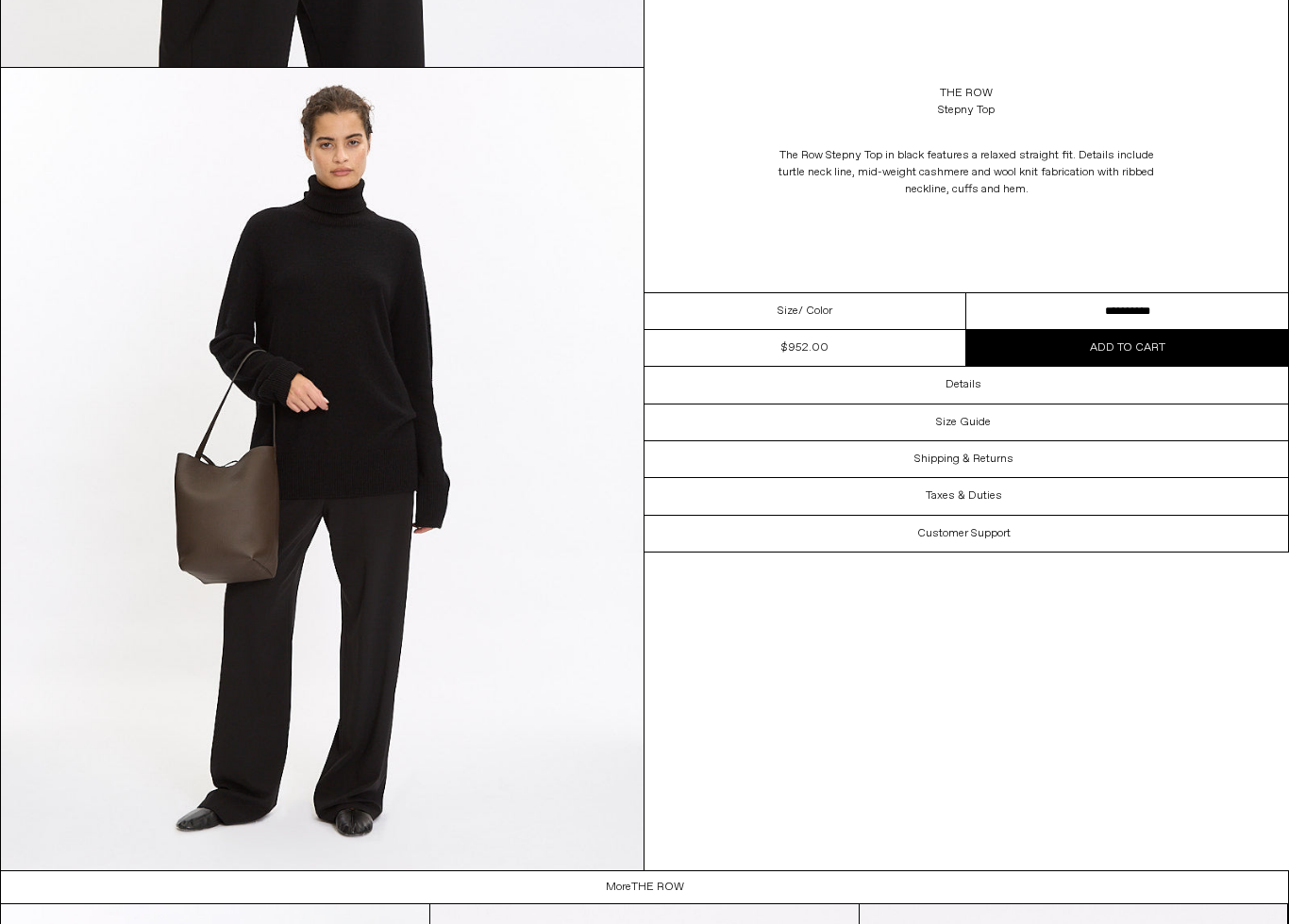
click at [1063, 387] on div "Details" at bounding box center [966, 384] width 644 height 36
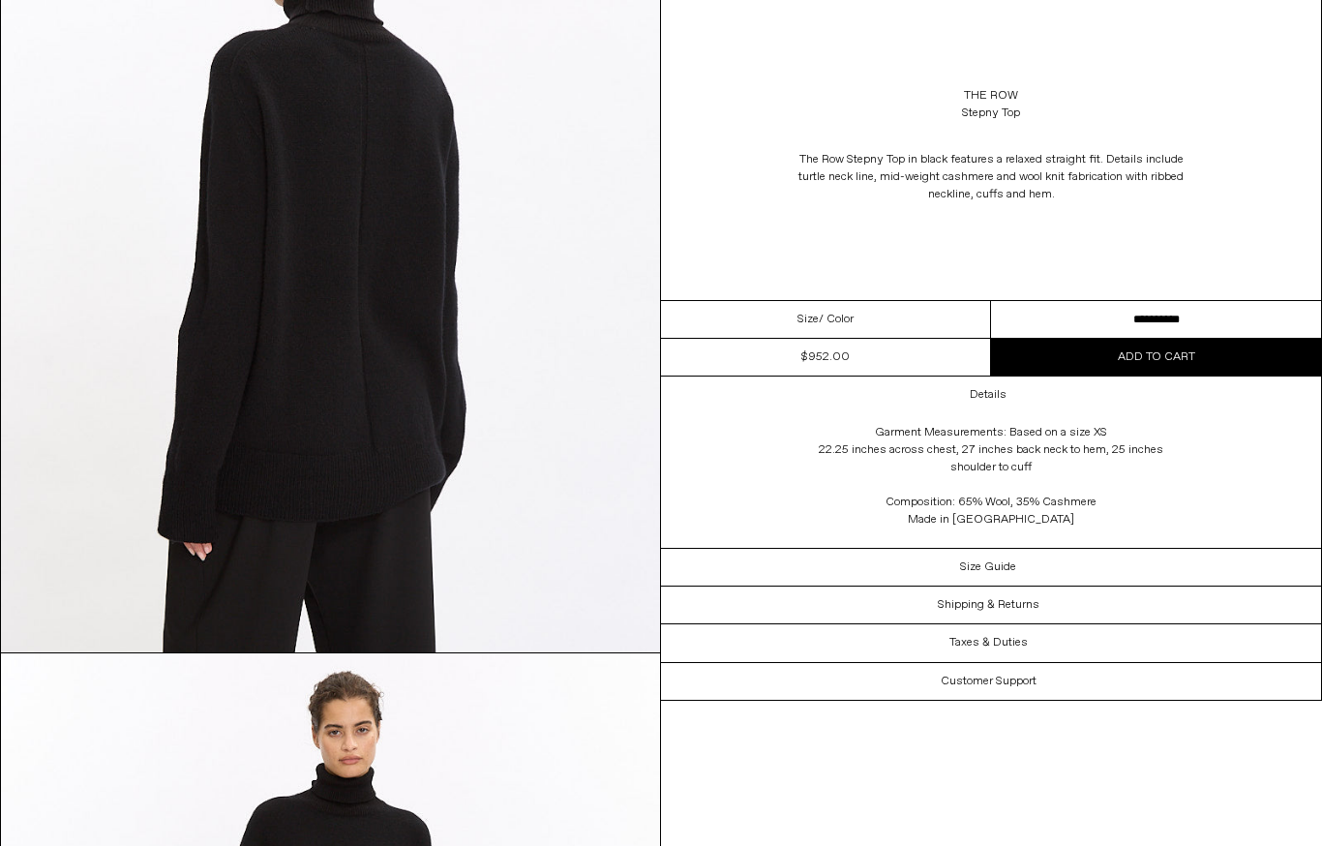
scroll to position [1905, 0]
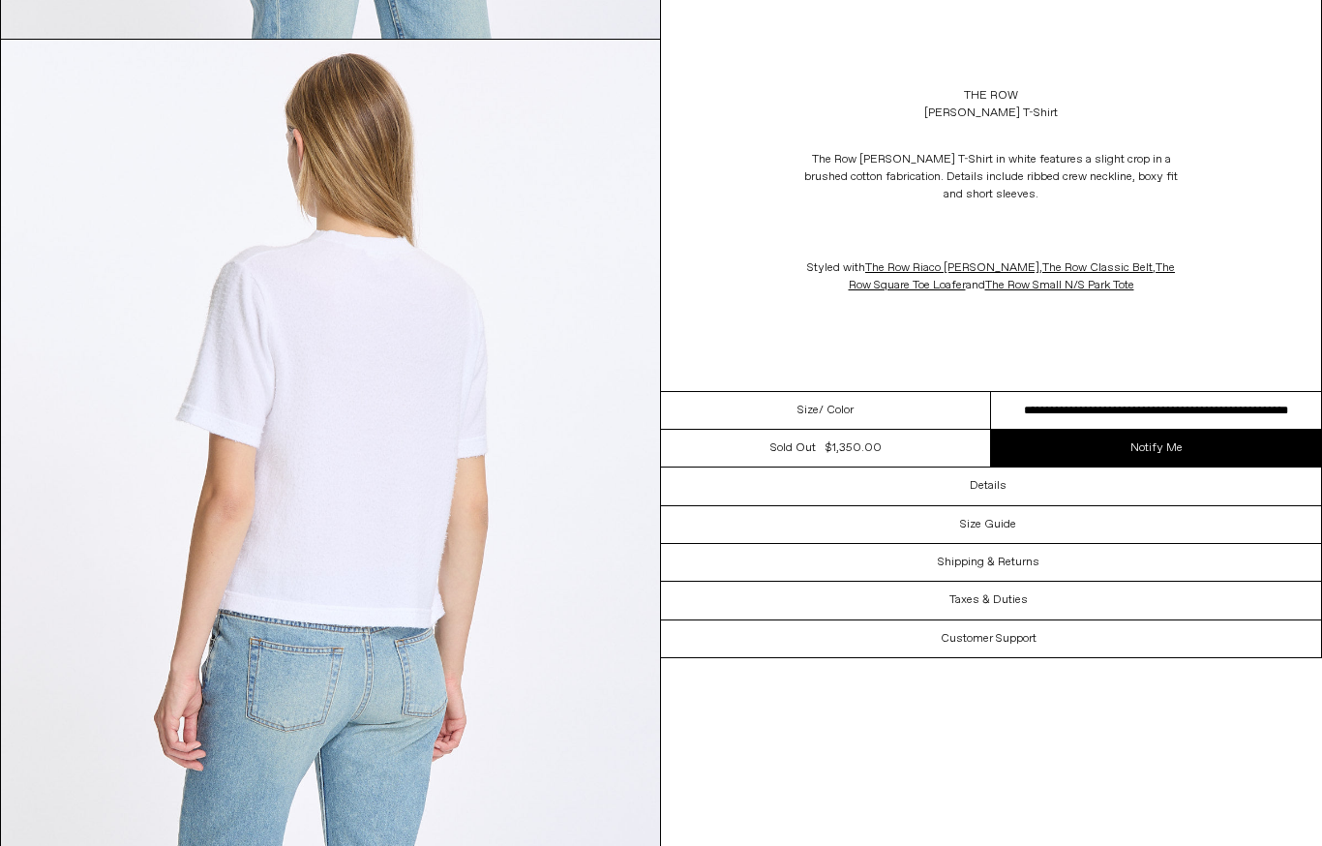
scroll to position [1449, 0]
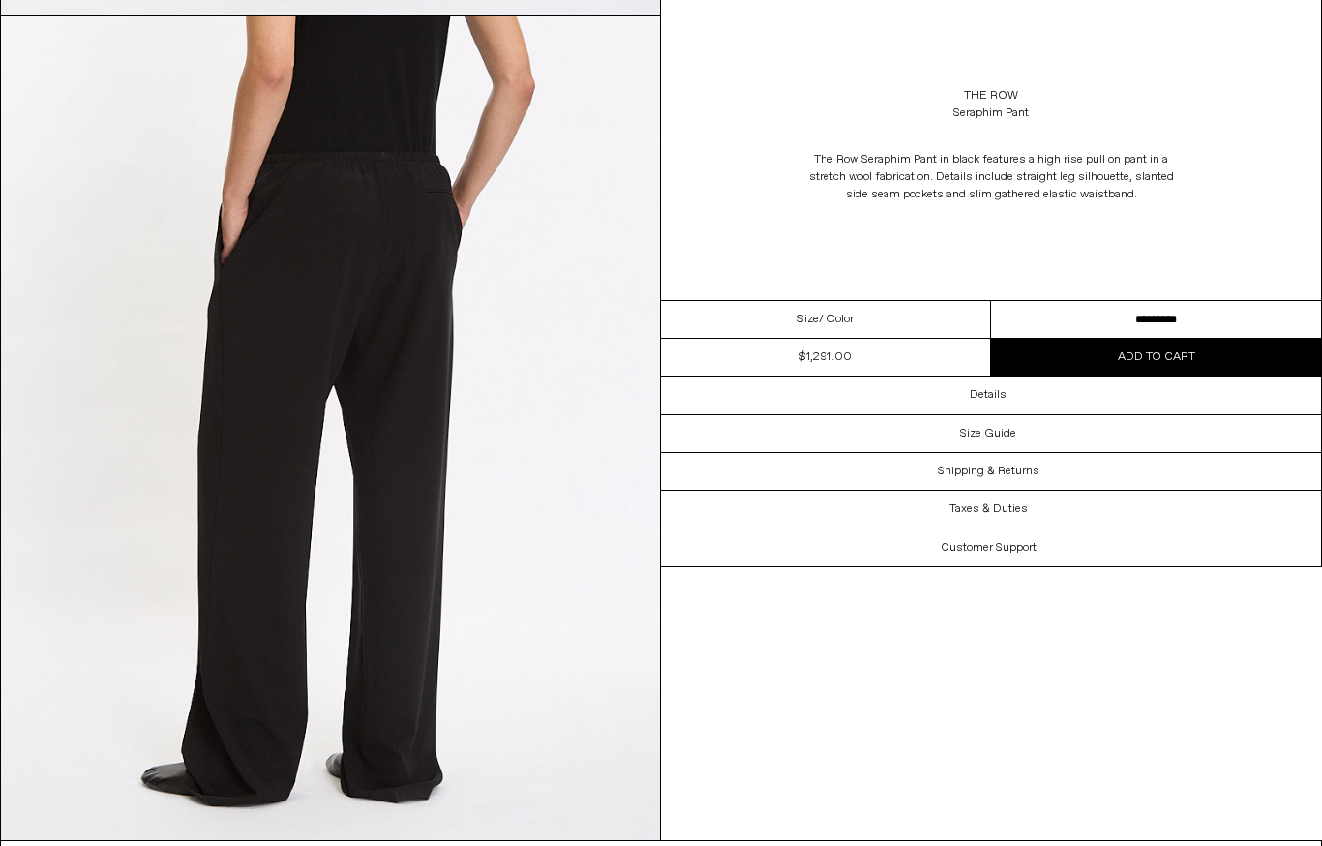
scroll to position [1708, 0]
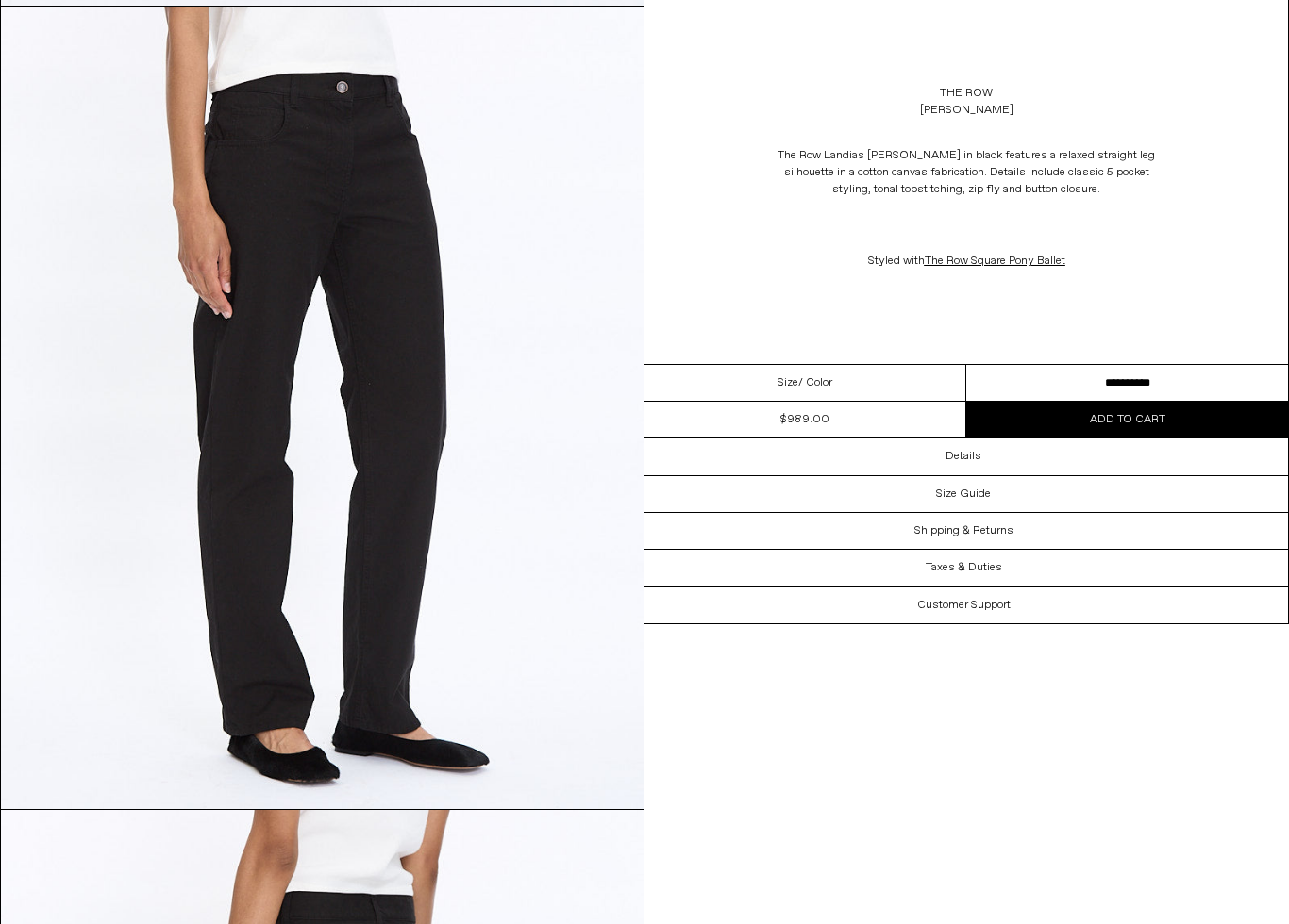
scroll to position [1711, 0]
click at [991, 462] on div "Details" at bounding box center [966, 456] width 644 height 36
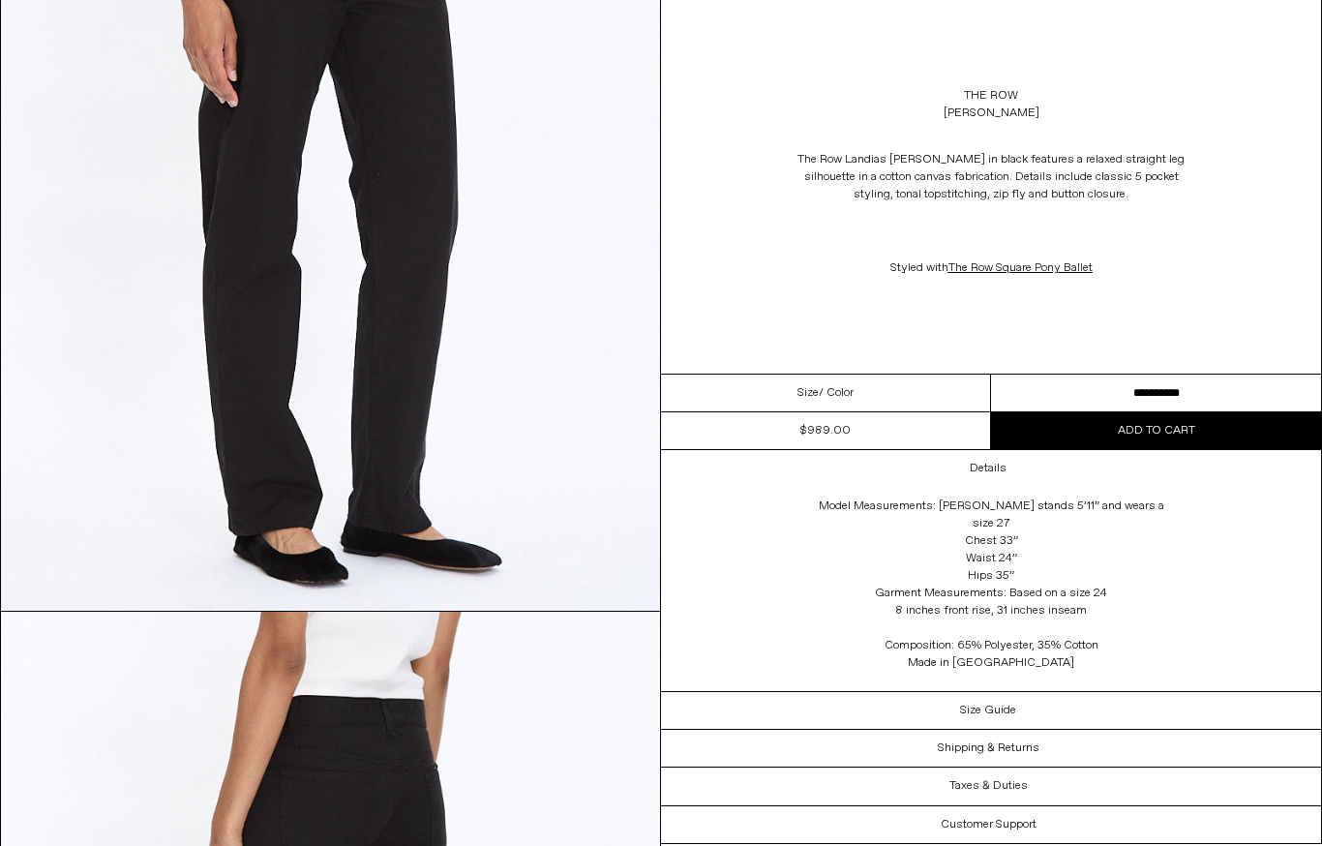
scroll to position [1832, 0]
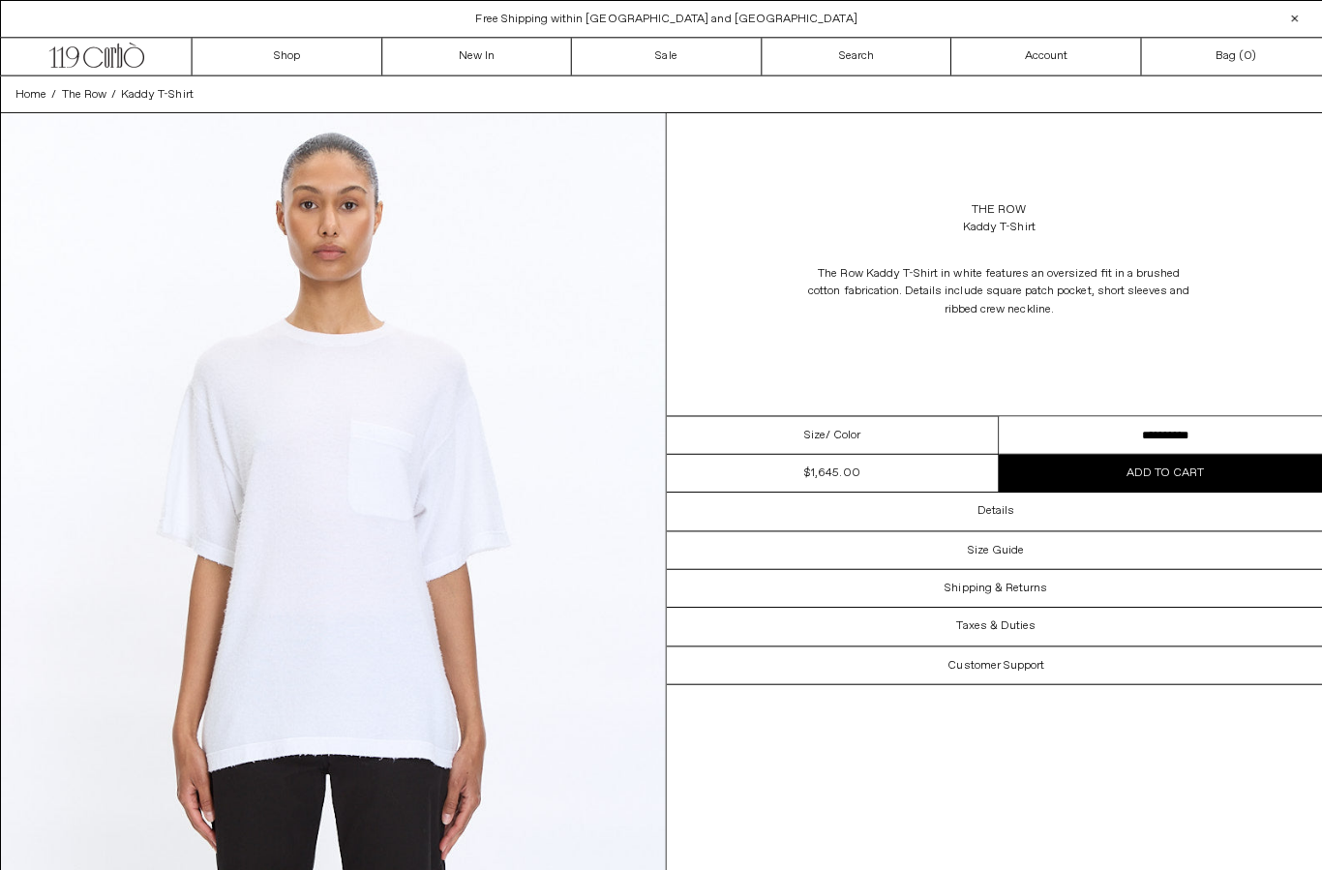
click at [1100, 546] on div "Size Guide" at bounding box center [991, 545] width 660 height 37
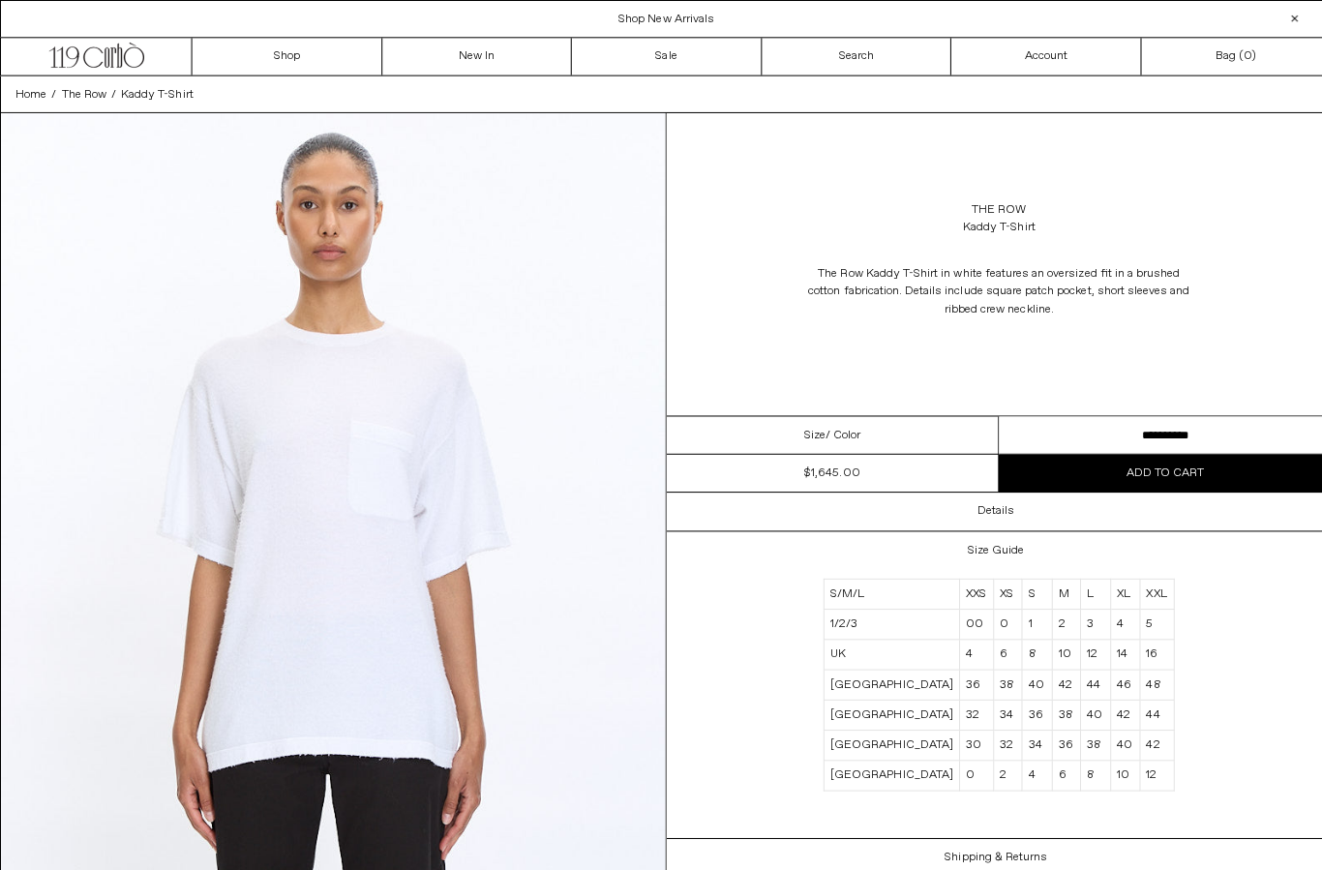
click at [1132, 506] on div "Details" at bounding box center [991, 507] width 660 height 37
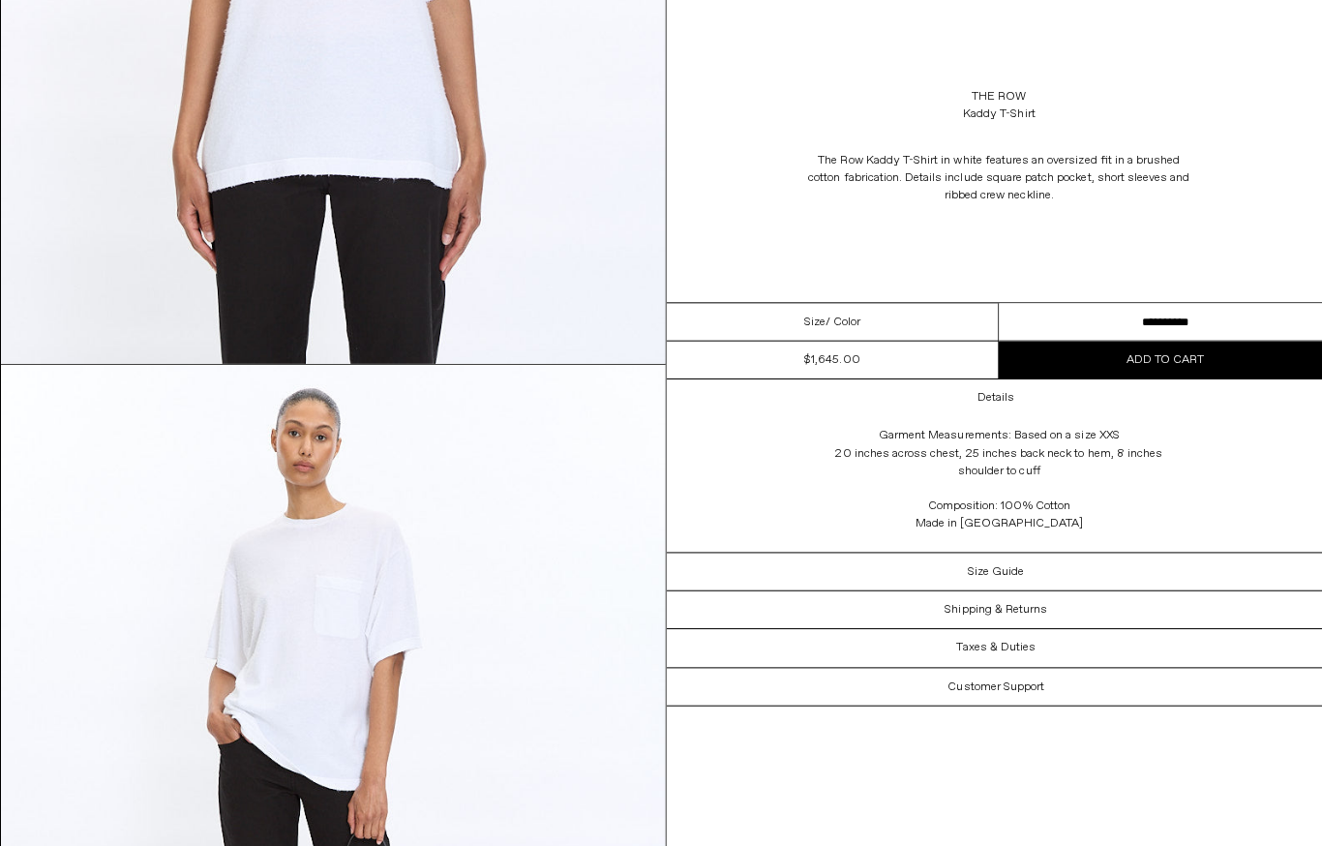
scroll to position [503, 0]
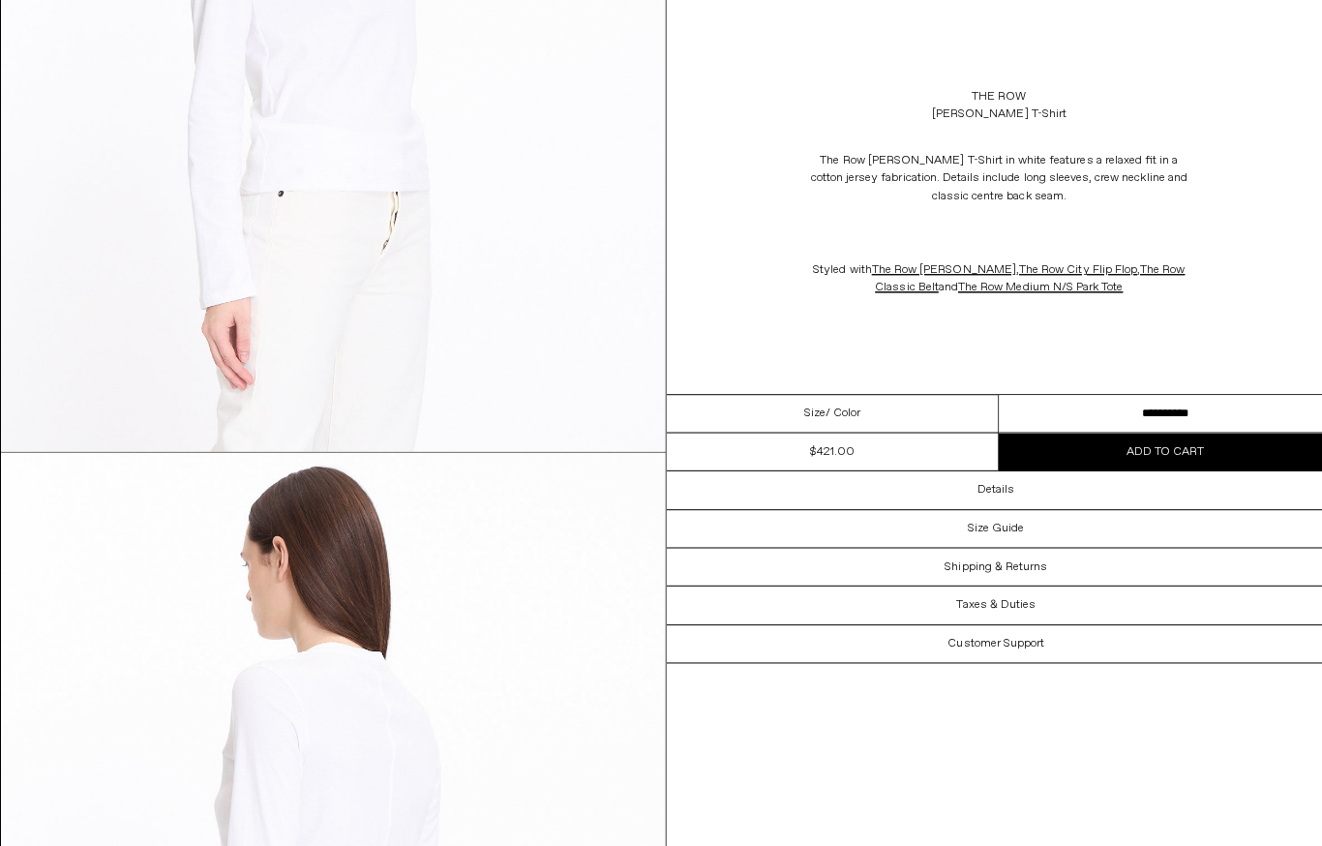
scroll to position [2114, 0]
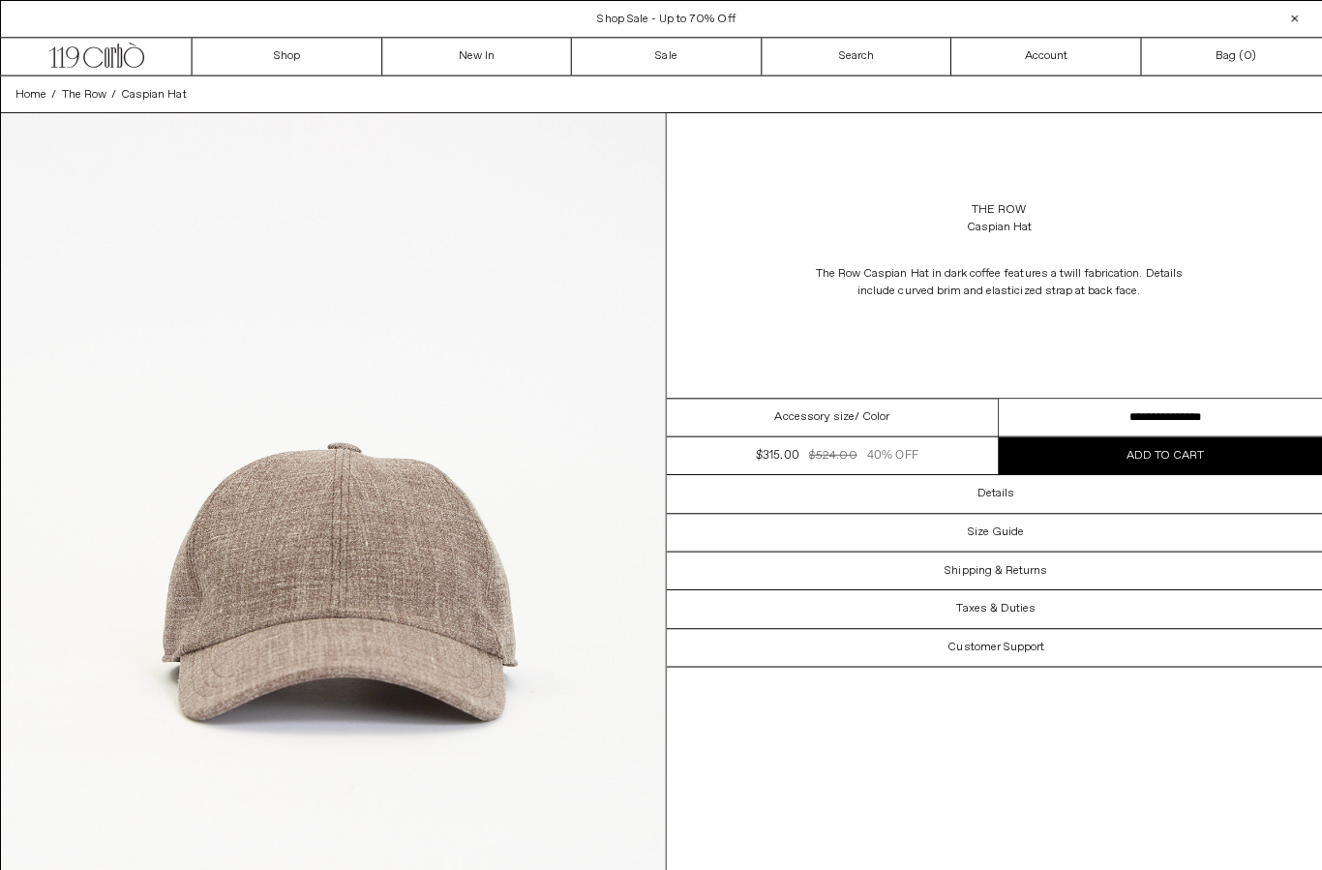
click at [1079, 491] on div "Details" at bounding box center [991, 489] width 660 height 37
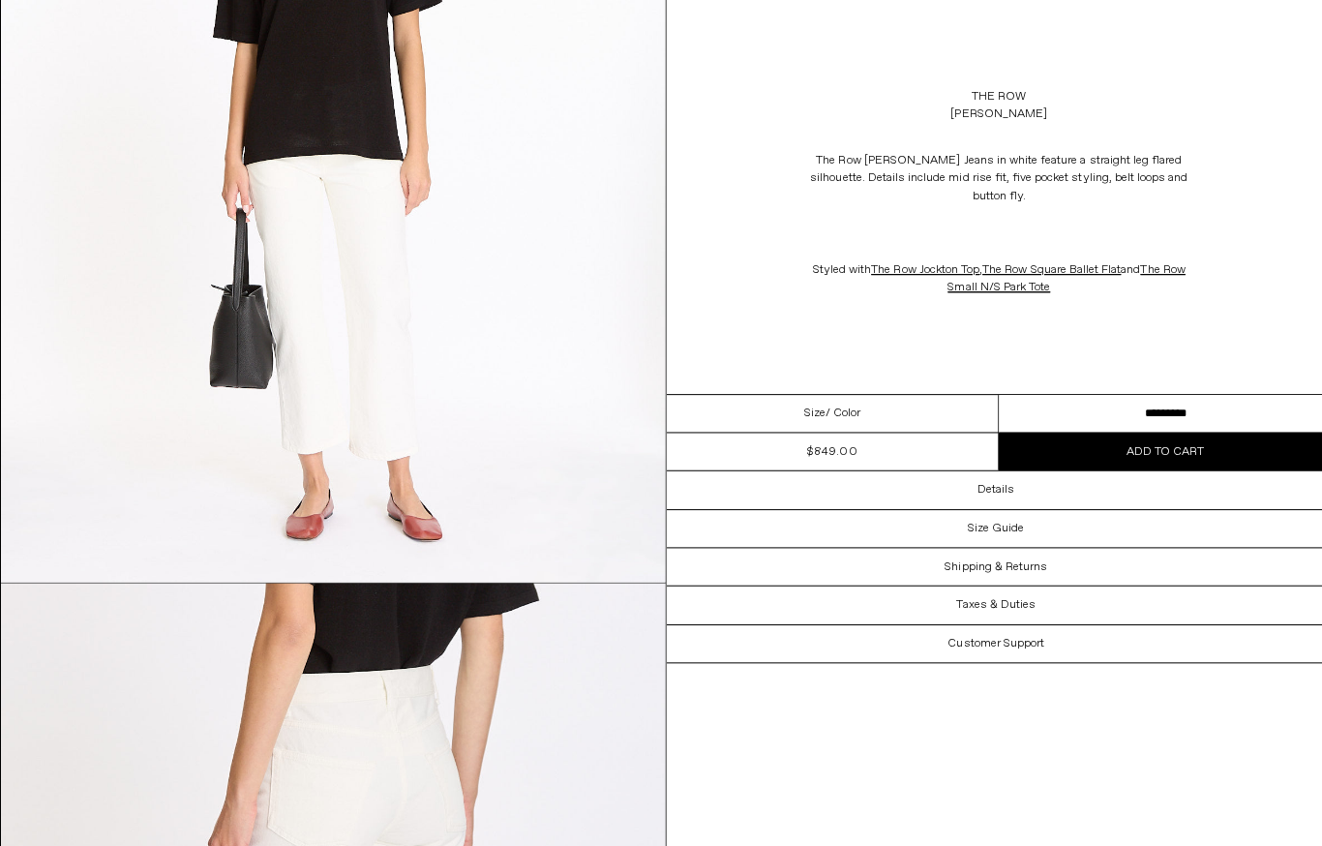
scroll to position [1912, 0]
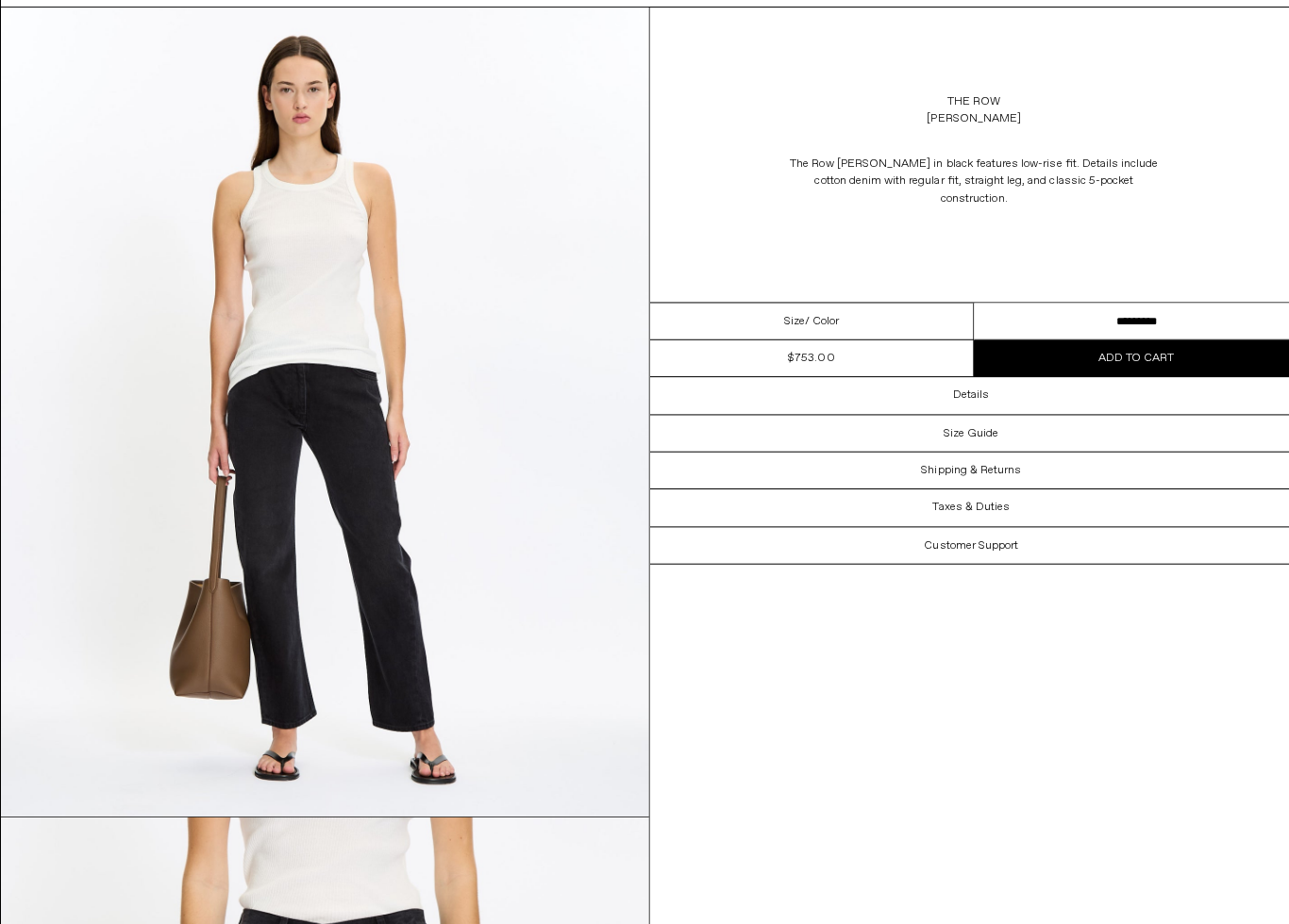
scroll to position [96, 0]
click at [1041, 381] on div "Details" at bounding box center [966, 399] width 644 height 36
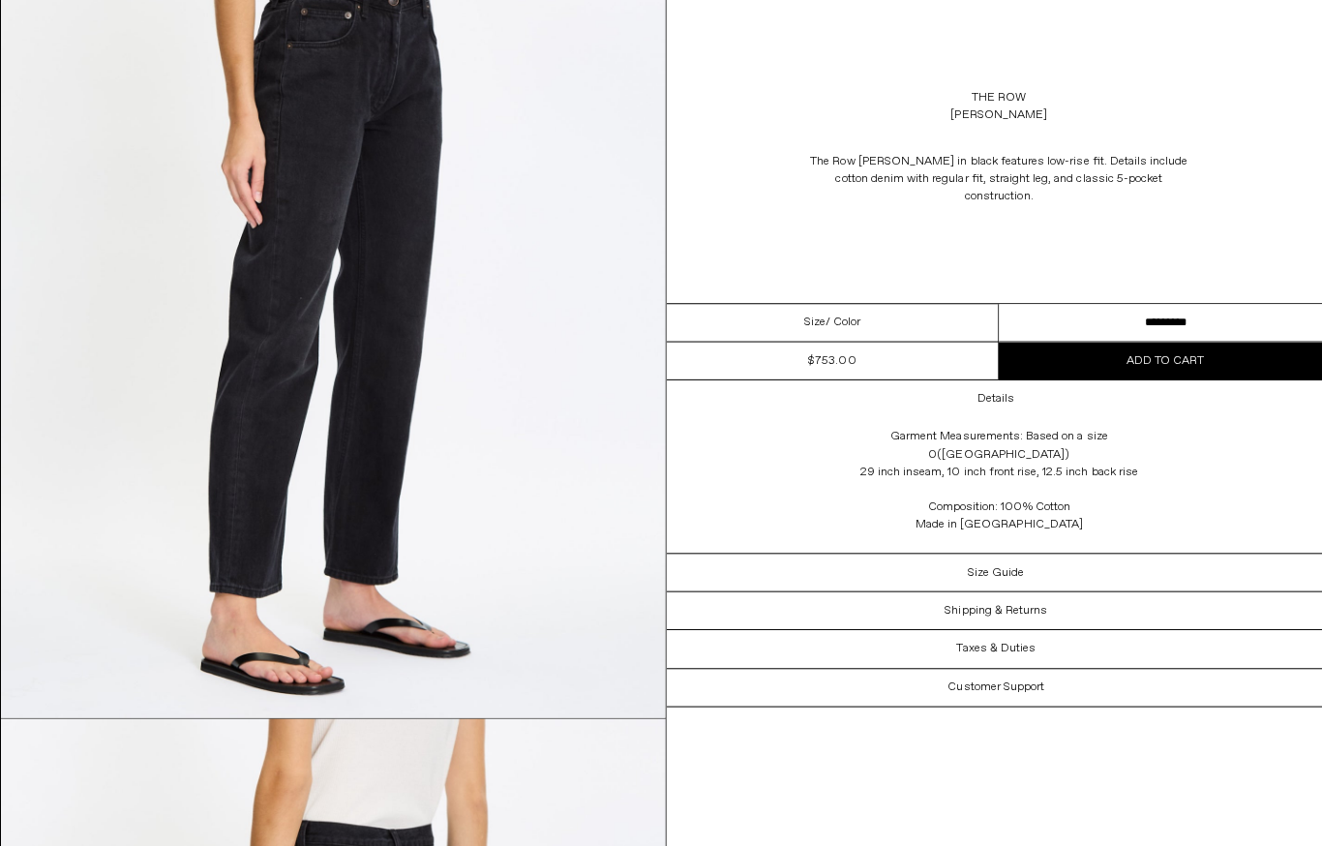
scroll to position [1854, 0]
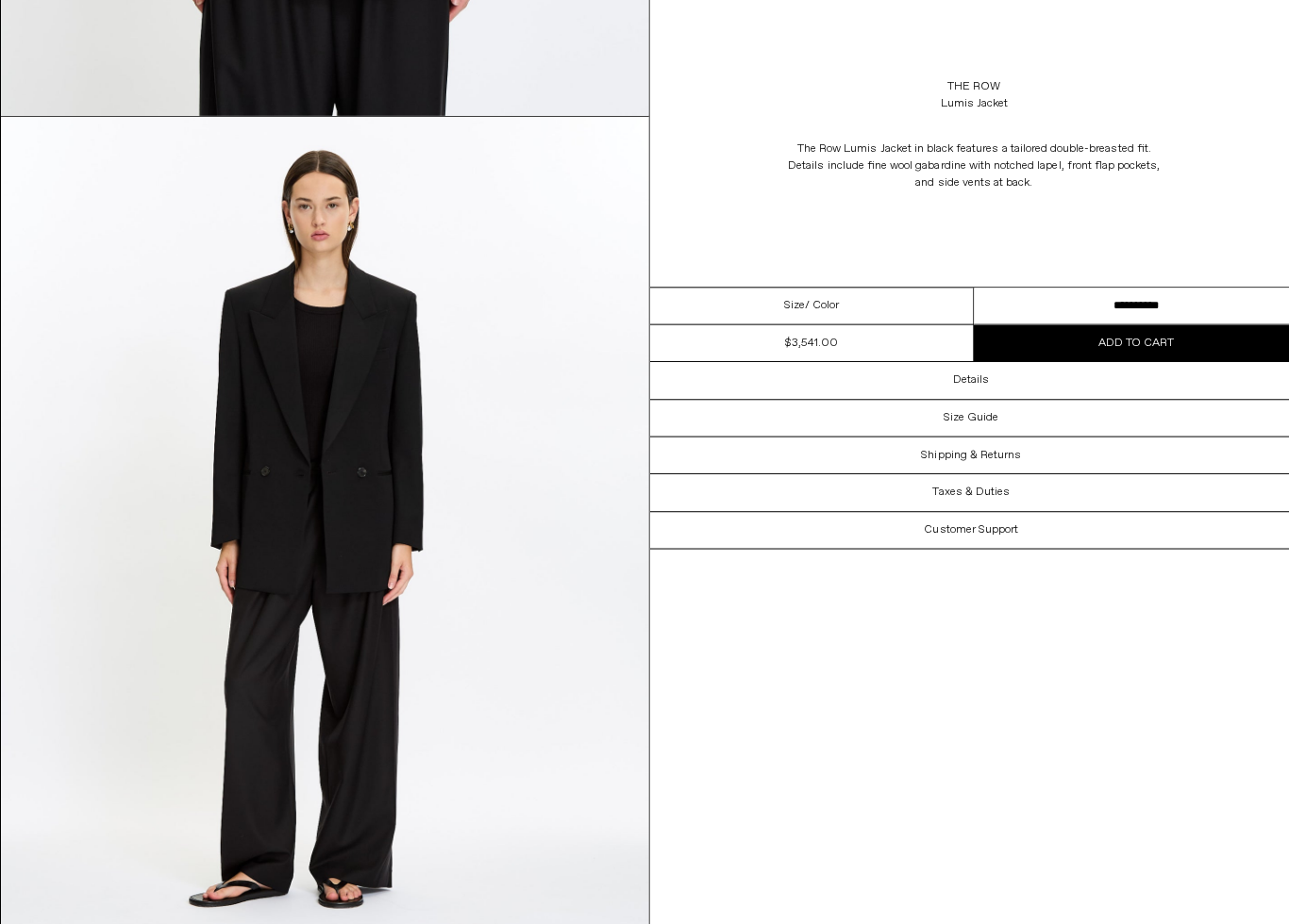
scroll to position [847, 0]
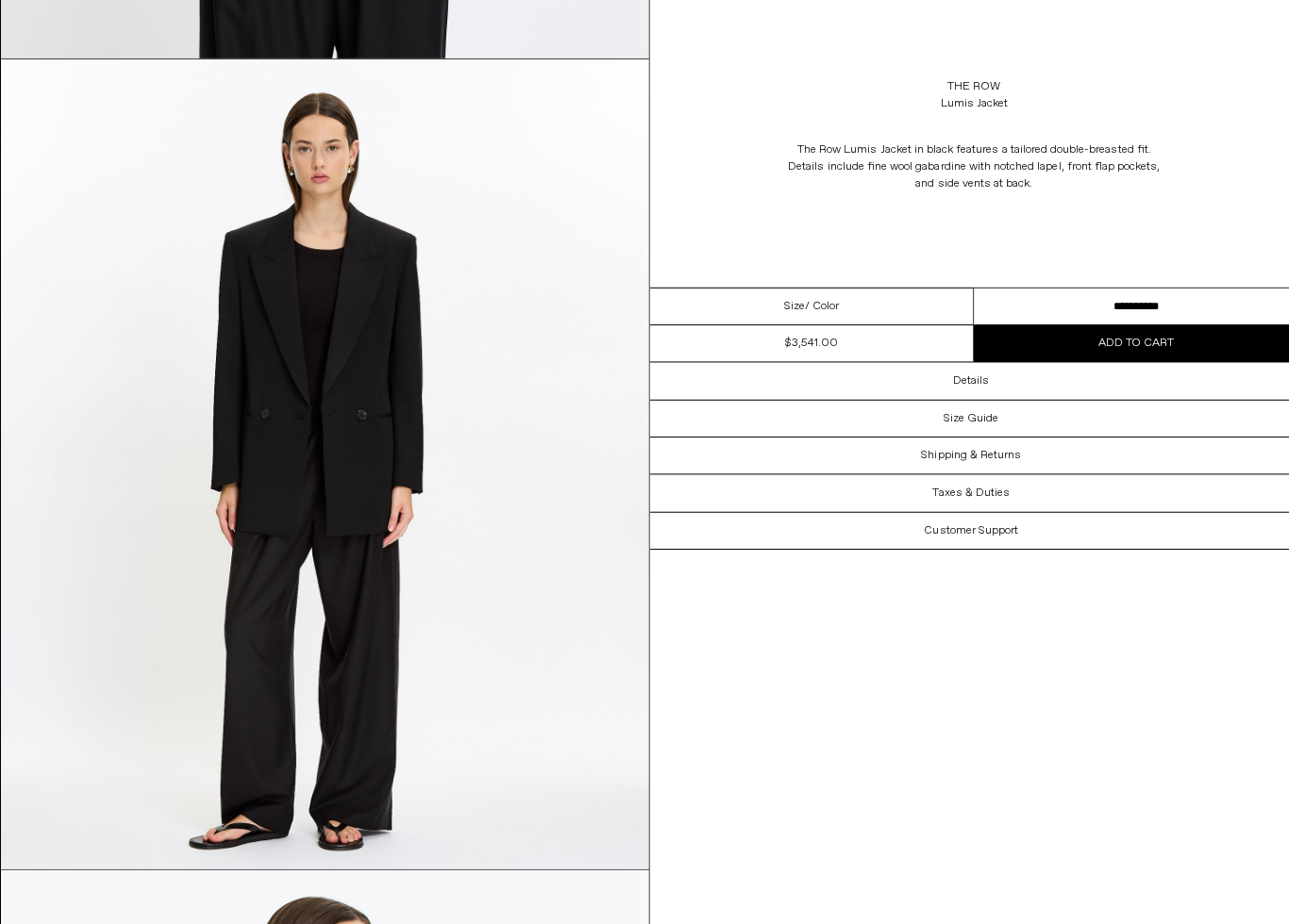
click at [1048, 378] on div "Details" at bounding box center [966, 384] width 644 height 36
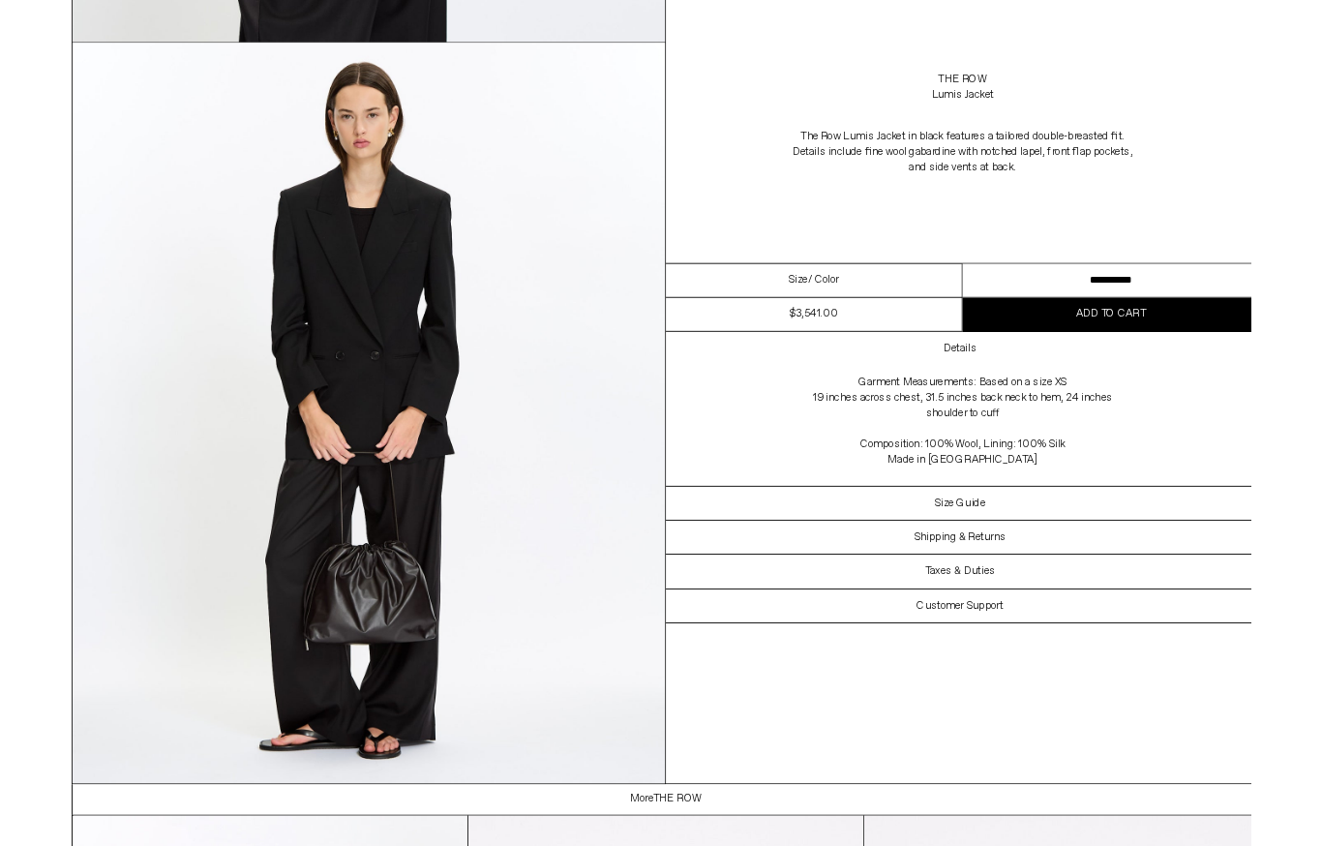
scroll to position [3355, 0]
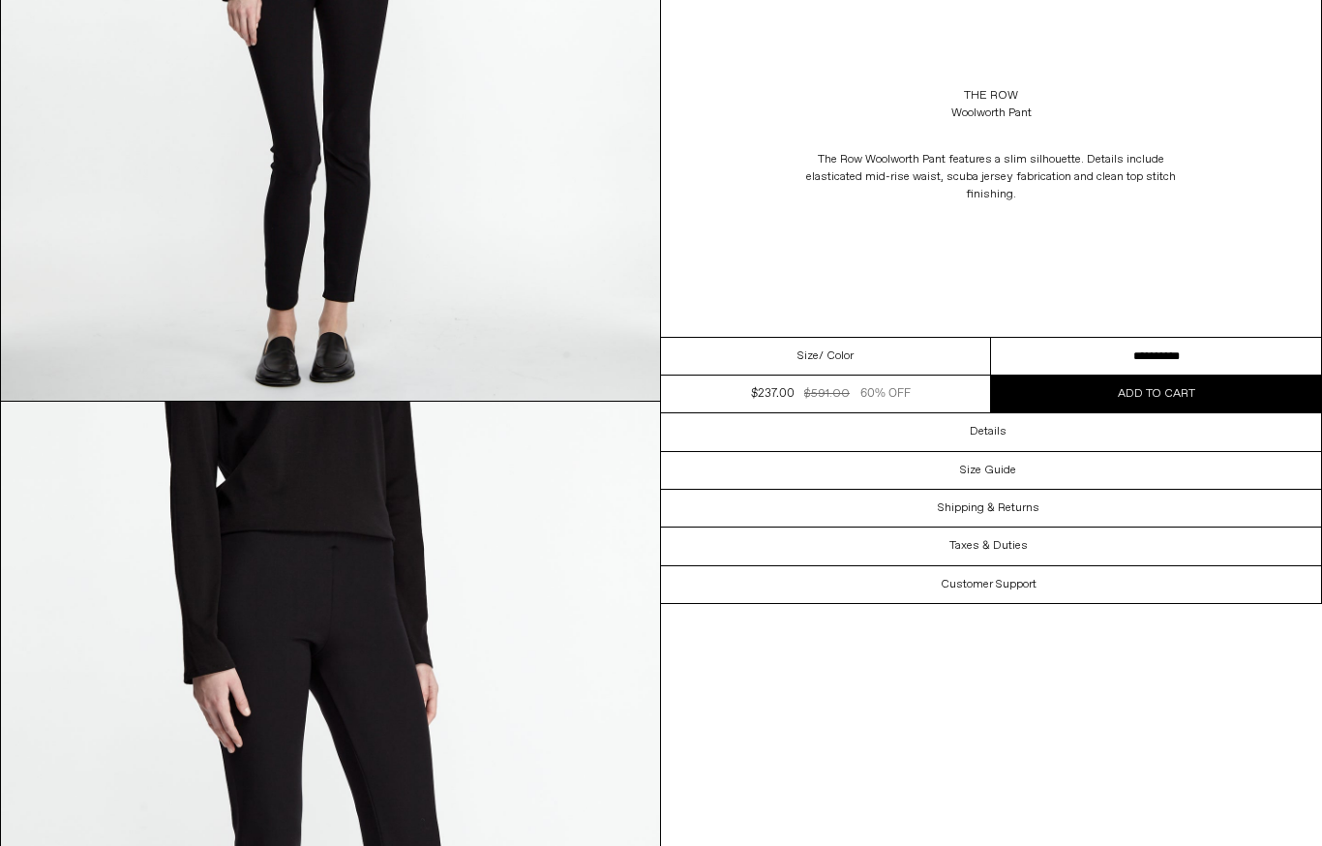
scroll to position [1322, 0]
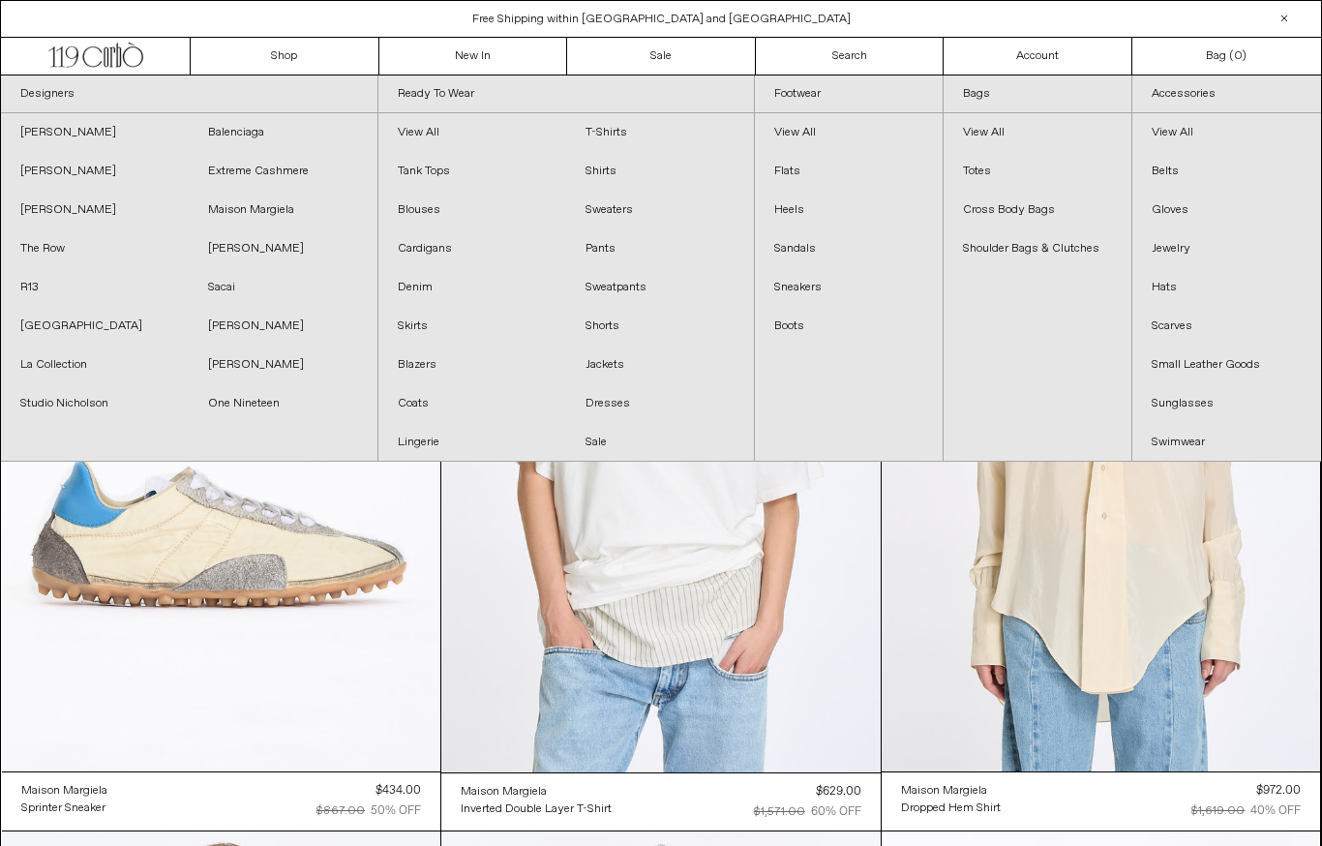
click at [63, 208] on link "[PERSON_NAME]" at bounding box center [95, 210] width 188 height 39
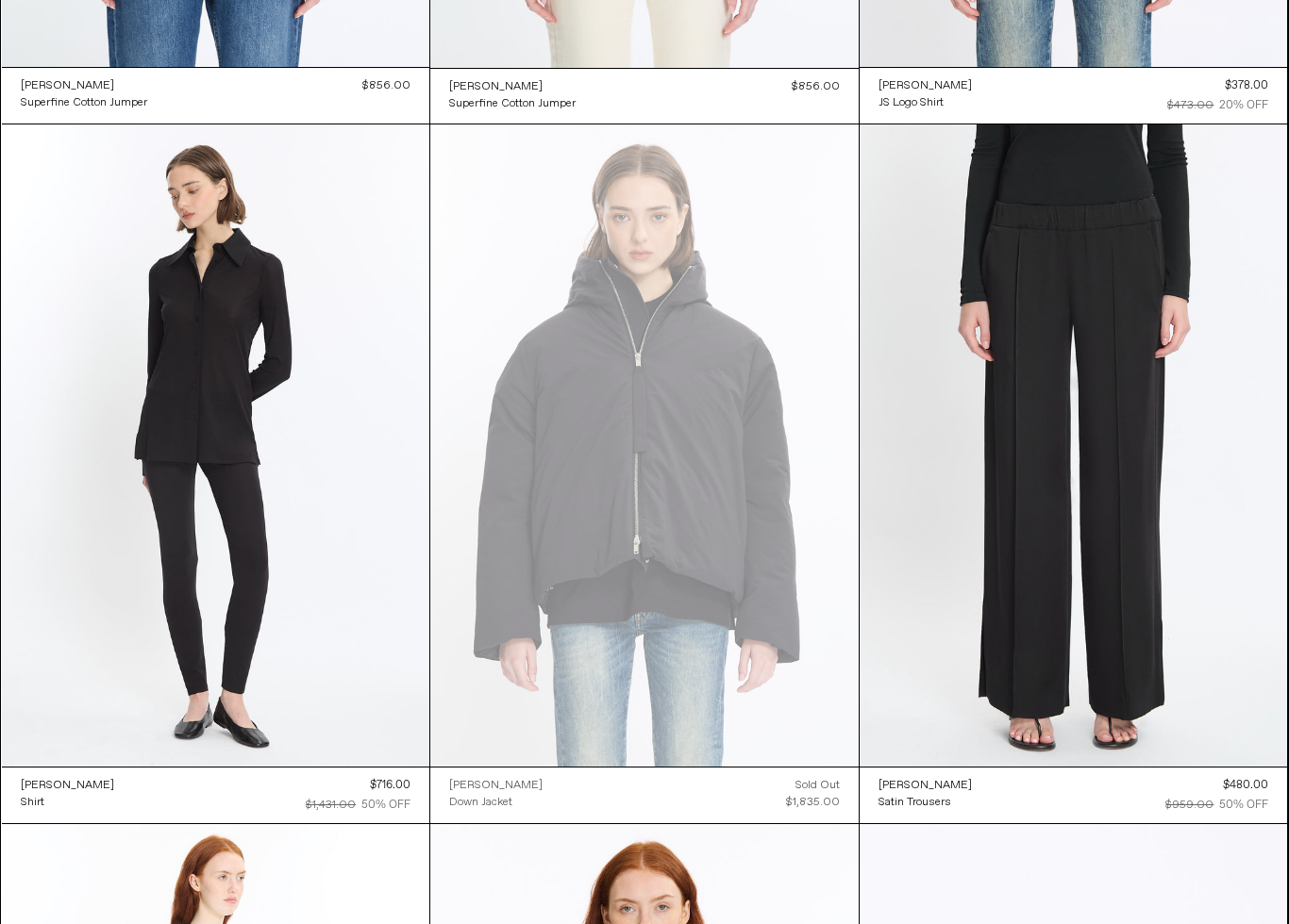
scroll to position [2077, 0]
click at [1159, 608] on at bounding box center [1073, 445] width 428 height 641
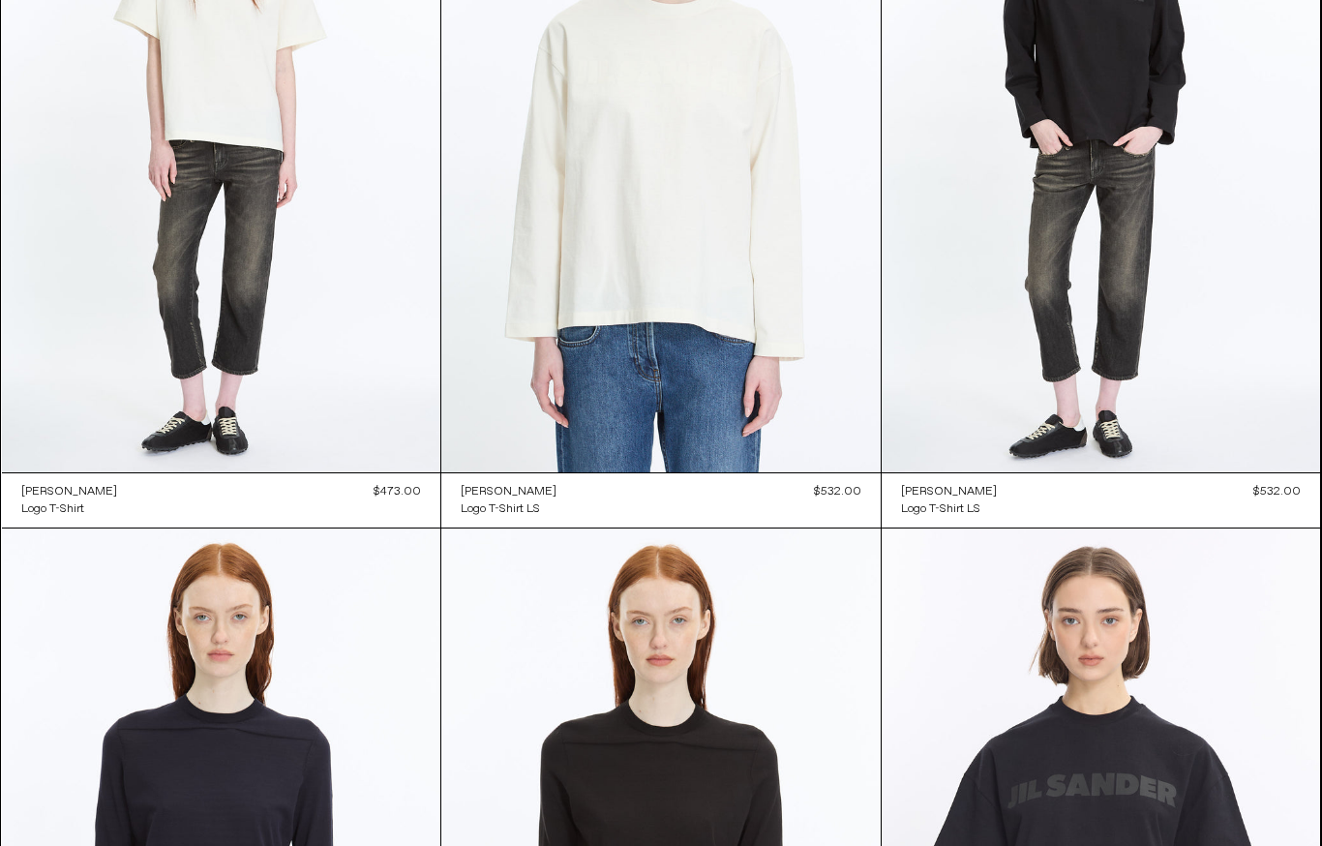
scroll to position [0, 0]
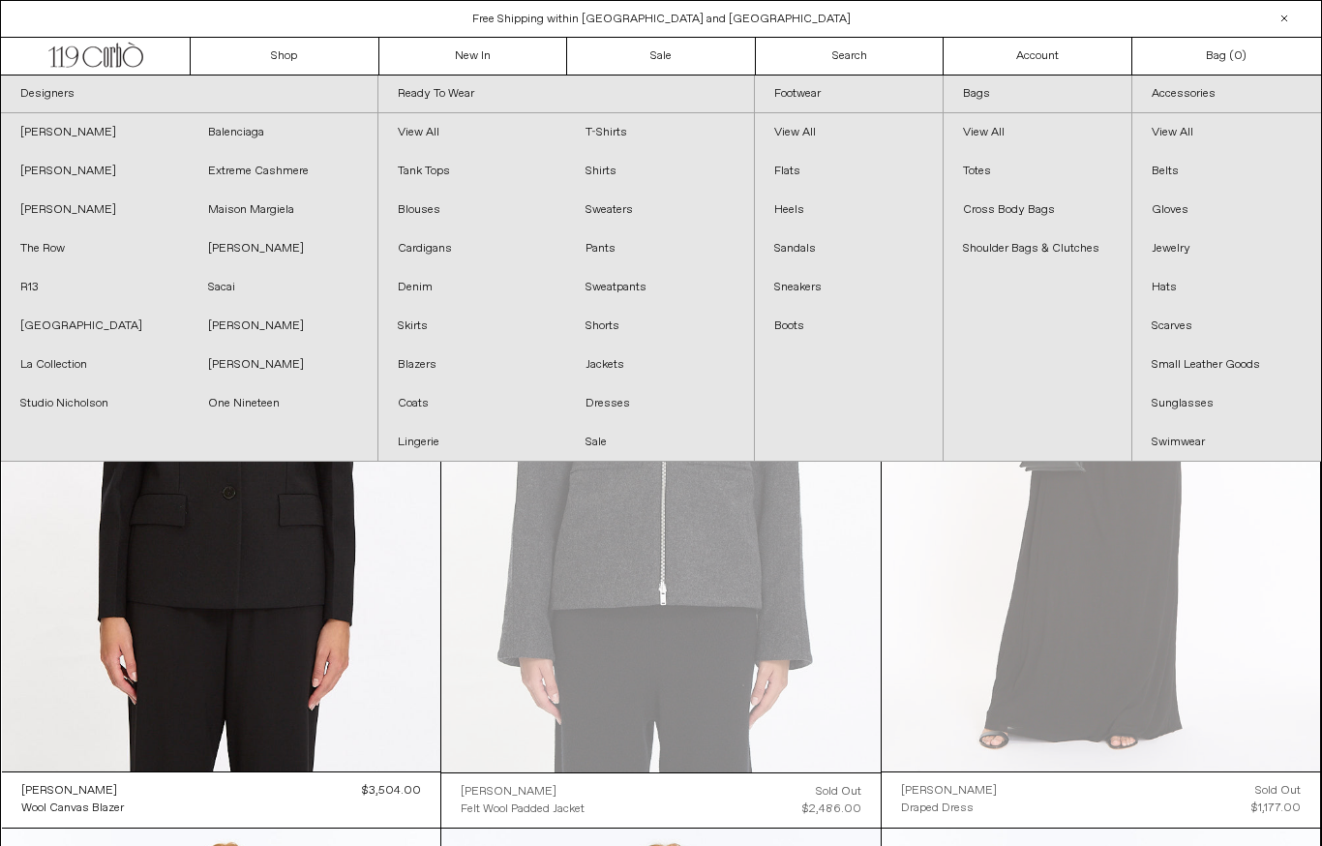
click at [69, 359] on link "La Collection" at bounding box center [95, 364] width 188 height 39
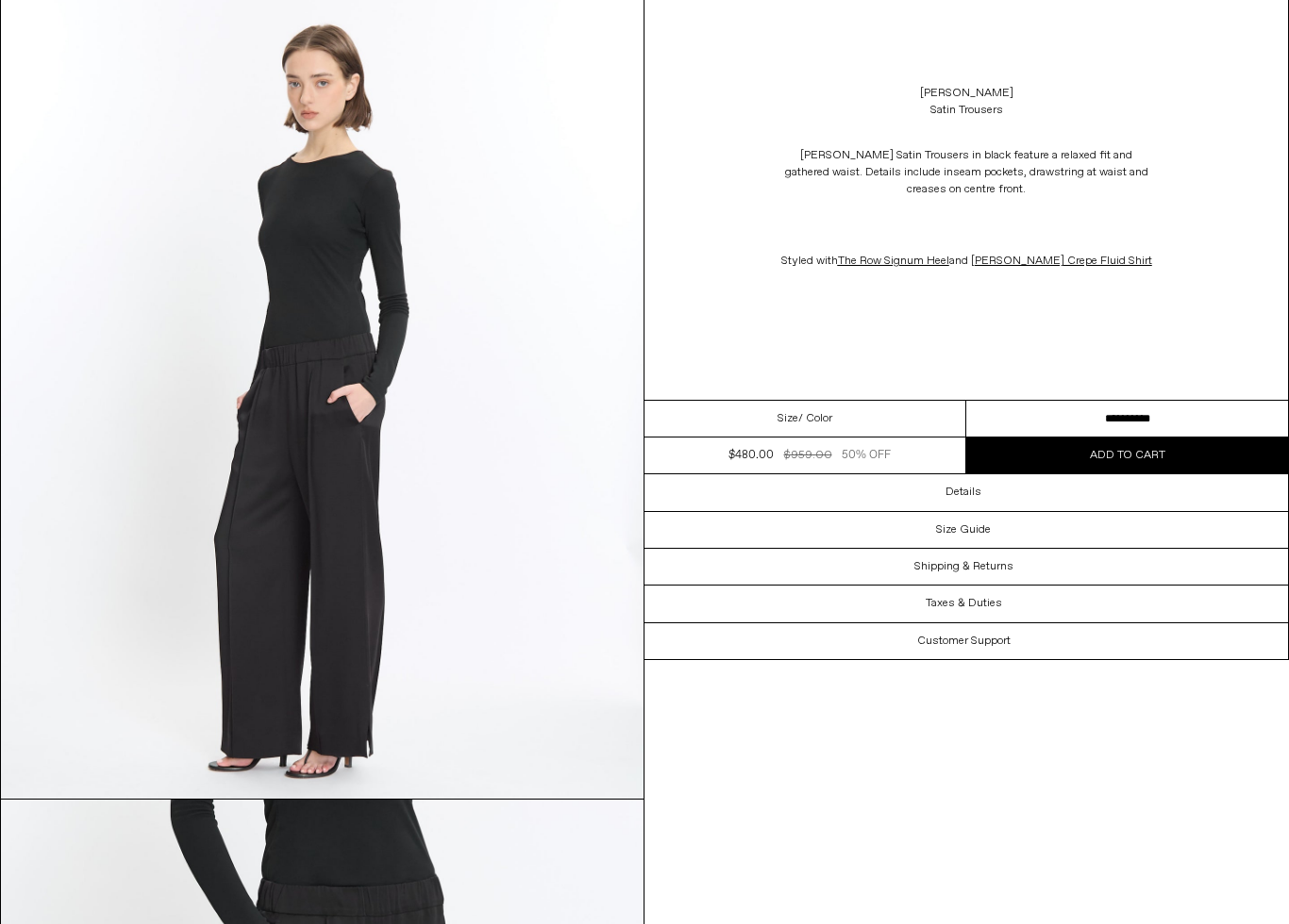
scroll to position [962, 0]
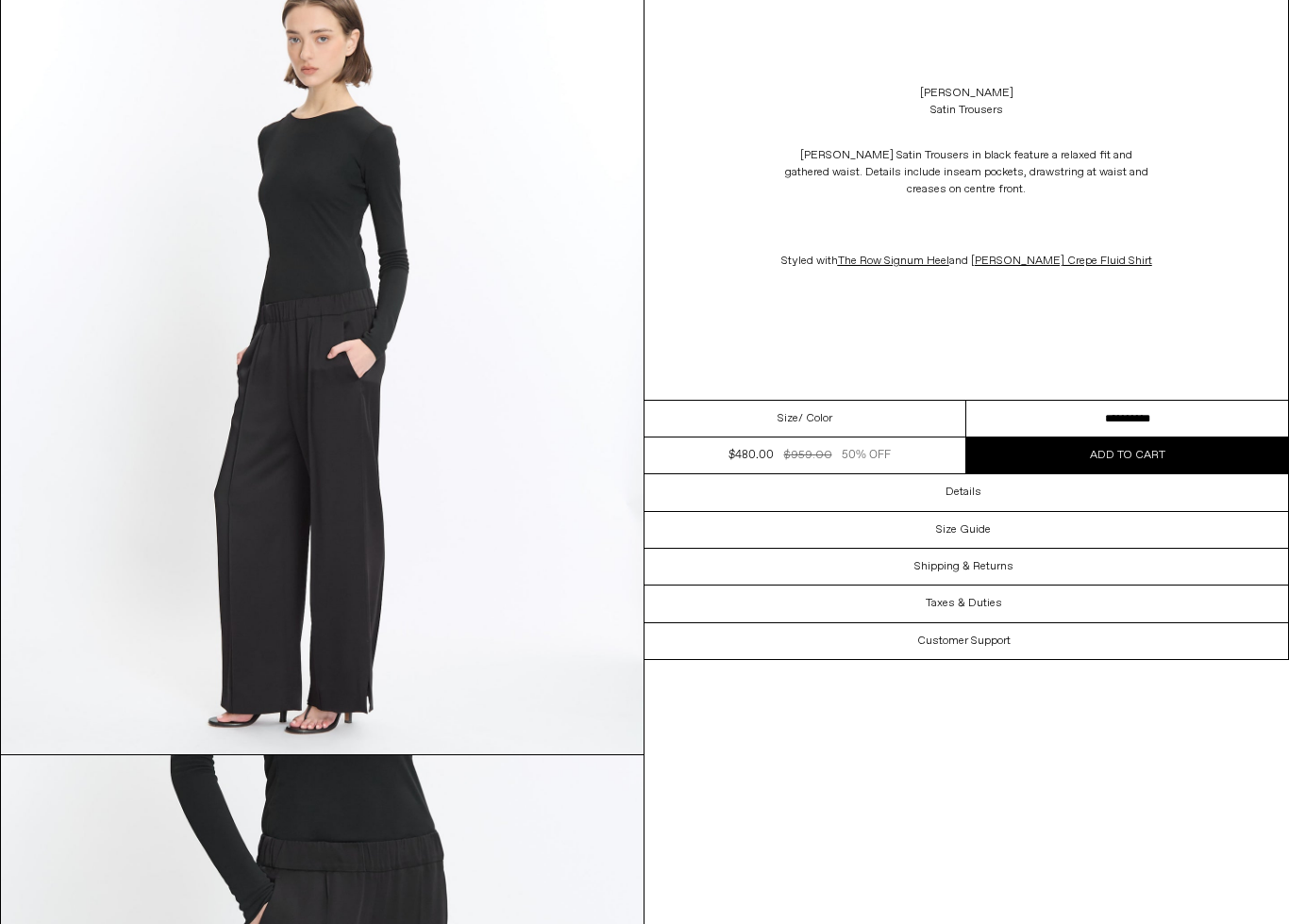
click at [1021, 489] on div "Details" at bounding box center [966, 492] width 644 height 36
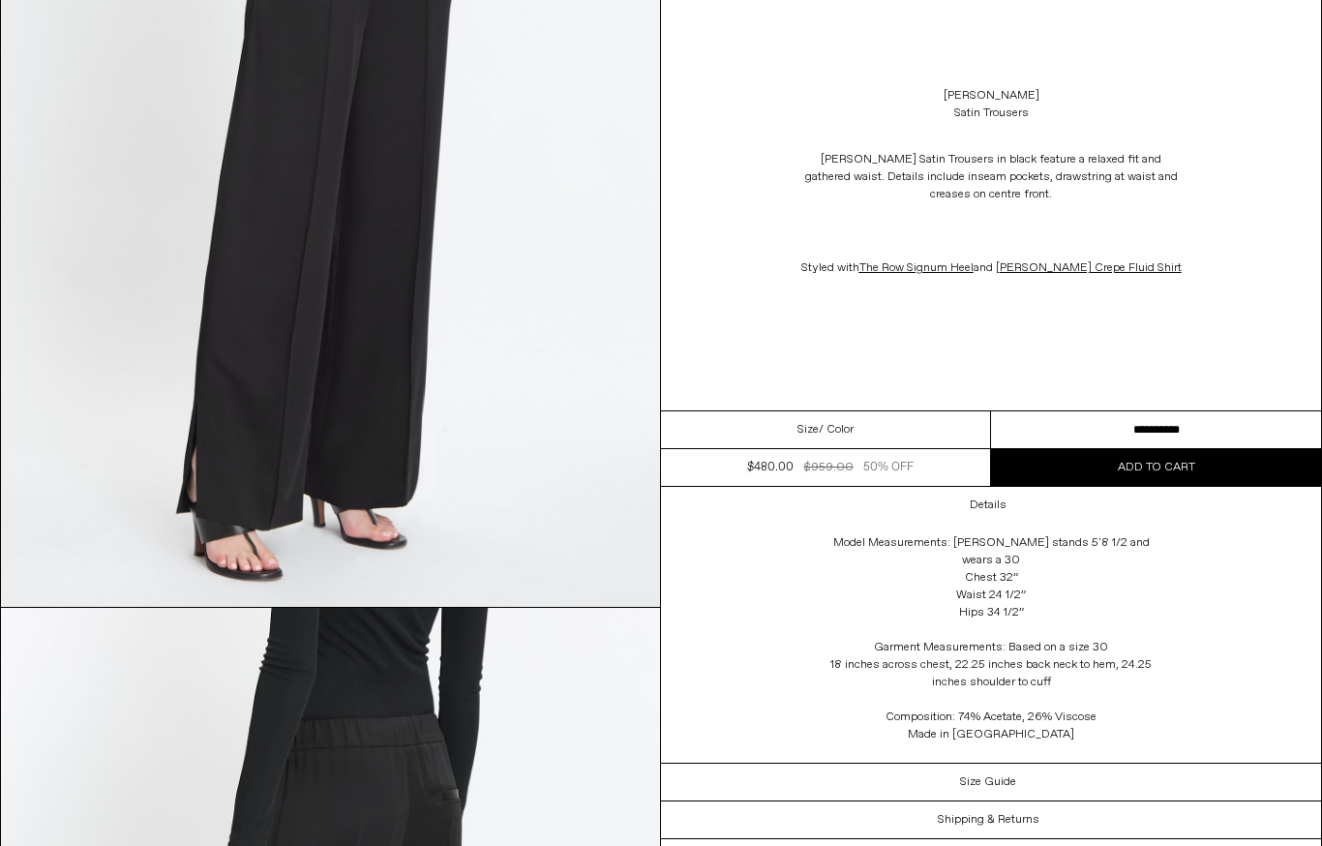
scroll to position [1923, 0]
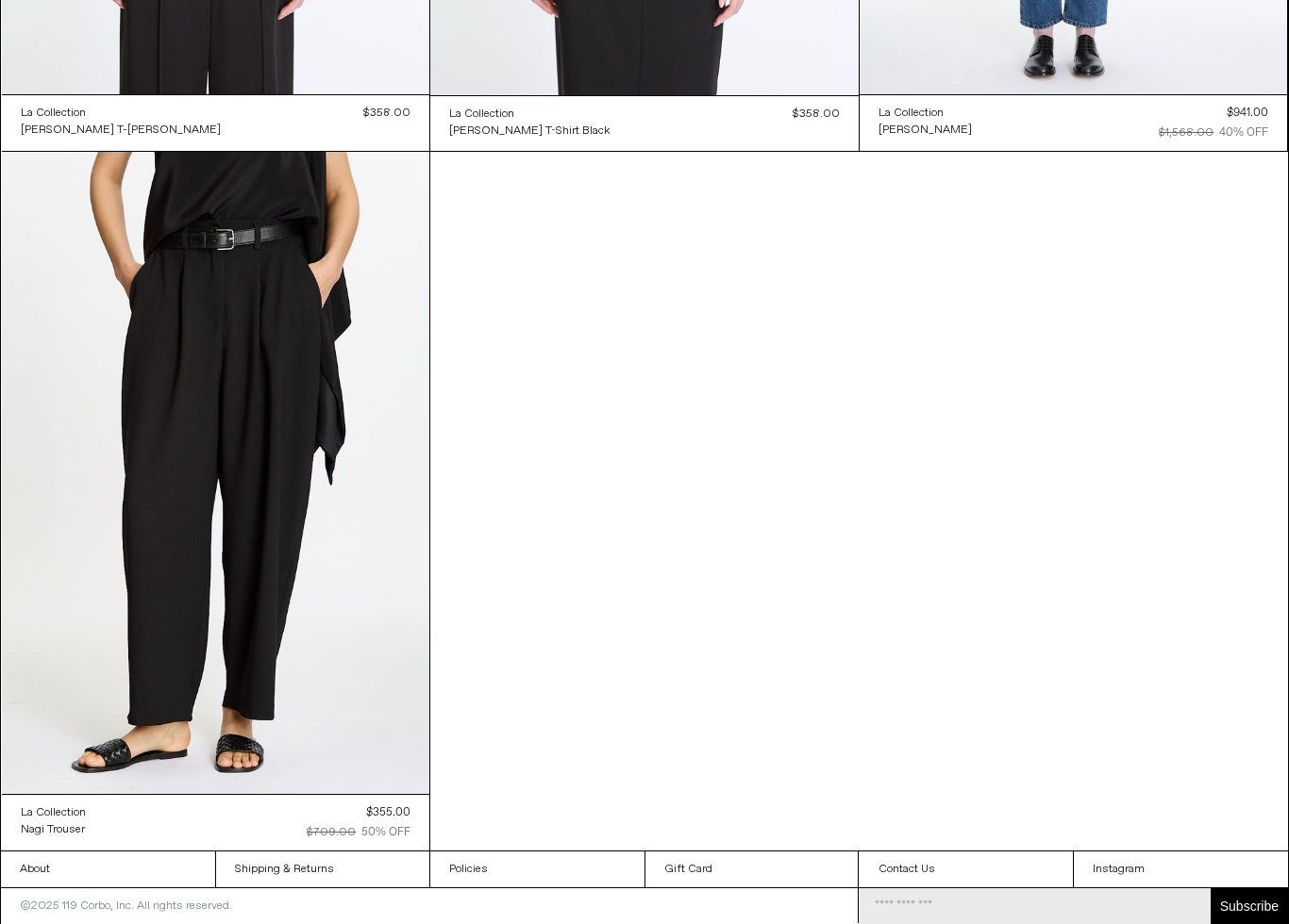
scroll to position [659, 0]
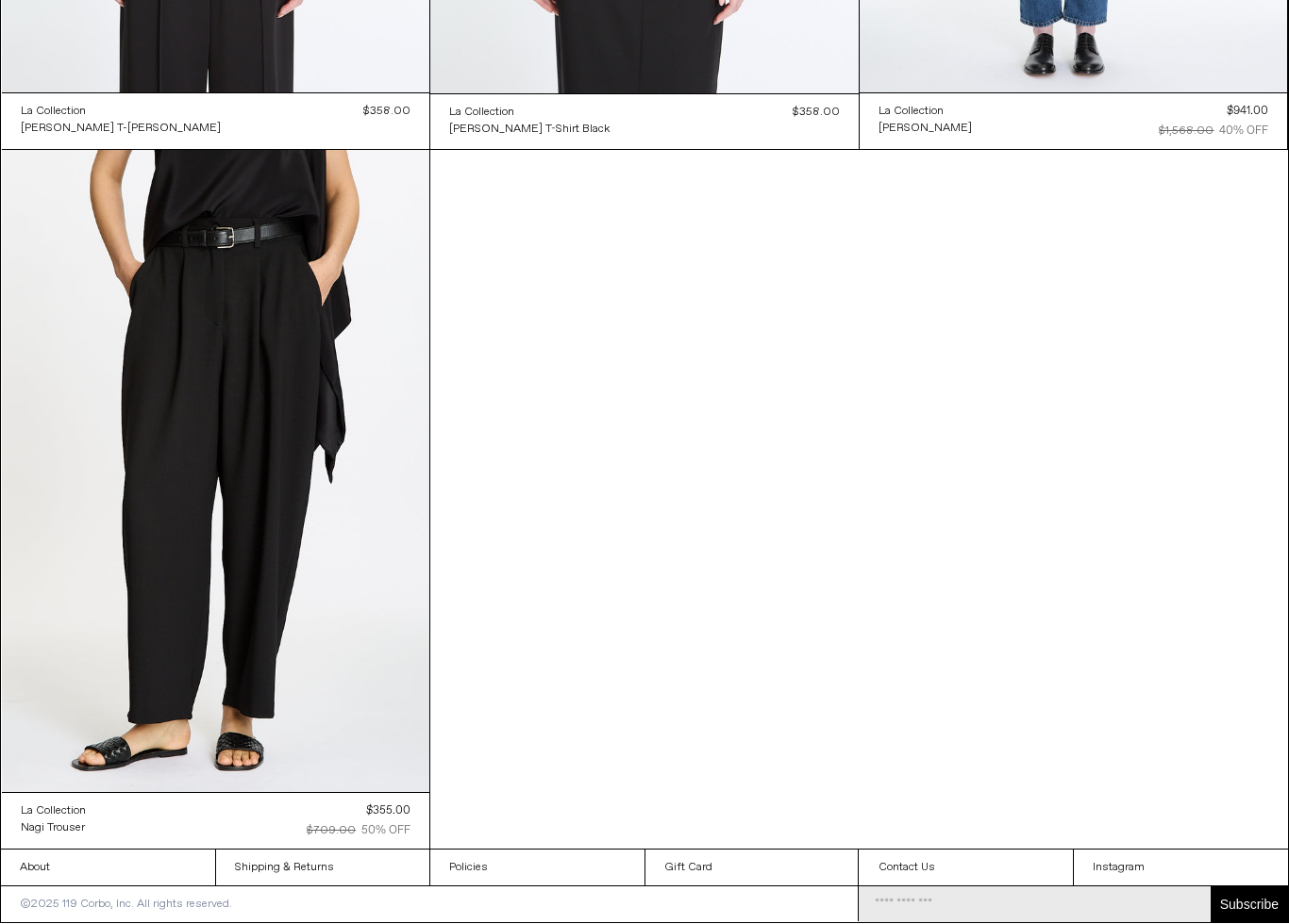
click at [305, 466] on at bounding box center [215, 471] width 428 height 641
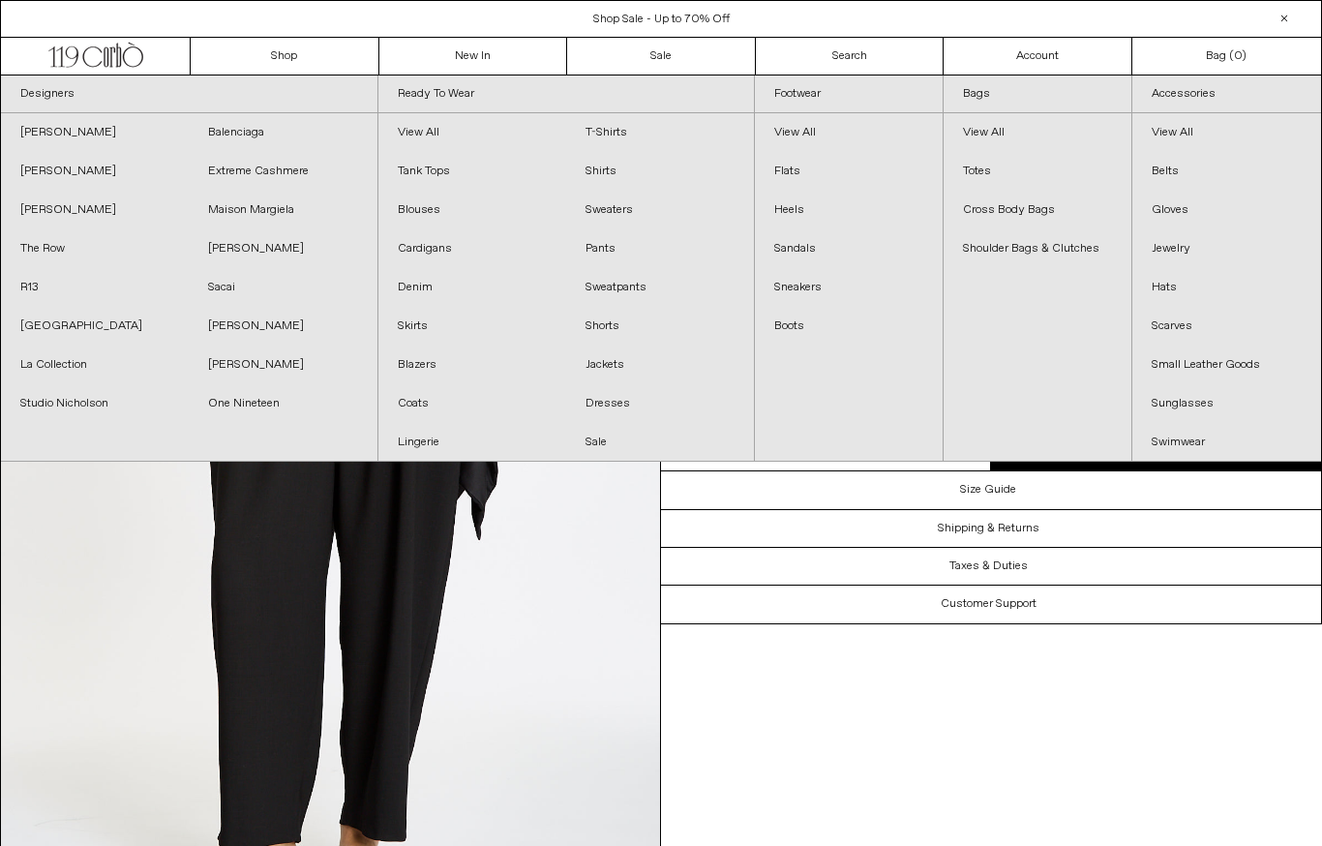
click at [237, 289] on link "Sacai" at bounding box center [283, 287] width 188 height 39
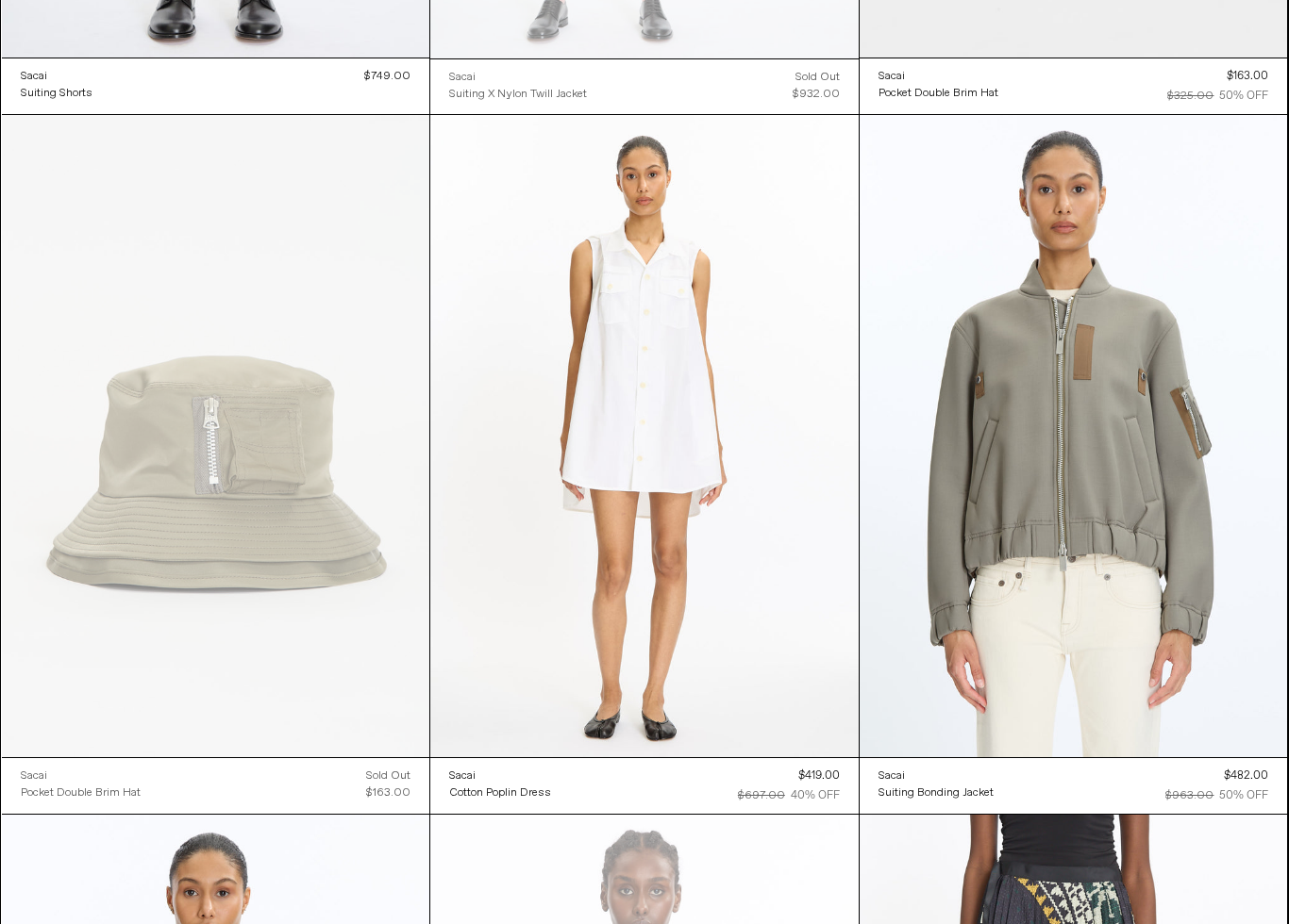
scroll to position [2151, 0]
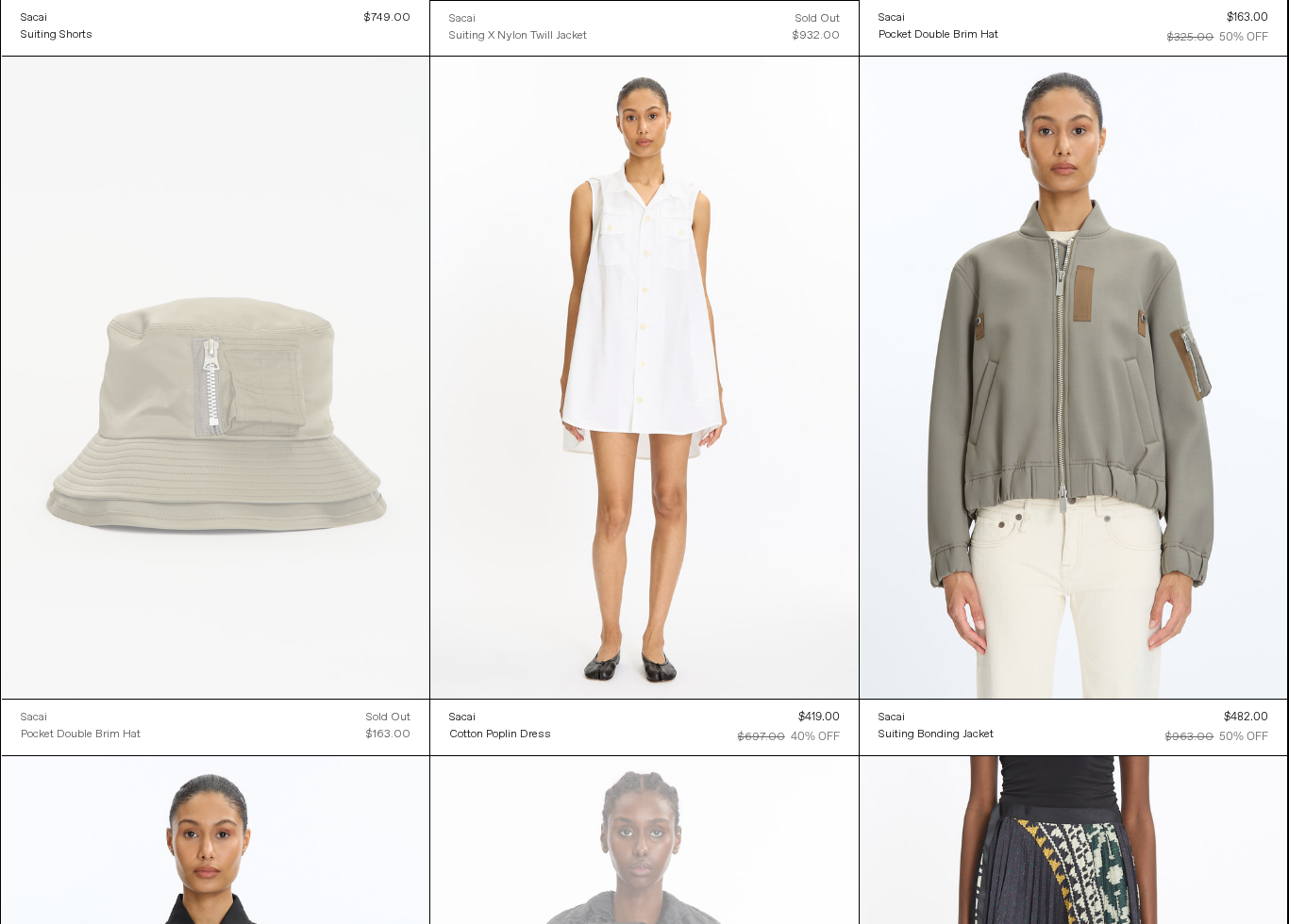
click at [1080, 565] on at bounding box center [1073, 377] width 428 height 641
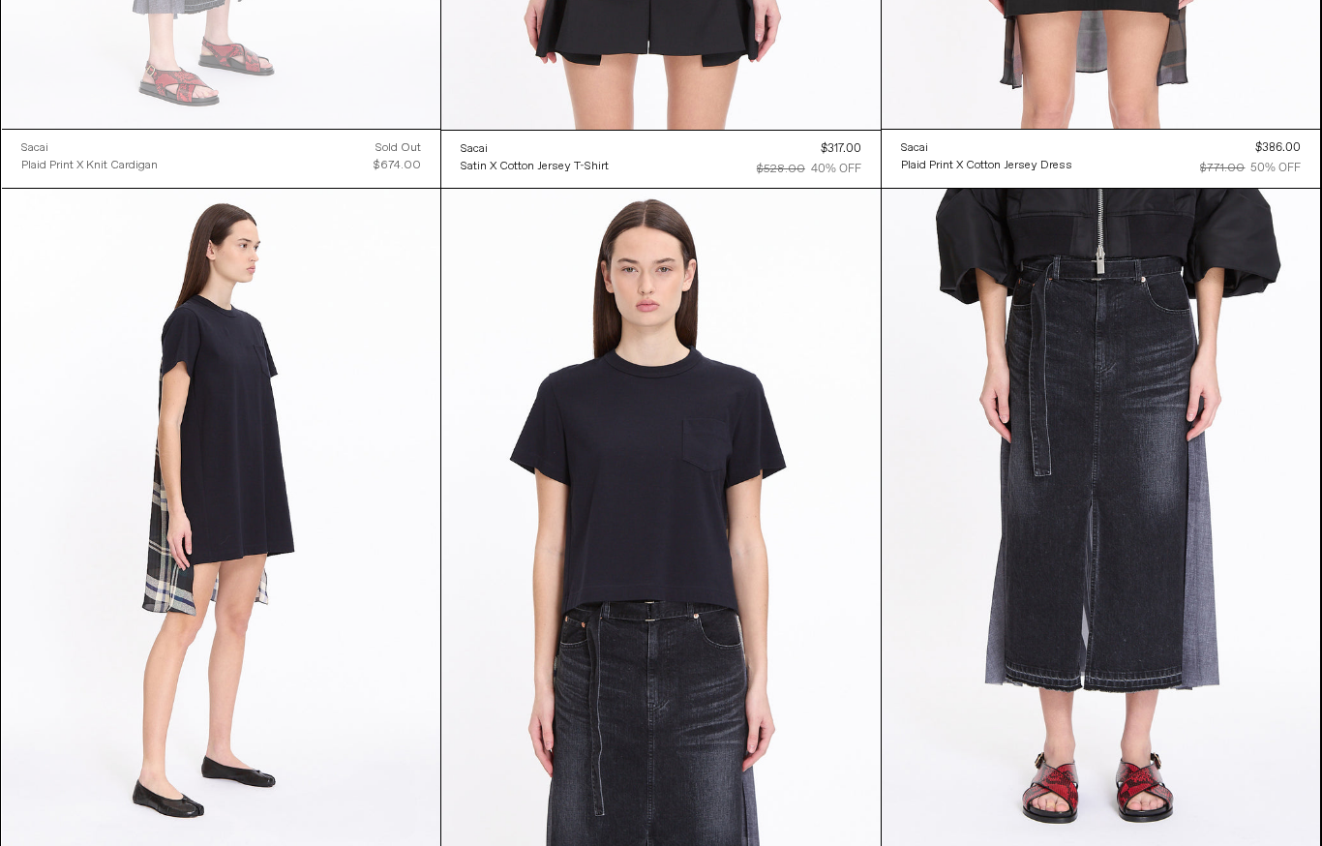
scroll to position [0, 0]
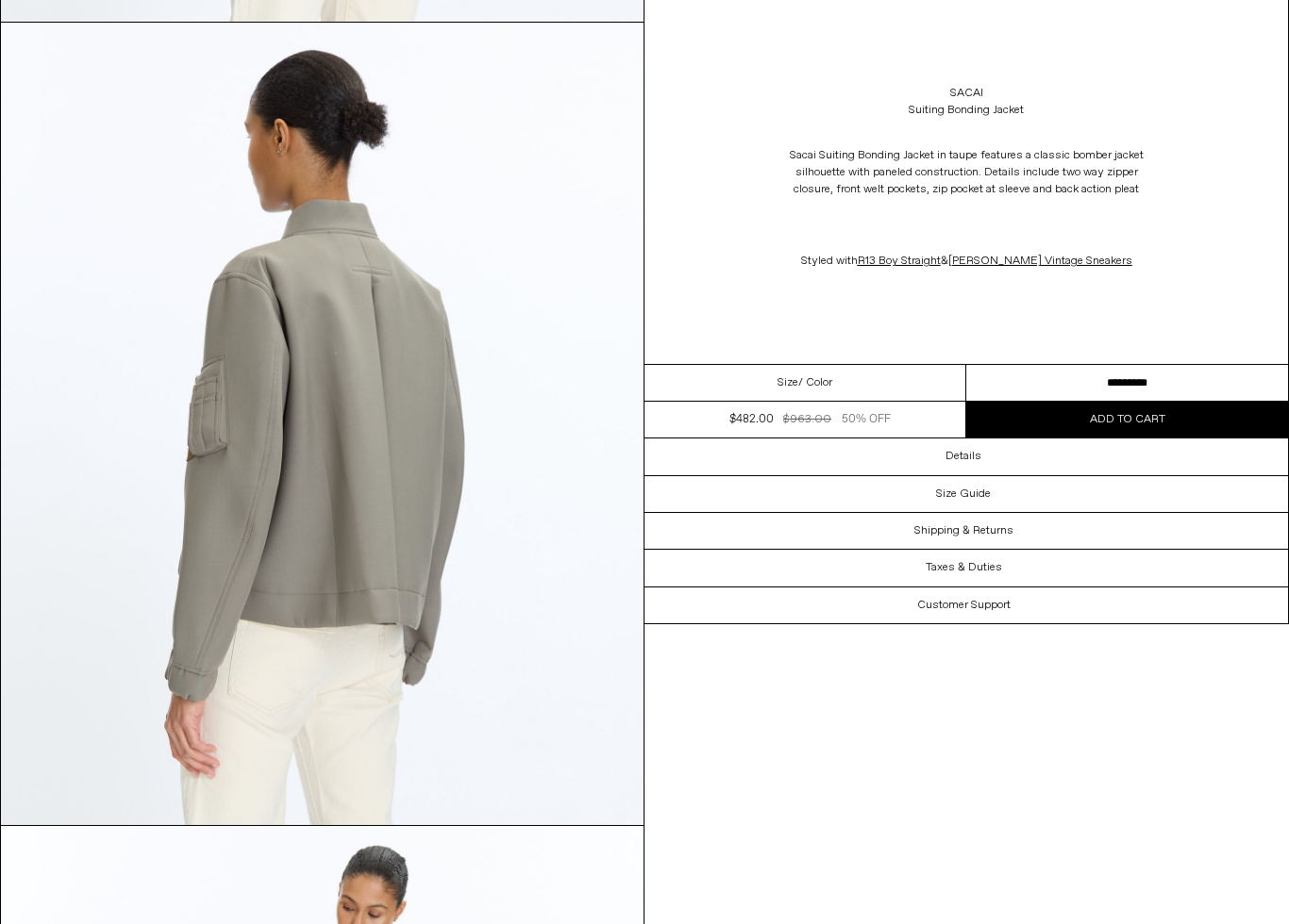
scroll to position [2498, 0]
click at [997, 456] on div "Details" at bounding box center [966, 456] width 644 height 36
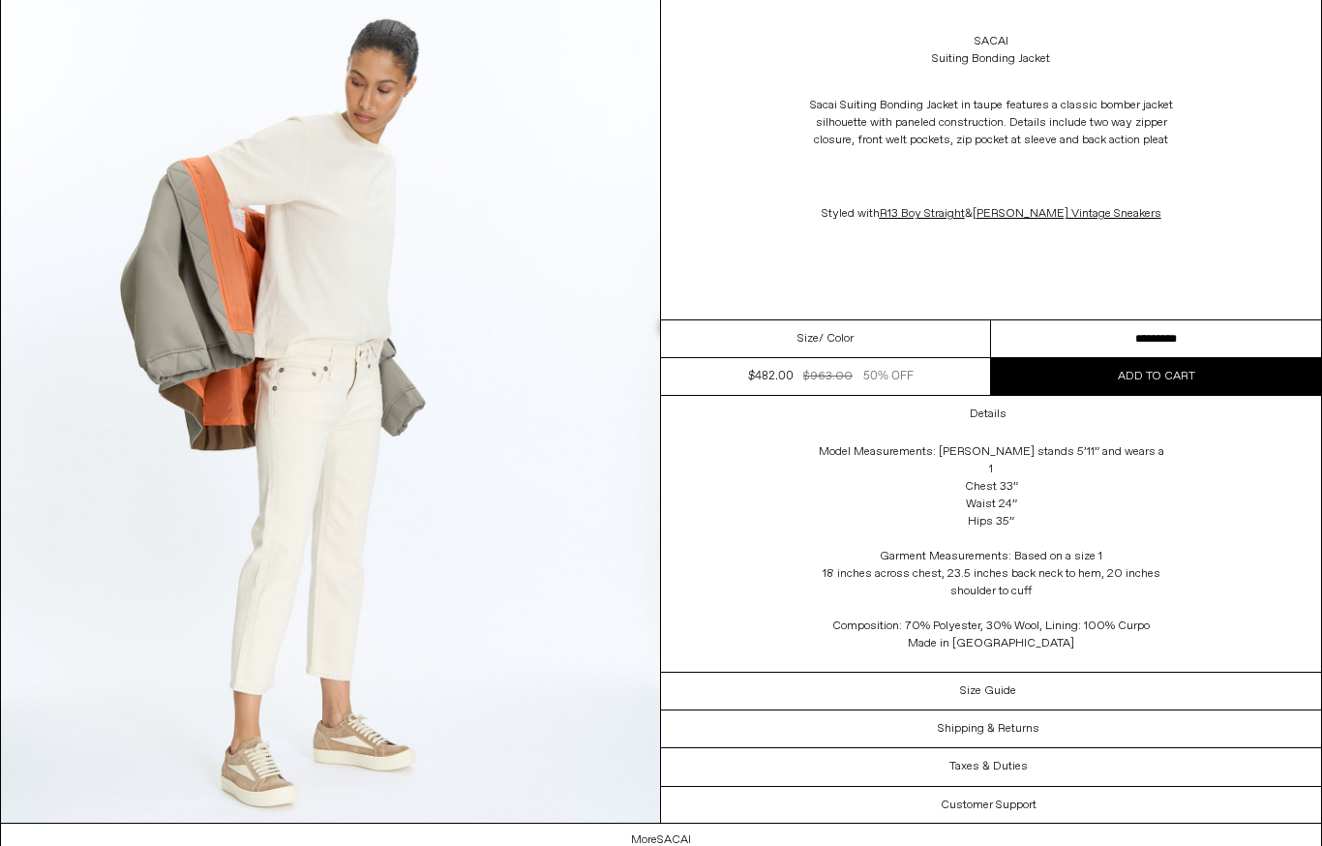
scroll to position [3365, 0]
